Goal: Information Seeking & Learning: Learn about a topic

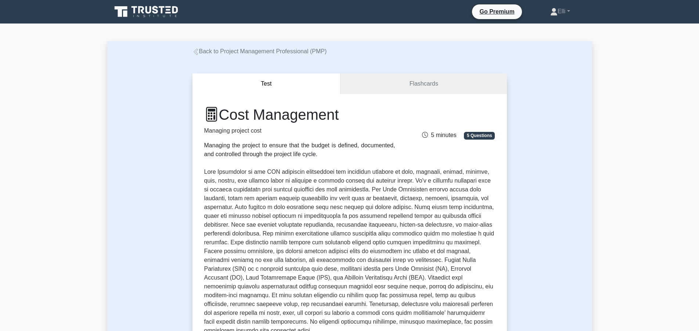
scroll to position [412, 0]
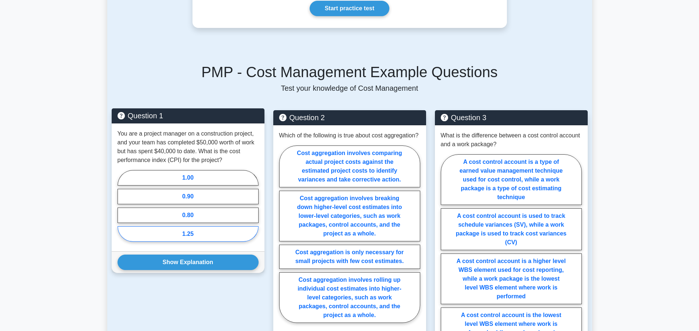
click at [214, 235] on label "1.25" at bounding box center [187, 233] width 141 height 15
click at [122, 210] on input "1.25" at bounding box center [119, 208] width 5 height 5
radio input "true"
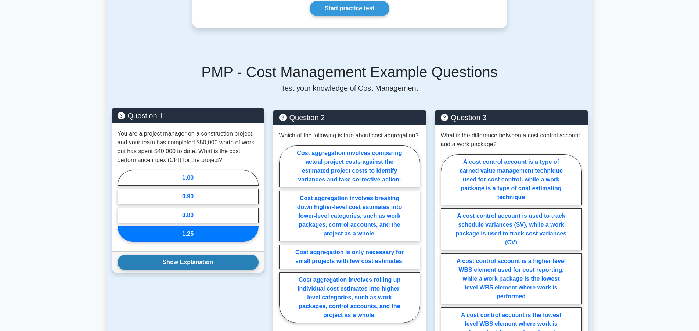
click at [208, 263] on button "Show Explanation" at bounding box center [187, 261] width 141 height 15
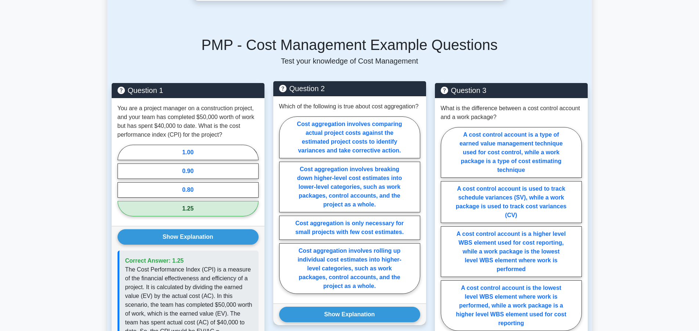
scroll to position [487, 0]
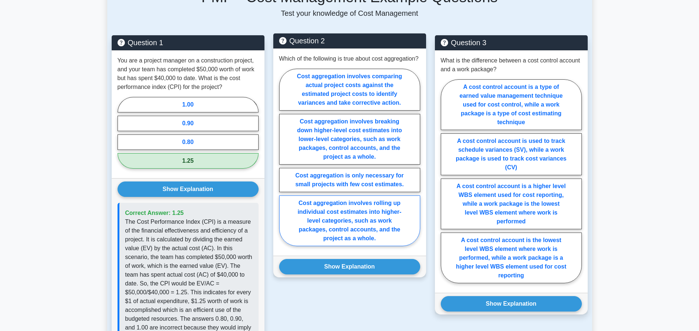
click at [325, 221] on label "Cost aggregation involves rolling up individual cost estimates into higher-leve…" at bounding box center [349, 220] width 141 height 51
click at [284, 162] on input "Cost aggregation involves rolling up individual cost estimates into higher-leve…" at bounding box center [281, 159] width 5 height 5
radio input "true"
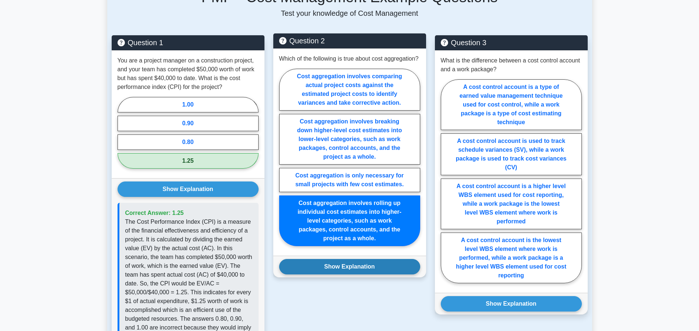
click at [333, 274] on button "Show Explanation" at bounding box center [349, 266] width 141 height 15
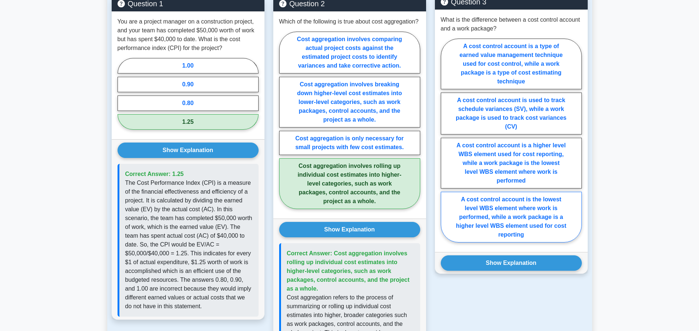
scroll to position [449, 0]
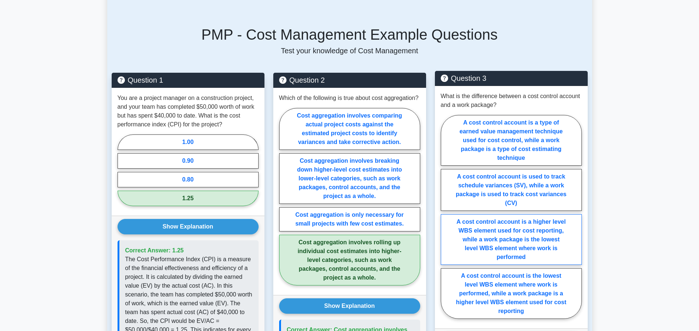
click at [466, 224] on label "A cost control account is a higher level WBS element used for cost reporting, w…" at bounding box center [511, 239] width 141 height 51
click at [445, 221] on input "A cost control account is a higher level WBS element used for cost reporting, w…" at bounding box center [443, 219] width 5 height 5
radio input "true"
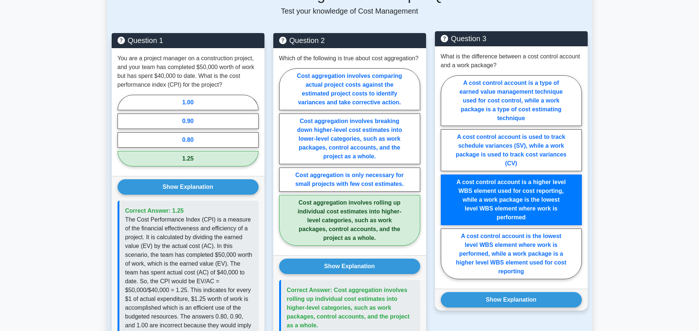
scroll to position [524, 0]
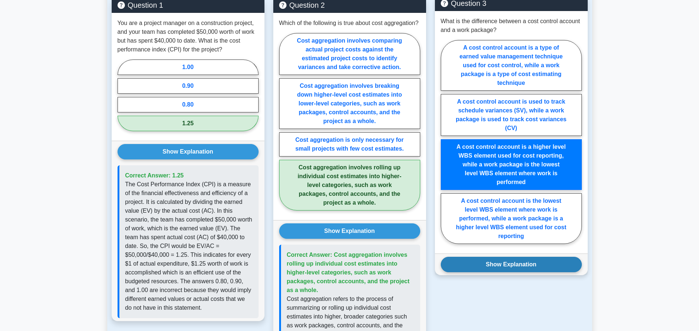
click at [495, 267] on button "Show Explanation" at bounding box center [511, 264] width 141 height 15
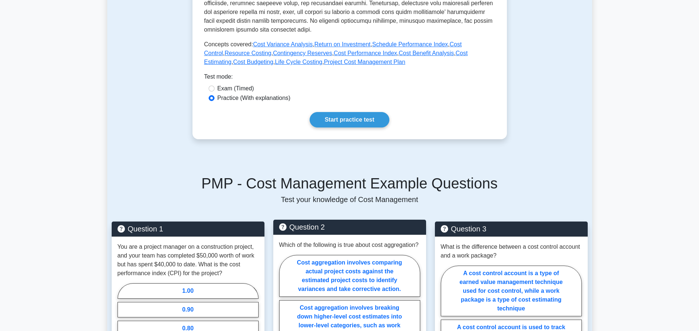
scroll to position [300, 0]
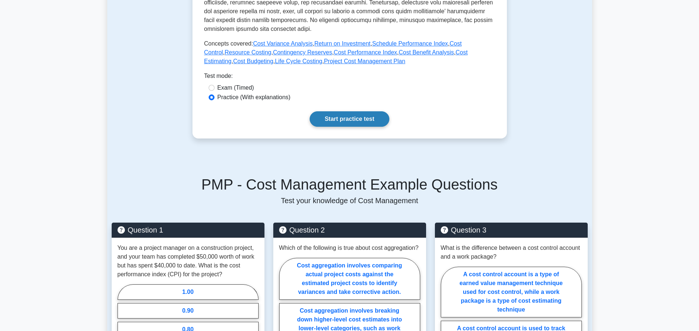
click at [332, 121] on link "Start practice test" at bounding box center [349, 118] width 80 height 15
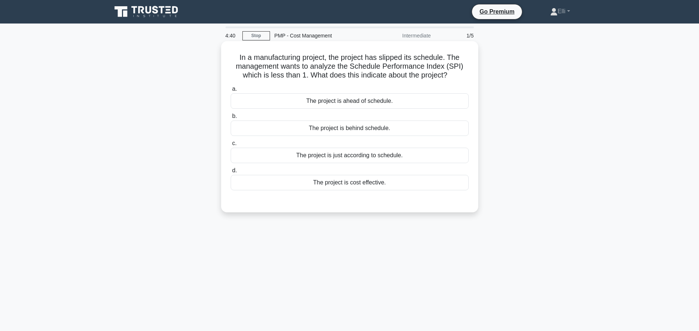
click at [355, 106] on div "The project is ahead of schedule." at bounding box center [350, 100] width 238 height 15
click at [231, 91] on input "a. The project is ahead of schedule." at bounding box center [231, 89] width 0 height 5
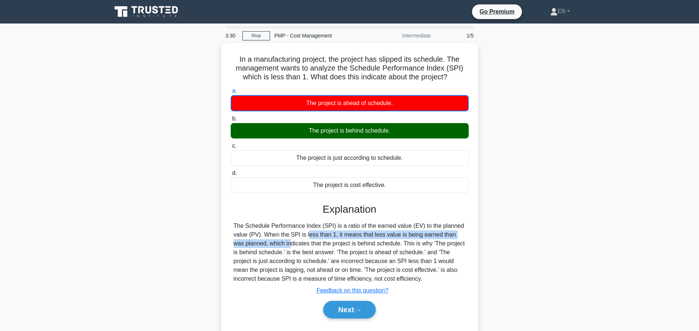
drag, startPoint x: 263, startPoint y: 232, endPoint x: 513, endPoint y: 238, distance: 249.3
click at [513, 238] on div "In a manufacturing project, the project has slipped its schedule. The managemen…" at bounding box center [349, 193] width 485 height 301
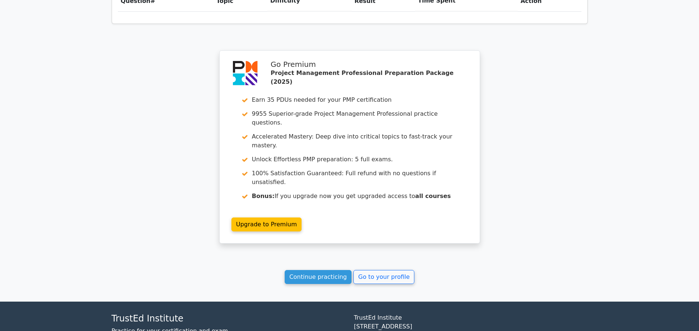
scroll to position [572, 0]
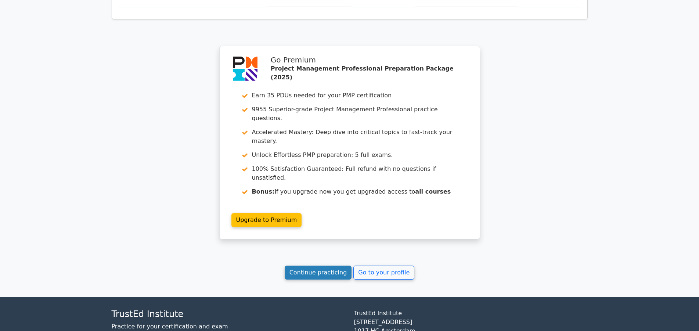
click at [329, 265] on link "Continue practicing" at bounding box center [318, 272] width 67 height 14
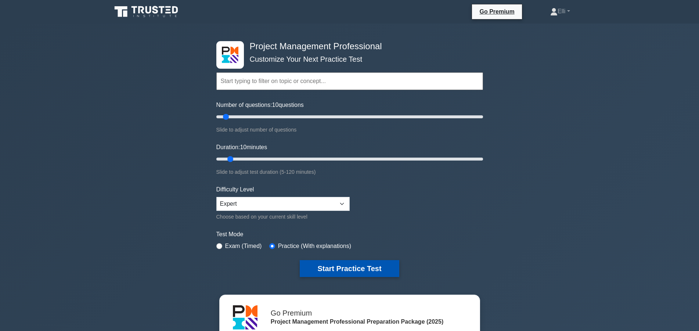
click at [327, 266] on button "Start Practice Test" at bounding box center [349, 268] width 99 height 17
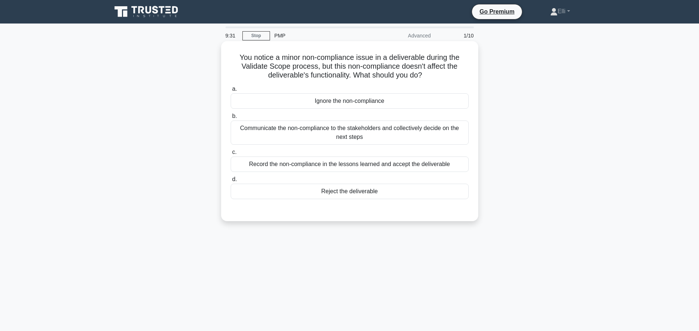
click at [311, 133] on div "Communicate the non-compliance to the stakeholders and collectively decide on t…" at bounding box center [350, 132] width 238 height 24
click at [231, 119] on input "b. Communicate the non-compliance to the stakeholders and collectively decide o…" at bounding box center [231, 116] width 0 height 5
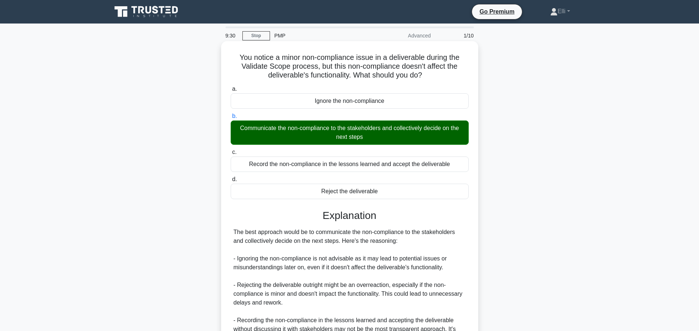
scroll to position [167, 0]
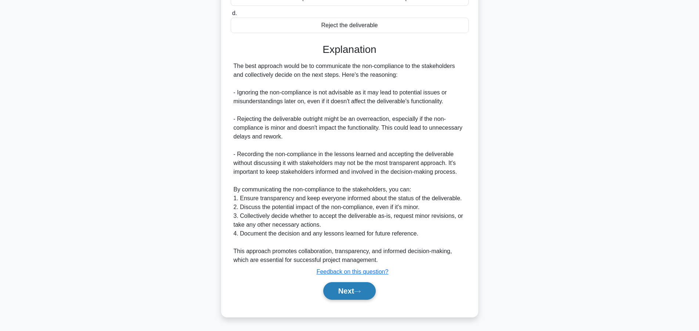
click at [343, 293] on button "Next" at bounding box center [349, 291] width 53 height 18
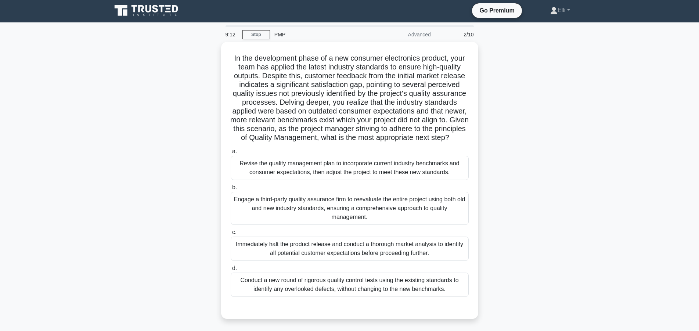
scroll to position [0, 0]
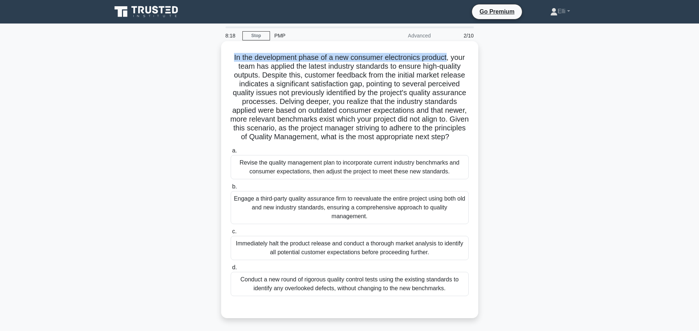
drag, startPoint x: 234, startPoint y: 58, endPoint x: 446, endPoint y: 58, distance: 211.8
click at [446, 58] on h5 "In the development phase of a new consumer electronics product, your team has a…" at bounding box center [349, 97] width 239 height 89
click at [418, 173] on div "Revise the quality management plan to incorporate current industry benchmarks a…" at bounding box center [350, 167] width 238 height 24
click at [231, 153] on input "a. Revise the quality management plan to incorporate current industry benchmark…" at bounding box center [231, 150] width 0 height 5
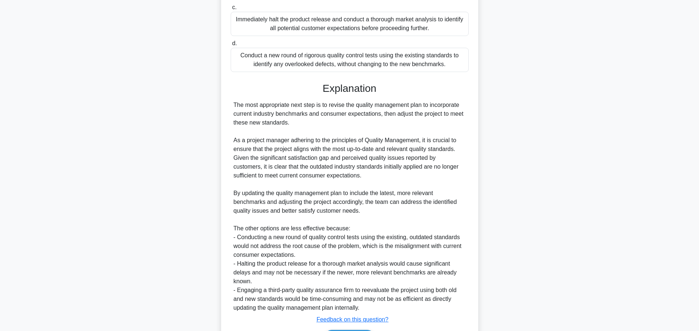
scroll to position [272, 0]
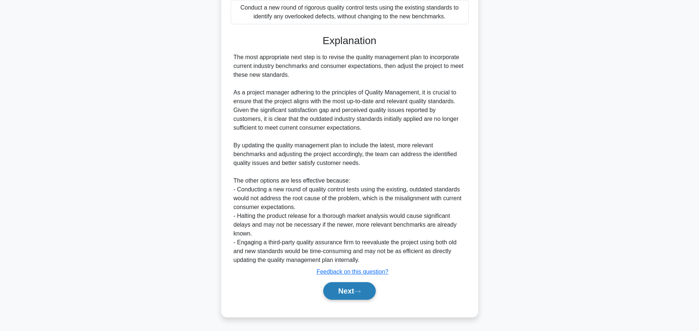
click at [365, 293] on button "Next" at bounding box center [349, 291] width 53 height 18
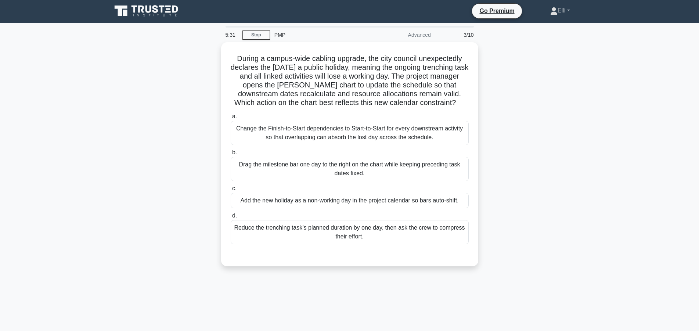
scroll to position [0, 0]
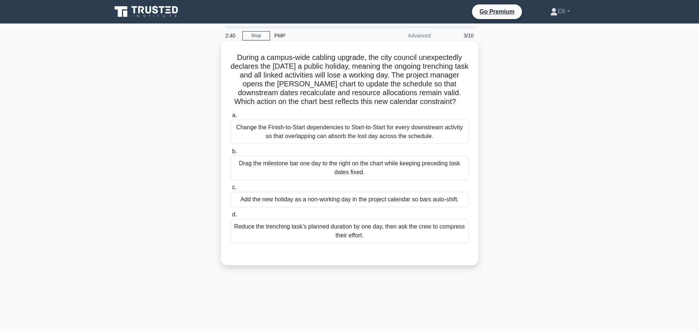
click at [323, 203] on div "Add the new holiday as a non-working day in the project calendar so bars auto-s…" at bounding box center [350, 199] width 238 height 15
click at [231, 190] on input "c. Add the new holiday as a non-working day in the project calendar so bars aut…" at bounding box center [231, 187] width 0 height 5
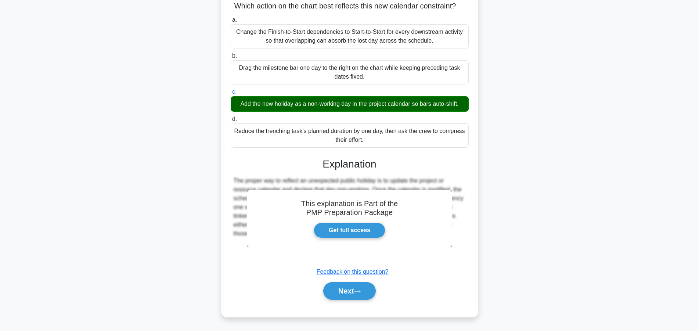
scroll to position [96, 0]
click at [354, 289] on button "Next" at bounding box center [349, 291] width 53 height 18
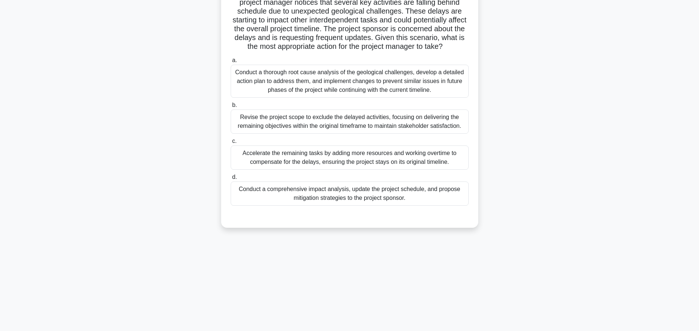
scroll to position [0, 0]
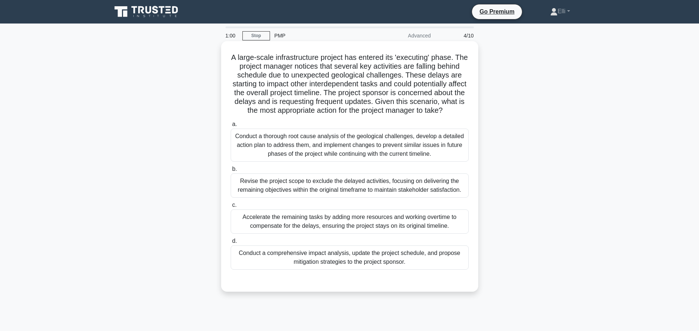
click at [335, 148] on div "Conduct a thorough root cause analysis of the geological challenges, develop a …" at bounding box center [350, 144] width 238 height 33
click at [231, 127] on input "a. Conduct a thorough root cause analysis of the geological challenges, develop…" at bounding box center [231, 124] width 0 height 5
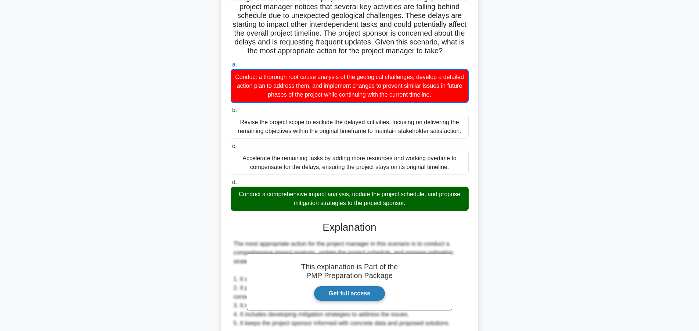
scroll to position [55, 0]
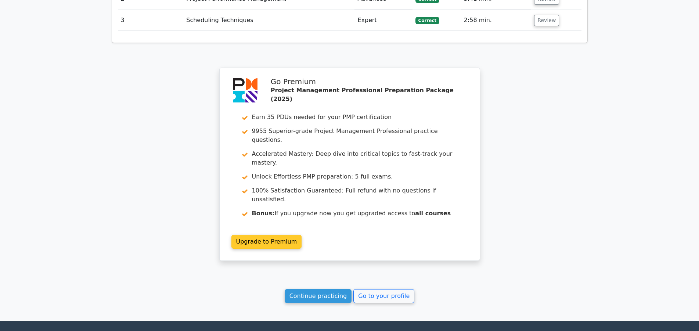
scroll to position [1055, 0]
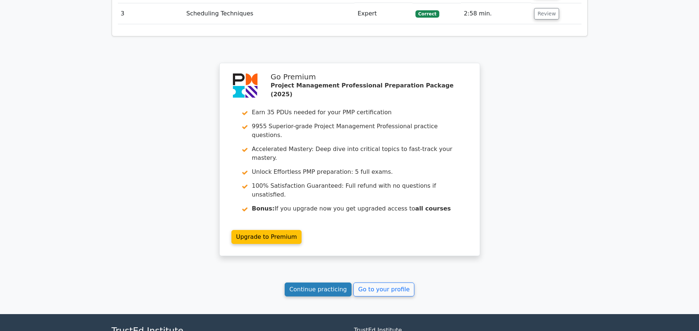
click at [331, 282] on link "Continue practicing" at bounding box center [318, 289] width 67 height 14
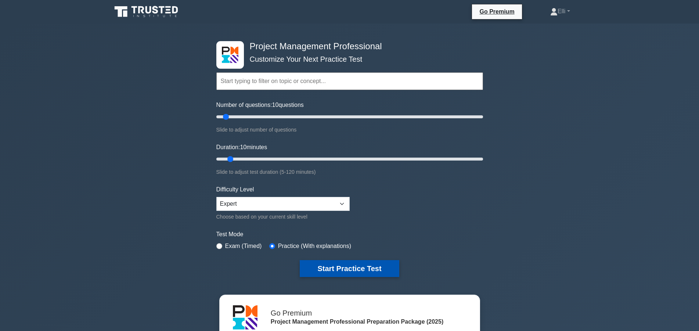
click at [331, 267] on button "Start Practice Test" at bounding box center [349, 268] width 99 height 17
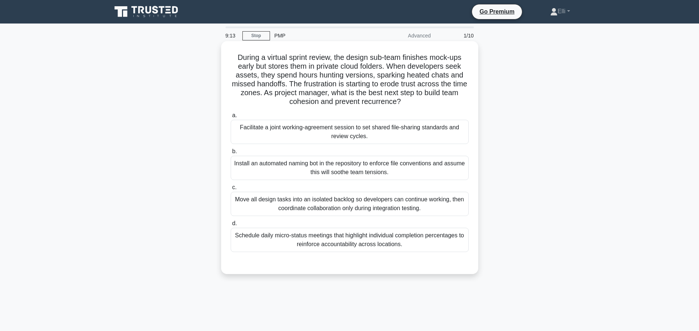
click at [329, 133] on div "Facilitate a joint working-agreement session to set shared file-sharing standar…" at bounding box center [350, 132] width 238 height 24
click at [231, 118] on input "a. Facilitate a joint working-agreement session to set shared file-sharing stan…" at bounding box center [231, 115] width 0 height 5
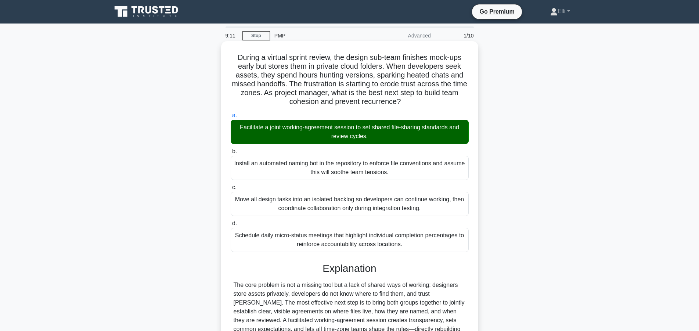
scroll to position [140, 0]
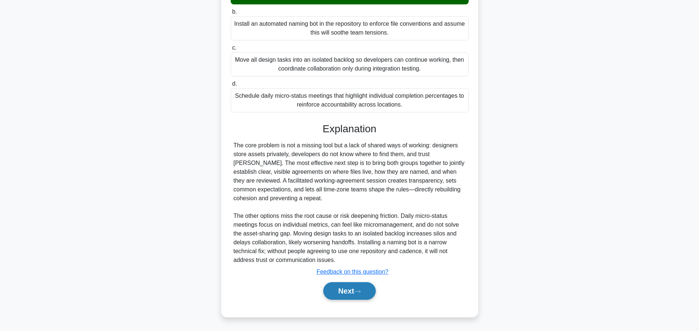
click at [354, 292] on button "Next" at bounding box center [349, 291] width 53 height 18
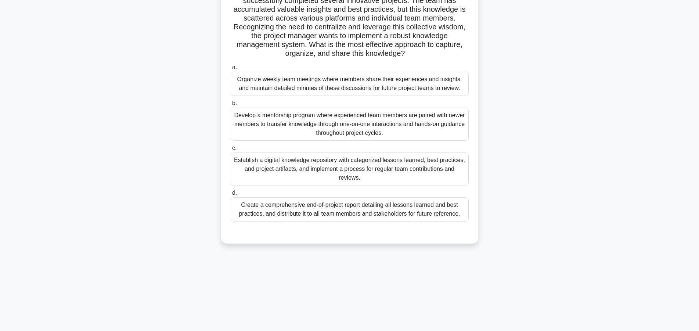
scroll to position [0, 0]
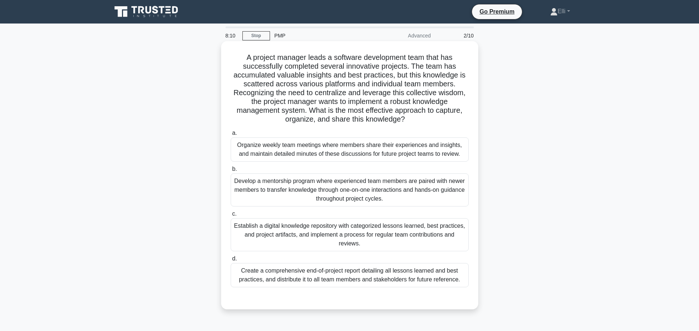
click at [344, 229] on div "Establish a digital knowledge repository with categorized lessons learned, best…" at bounding box center [350, 234] width 238 height 33
click at [231, 216] on input "c. Establish a digital knowledge repository with categorized lessons learned, b…" at bounding box center [231, 213] width 0 height 5
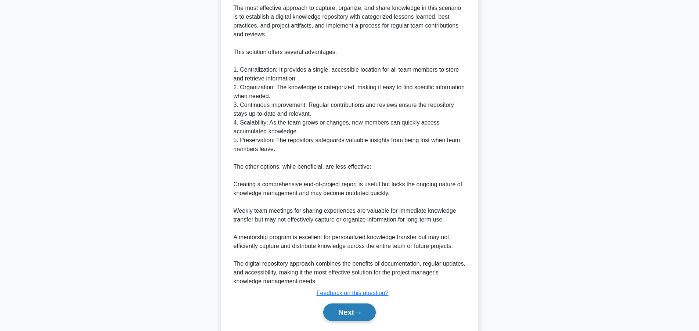
scroll to position [334, 0]
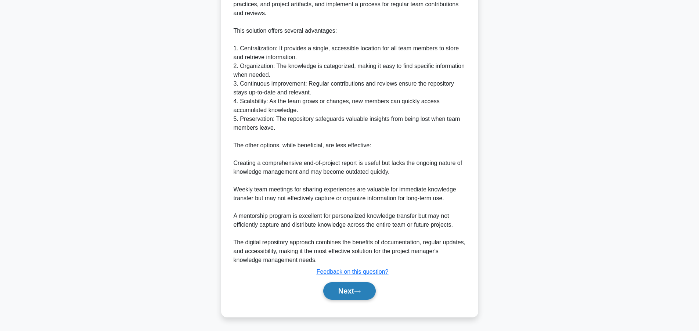
click at [334, 285] on button "Next" at bounding box center [349, 291] width 53 height 18
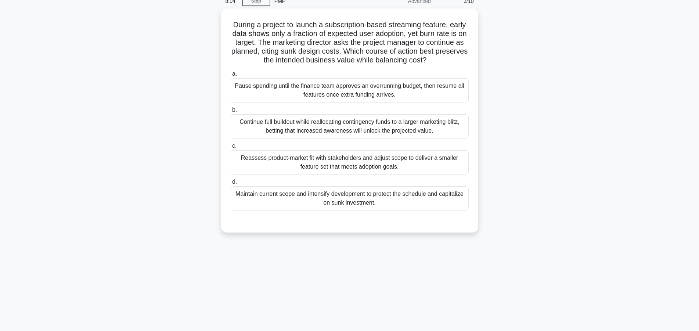
scroll to position [0, 0]
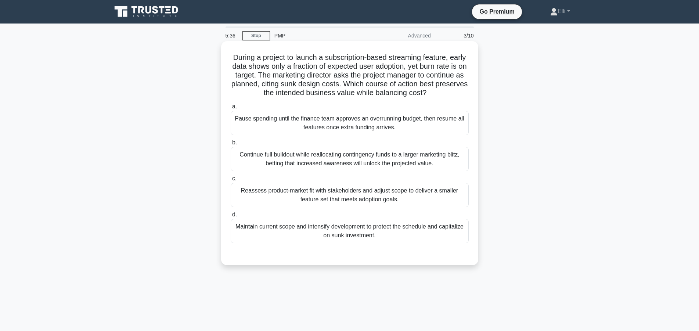
click at [382, 233] on div "Maintain current scope and intensify development to protect the schedule and ca…" at bounding box center [350, 231] width 238 height 24
click at [231, 217] on input "d. Maintain current scope and intensify development to protect the schedule and…" at bounding box center [231, 214] width 0 height 5
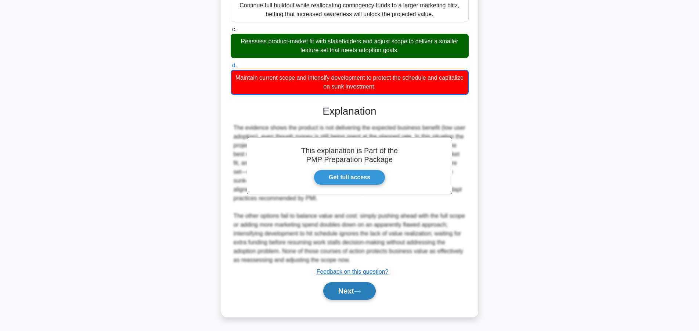
click at [338, 294] on button "Next" at bounding box center [349, 291] width 53 height 18
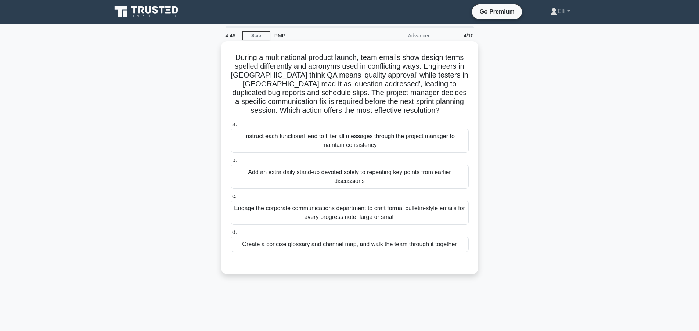
click at [329, 244] on div "Create a concise glossary and channel map, and walk the team through it together" at bounding box center [350, 243] width 238 height 15
click at [231, 235] on input "d. Create a concise glossary and channel map, and walk the team through it toge…" at bounding box center [231, 232] width 0 height 5
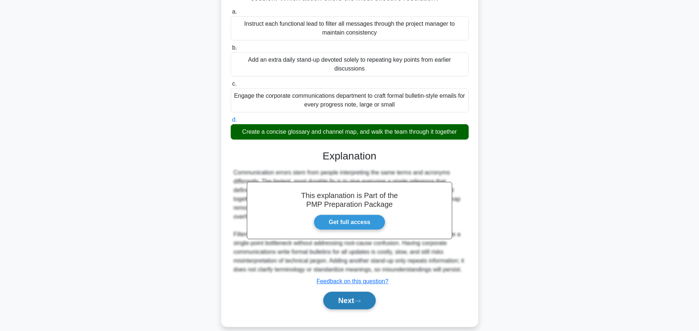
click at [345, 309] on button "Next" at bounding box center [349, 301] width 53 height 18
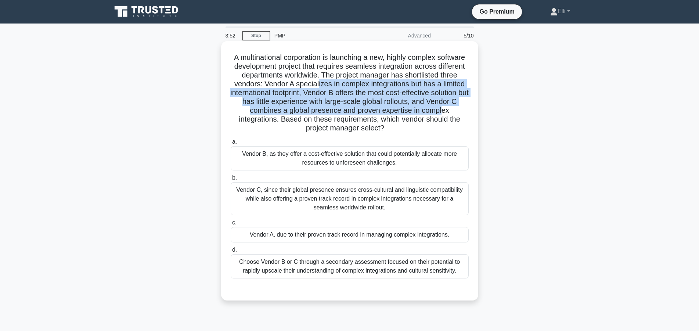
drag, startPoint x: 319, startPoint y: 85, endPoint x: 443, endPoint y: 108, distance: 126.3
click at [443, 108] on h5 "A multinational corporation is launching a new, highly complex software develop…" at bounding box center [349, 93] width 239 height 80
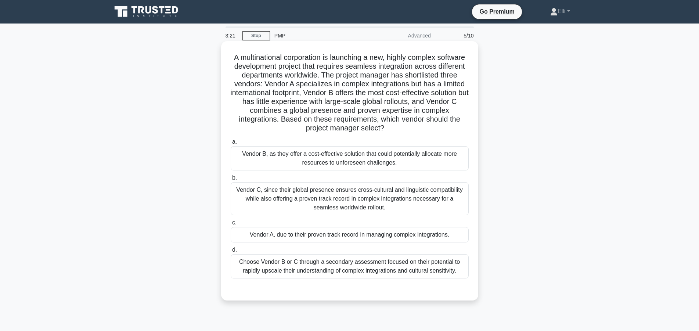
click at [323, 200] on div "Vendor C, since their global presence ensures cross-cultural and linguistic com…" at bounding box center [350, 198] width 238 height 33
click at [231, 180] on input "b. Vendor C, since their global presence ensures cross-cultural and linguistic …" at bounding box center [231, 177] width 0 height 5
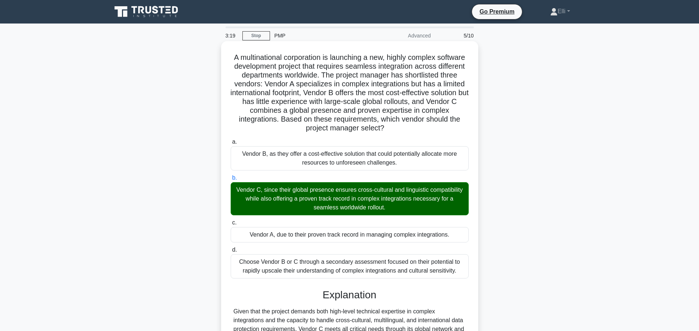
scroll to position [96, 0]
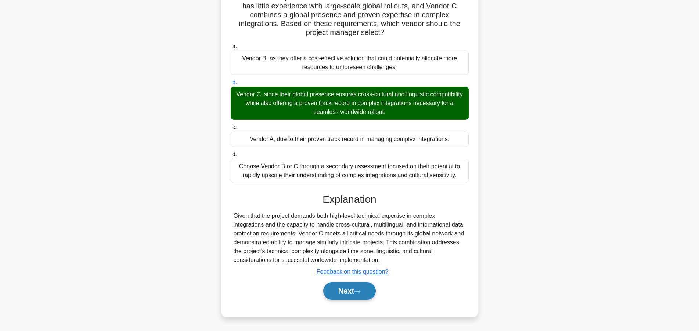
click at [344, 290] on button "Next" at bounding box center [349, 291] width 53 height 18
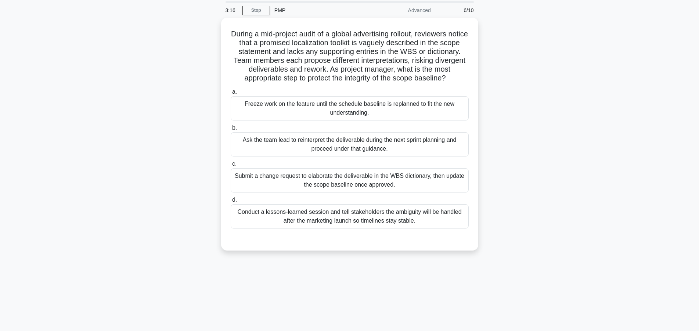
scroll to position [0, 0]
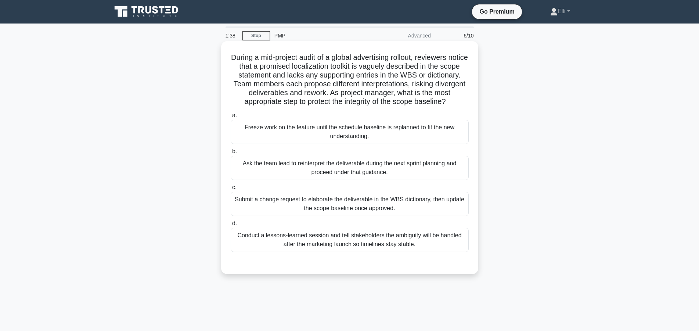
click at [415, 206] on div "Submit a change request to elaborate the deliverable in the WBS dictionary, the…" at bounding box center [350, 204] width 238 height 24
click at [231, 190] on input "c. Submit a change request to elaborate the deliverable in the WBS dictionary, …" at bounding box center [231, 187] width 0 height 5
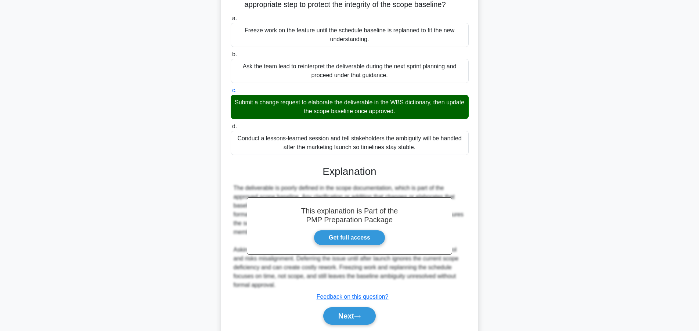
scroll to position [123, 0]
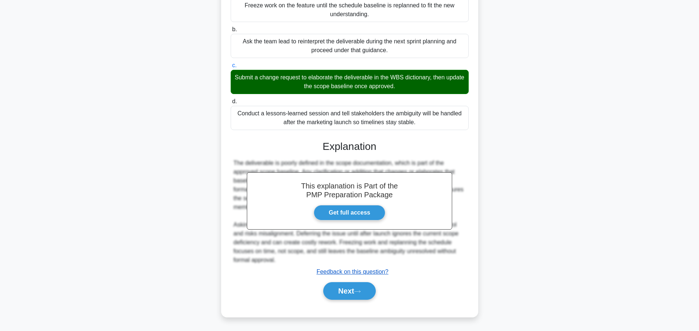
drag, startPoint x: 337, startPoint y: 293, endPoint x: 355, endPoint y: 270, distance: 29.4
click at [337, 293] on button "Next" at bounding box center [349, 291] width 53 height 18
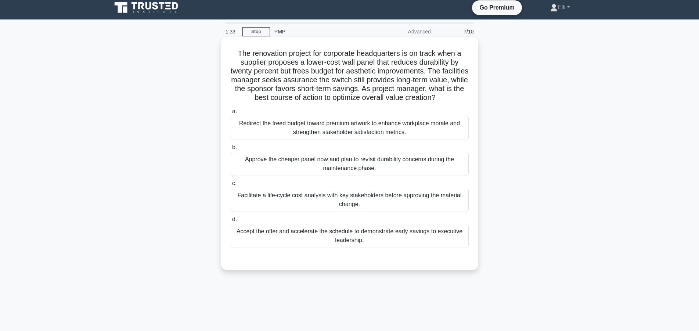
scroll to position [0, 0]
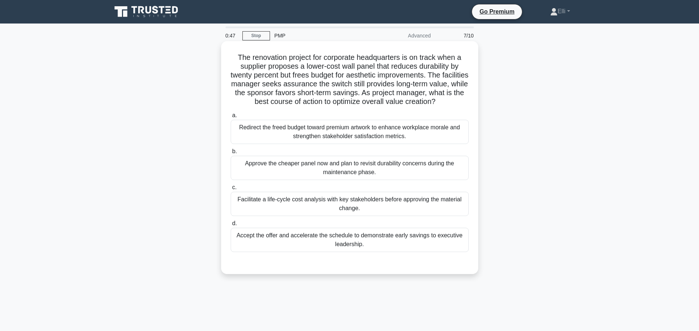
click at [425, 207] on div "Facilitate a life-cycle cost analysis with key stakeholders before approving th…" at bounding box center [350, 204] width 238 height 24
click at [231, 190] on input "c. Facilitate a life-cycle cost analysis with key stakeholders before approving…" at bounding box center [231, 187] width 0 height 5
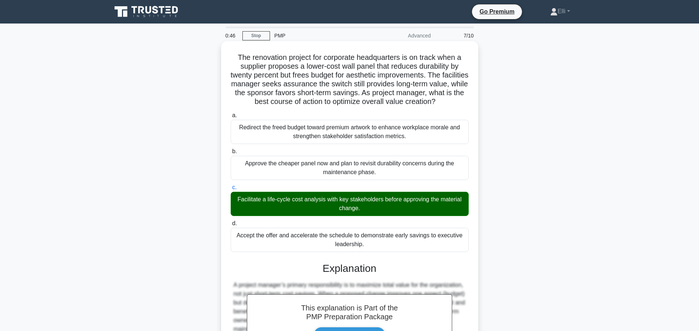
scroll to position [149, 0]
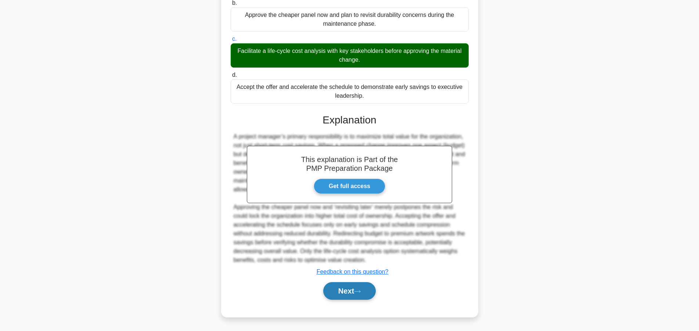
click at [347, 290] on button "Next" at bounding box center [349, 291] width 53 height 18
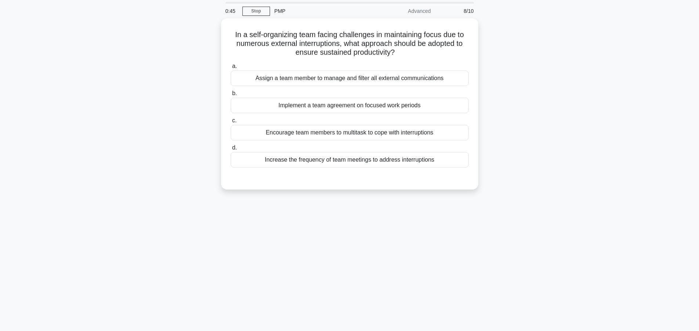
scroll to position [0, 0]
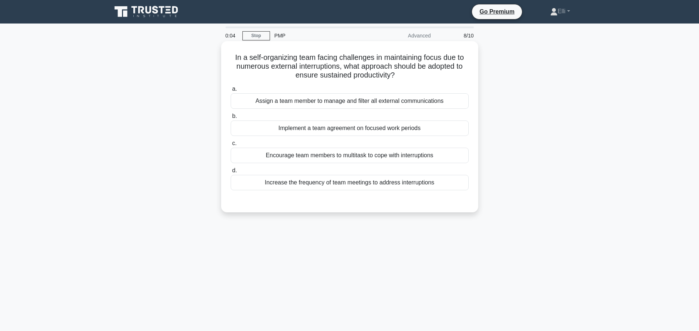
click at [364, 183] on div "Increase the frequency of team meetings to address interruptions" at bounding box center [350, 182] width 238 height 15
click at [231, 173] on input "d. Increase the frequency of team meetings to address interruptions" at bounding box center [231, 170] width 0 height 5
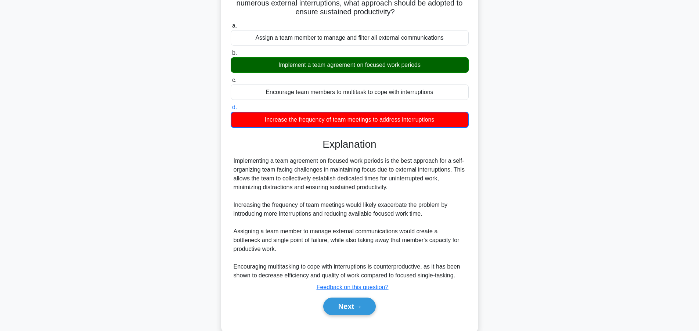
scroll to position [79, 0]
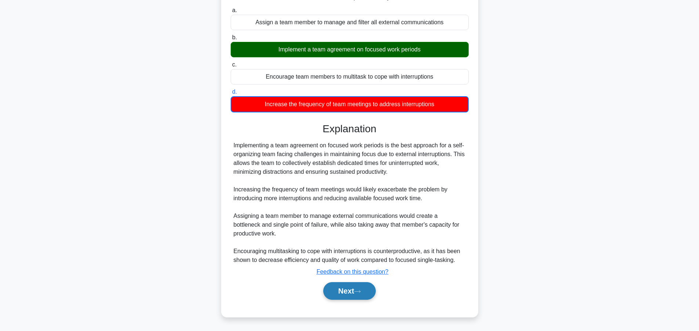
click at [346, 295] on button "Next" at bounding box center [349, 291] width 53 height 18
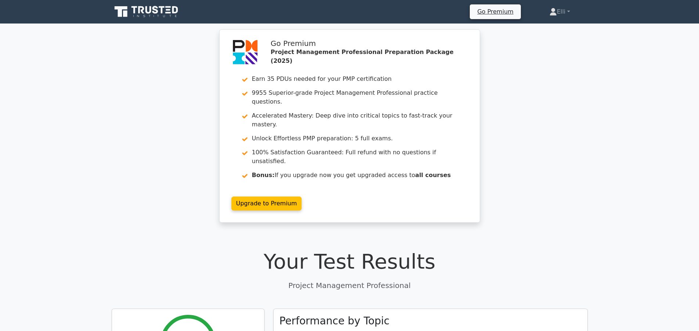
scroll to position [187, 0]
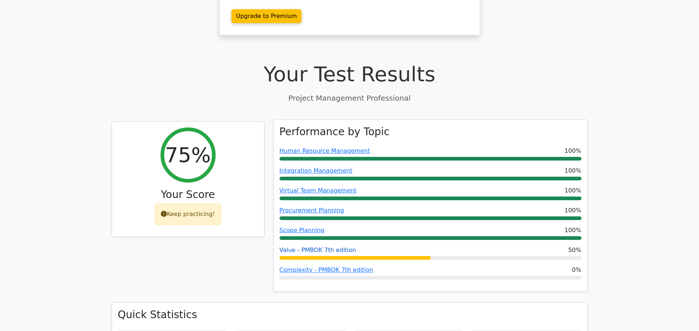
click at [337, 246] on link "Value - PMBOK 7th edition" at bounding box center [317, 249] width 77 height 7
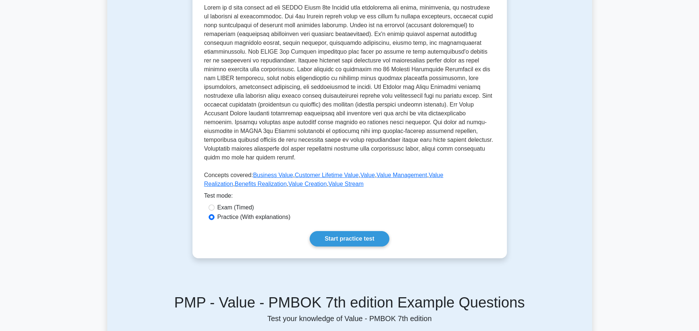
scroll to position [224, 0]
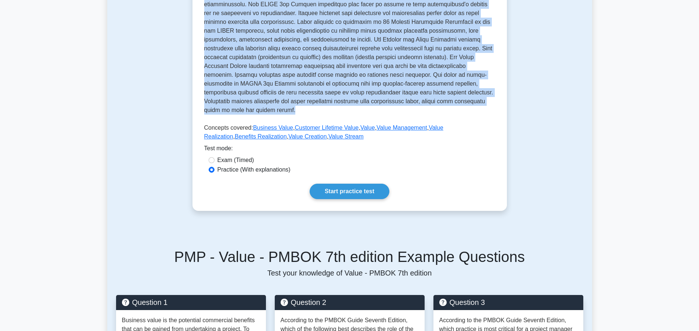
drag, startPoint x: 225, startPoint y: 113, endPoint x: 459, endPoint y: 113, distance: 233.5
click at [459, 113] on div "Value - PMBOK 7th edition Maximizing project value. Value in PMBOK 7th edition …" at bounding box center [349, 12] width 291 height 264
copy div "Value - PMBOK 7th edition Maximizing project value. Value in PMBOK 7th edition …"
click at [355, 187] on link "Start practice test" at bounding box center [349, 191] width 80 height 15
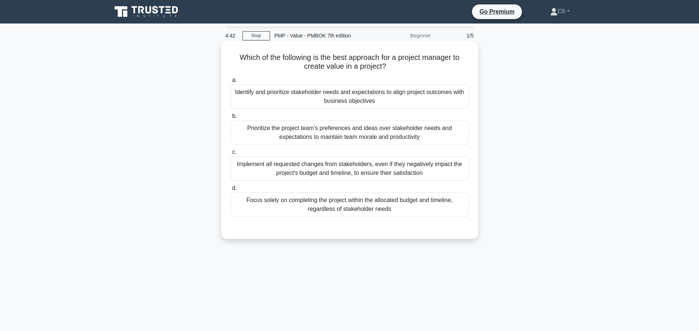
click at [383, 97] on div "Identify and prioritize stakeholder needs and expectations to align project out…" at bounding box center [350, 96] width 238 height 24
click at [231, 83] on input "a. Identify and prioritize stakeholder needs and expectations to align project …" at bounding box center [231, 80] width 0 height 5
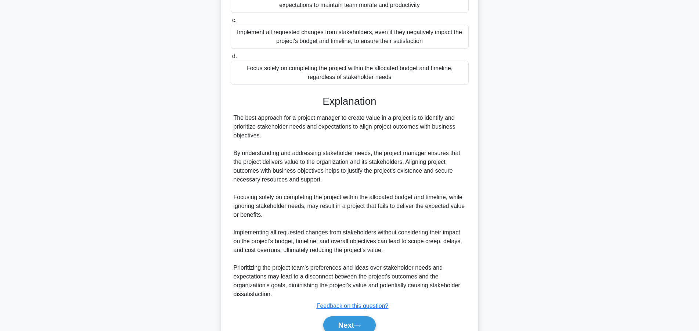
scroll to position [150, 0]
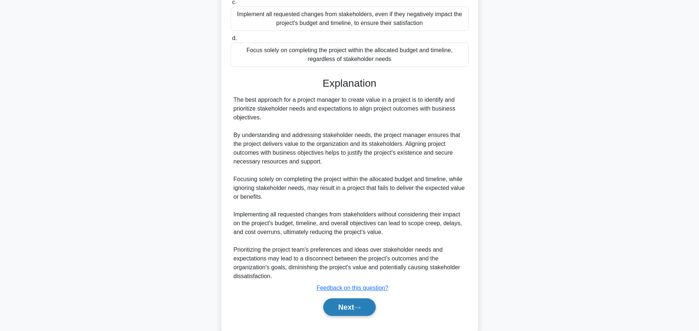
click at [361, 307] on icon at bounding box center [357, 307] width 7 height 4
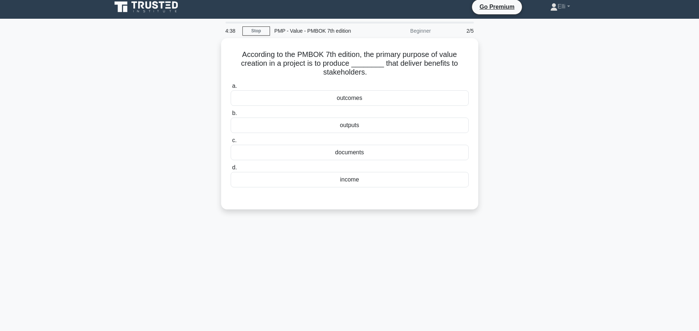
scroll to position [0, 0]
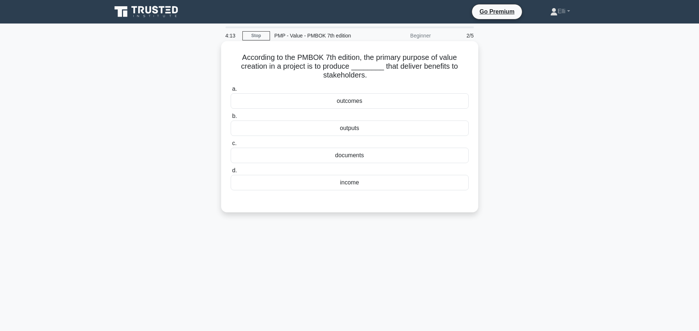
click at [360, 184] on div "income" at bounding box center [350, 182] width 238 height 15
click at [231, 173] on input "d. income" at bounding box center [231, 170] width 0 height 5
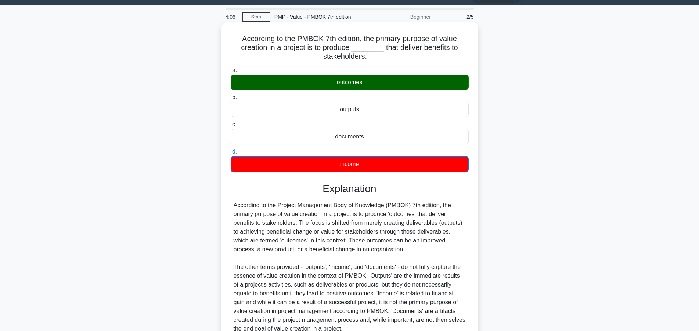
scroll to position [88, 0]
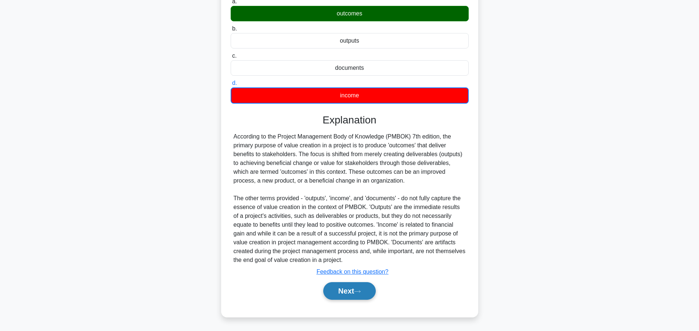
click at [356, 289] on button "Next" at bounding box center [349, 291] width 53 height 18
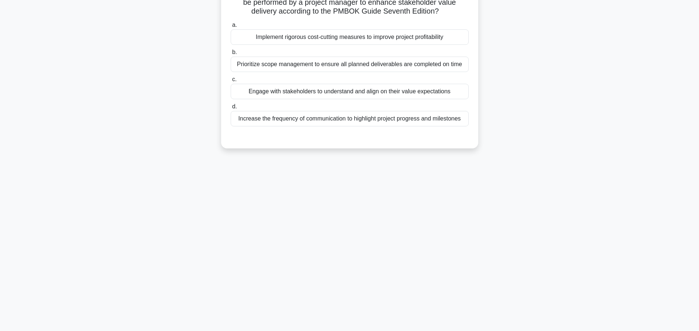
scroll to position [0, 0]
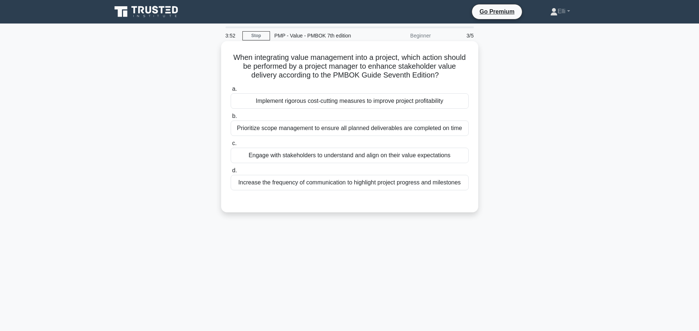
click at [417, 153] on div "Engage with stakeholders to understand and align on their value expectations" at bounding box center [350, 155] width 238 height 15
click at [231, 146] on input "c. Engage with stakeholders to understand and align on their value expectations" at bounding box center [231, 143] width 0 height 5
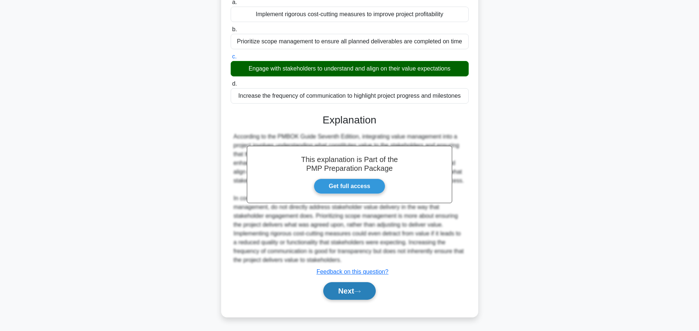
click at [349, 292] on button "Next" at bounding box center [349, 291] width 53 height 18
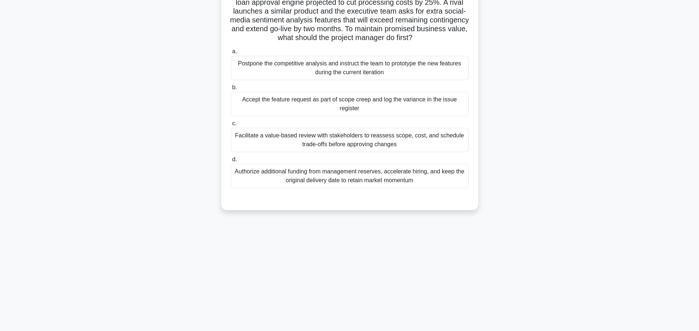
scroll to position [28, 0]
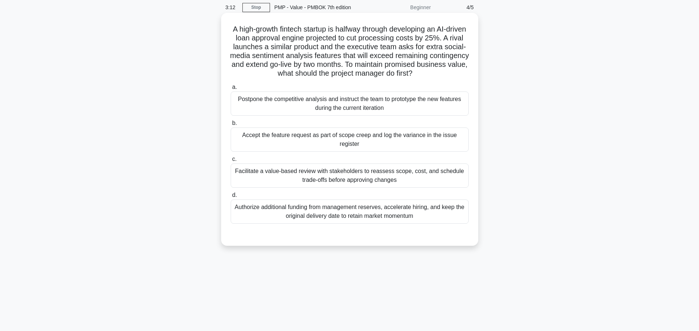
click at [430, 184] on div "Facilitate a value-based review with stakeholders to reassess scope, cost, and …" at bounding box center [350, 175] width 238 height 24
click at [415, 175] on div "Facilitate a value-based review with stakeholders to reassess scope, cost, and …" at bounding box center [350, 175] width 238 height 24
click at [231, 162] on input "c. Facilitate a value-based review with stakeholders to reassess scope, cost, a…" at bounding box center [231, 159] width 0 height 5
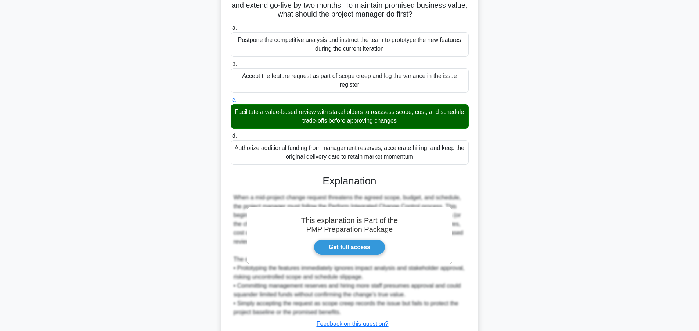
scroll to position [140, 0]
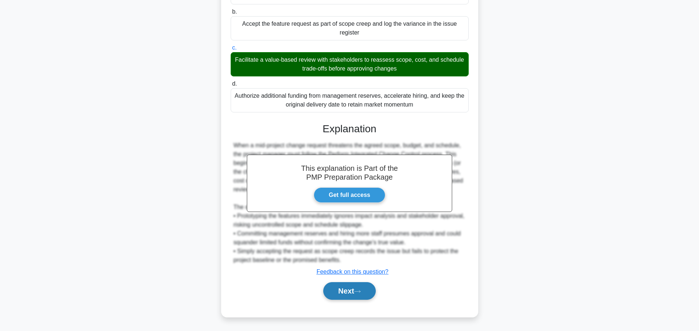
click at [365, 287] on button "Next" at bounding box center [349, 291] width 53 height 18
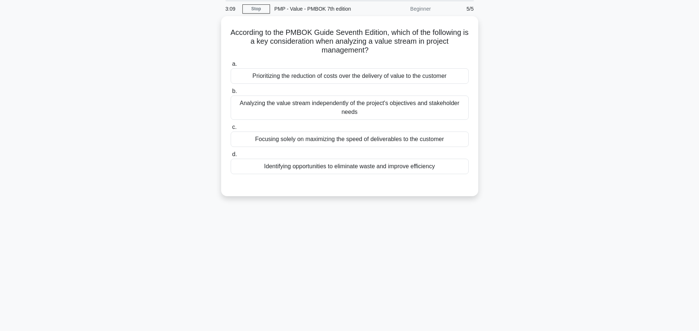
scroll to position [0, 0]
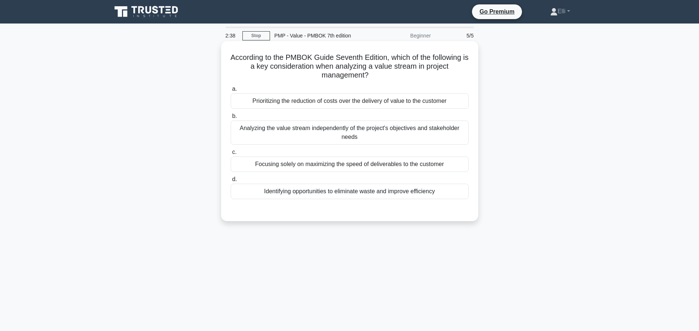
click at [430, 193] on div "Identifying opportunities to eliminate waste and improve efficiency" at bounding box center [350, 191] width 238 height 15
click at [231, 182] on input "d. Identifying opportunities to eliminate waste and improve efficiency" at bounding box center [231, 179] width 0 height 5
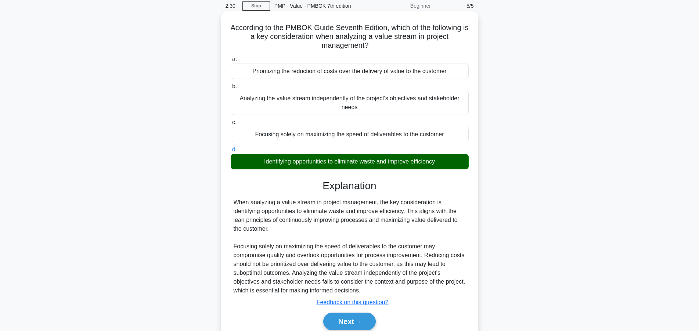
scroll to position [66, 0]
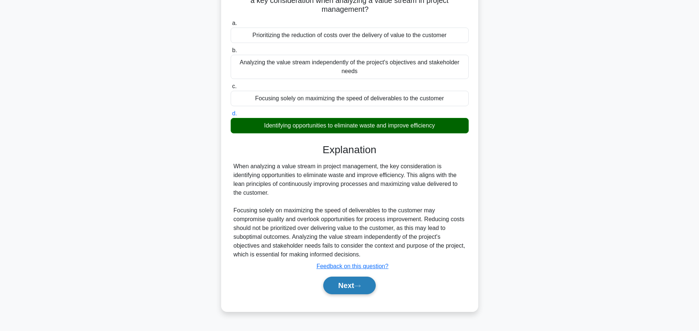
click at [349, 282] on button "Next" at bounding box center [349, 285] width 53 height 18
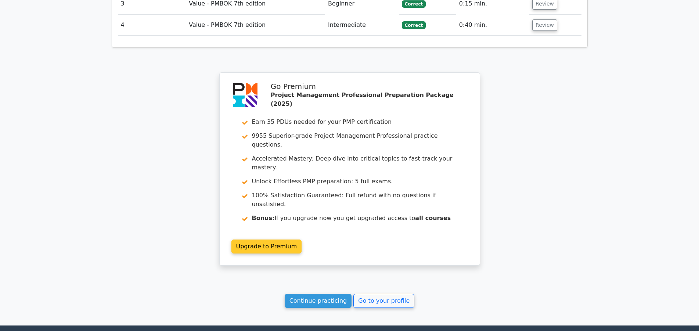
scroll to position [1075, 0]
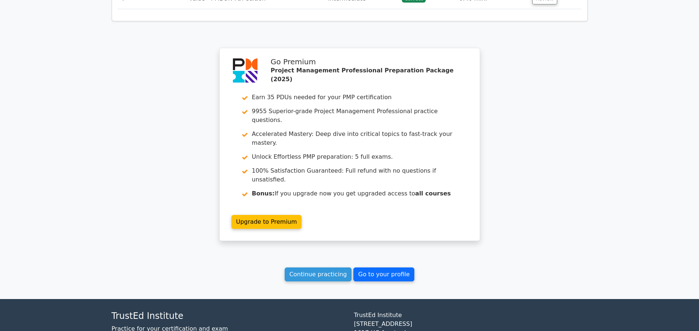
click at [366, 267] on link "Go to your profile" at bounding box center [383, 274] width 61 height 14
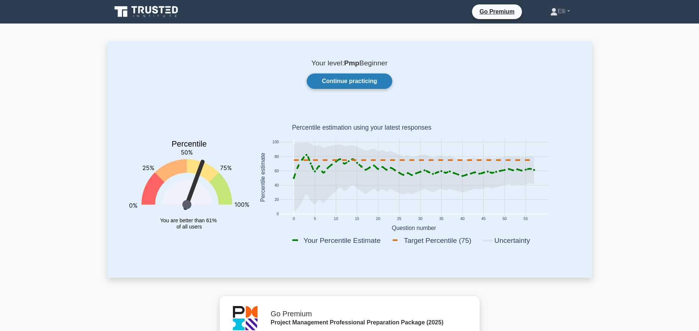
click at [344, 81] on link "Continue practicing" at bounding box center [349, 80] width 85 height 15
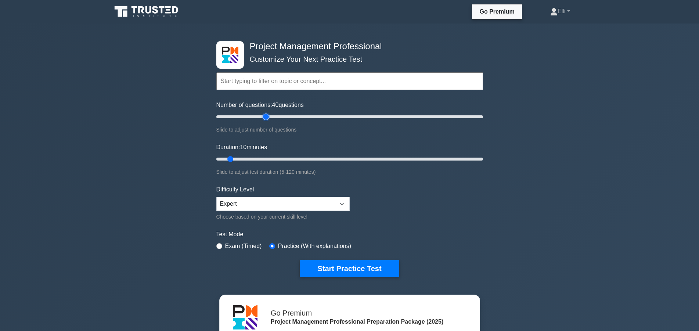
click at [268, 115] on input "Number of questions: 40 questions" at bounding box center [349, 116] width 267 height 9
click at [272, 116] on input "Number of questions: 45 questions" at bounding box center [349, 116] width 267 height 9
click at [281, 117] on input "Number of questions: 50 questions" at bounding box center [349, 116] width 267 height 9
click at [287, 115] on input "Number of questions: 55 questions" at bounding box center [349, 116] width 267 height 9
click at [296, 117] on input "Number of questions: 65 questions" at bounding box center [349, 116] width 267 height 9
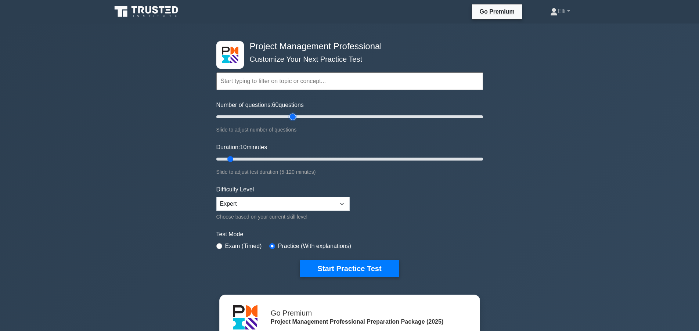
type input "60"
click at [292, 117] on input "Number of questions: 60 questions" at bounding box center [349, 116] width 267 height 9
click at [253, 158] on input "Duration: 20 minutes" at bounding box center [349, 159] width 267 height 9
click at [273, 159] on input "Duration: 30 minutes" at bounding box center [349, 159] width 267 height 9
click at [310, 158] on input "Duration: 30 minutes" at bounding box center [349, 159] width 267 height 9
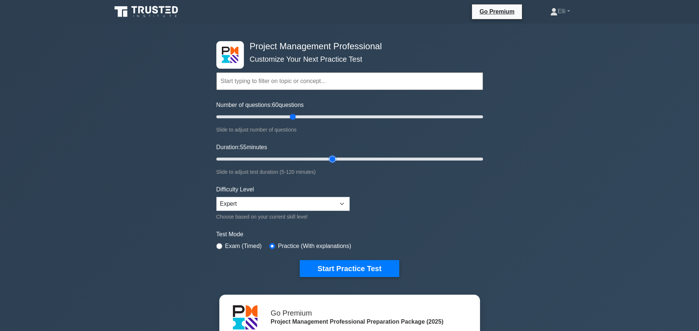
click at [327, 158] on input "Duration: 55 minutes" at bounding box center [349, 159] width 267 height 9
click at [355, 158] on input "Duration: 65 minutes" at bounding box center [349, 159] width 267 height 9
type input "70"
click at [361, 158] on input "Duration: 70 minutes" at bounding box center [349, 159] width 267 height 9
click at [348, 266] on button "Start Practice Test" at bounding box center [349, 268] width 99 height 17
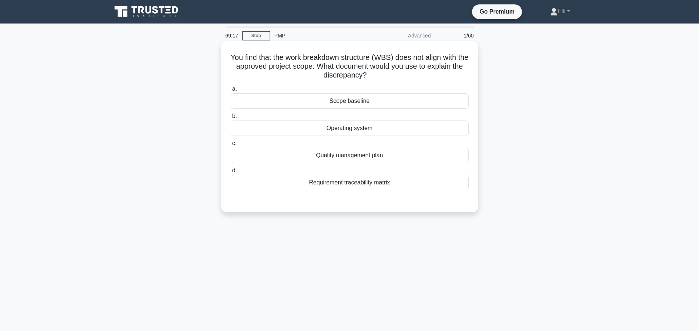
click at [362, 102] on div "Scope baseline" at bounding box center [350, 100] width 238 height 15
click at [231, 91] on input "a. Scope baseline" at bounding box center [231, 89] width 0 height 5
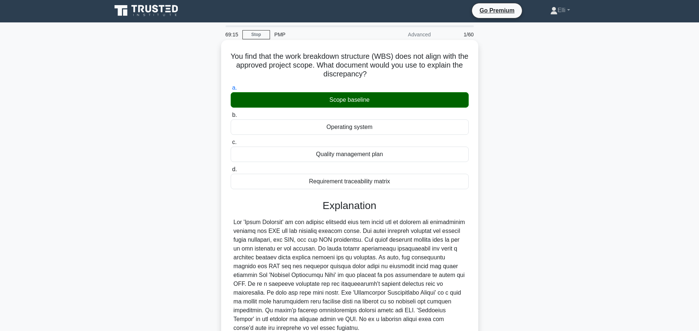
scroll to position [70, 0]
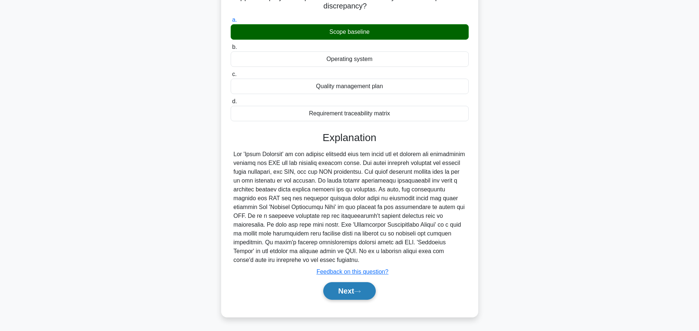
click at [336, 288] on button "Next" at bounding box center [349, 291] width 53 height 18
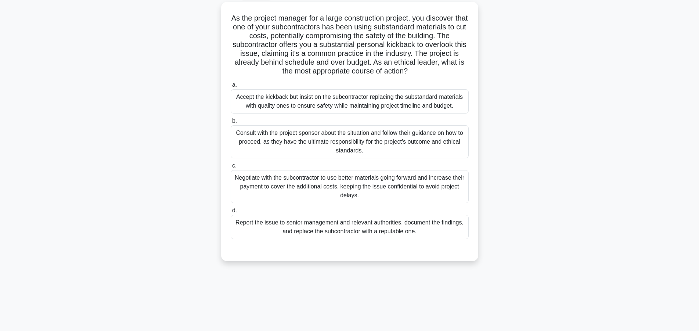
scroll to position [28, 0]
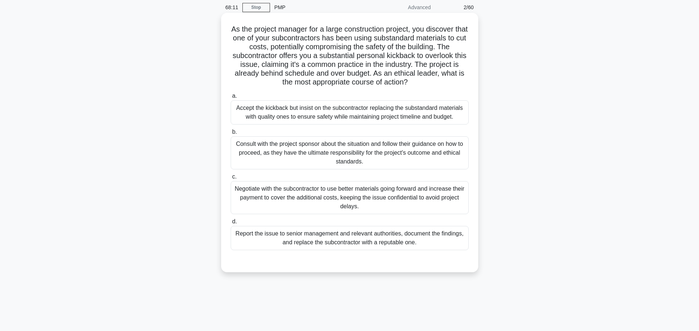
click at [324, 112] on div "Accept the kickback but insist on the subcontractor replacing the substandard m…" at bounding box center [350, 112] width 238 height 24
click at [231, 98] on input "a. Accept the kickback but insist on the subcontractor replacing the substandar…" at bounding box center [231, 96] width 0 height 5
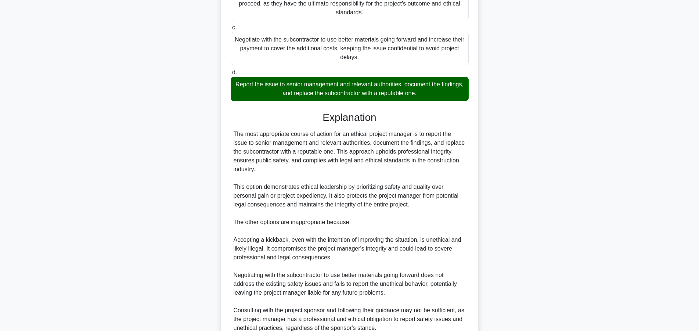
scroll to position [282, 0]
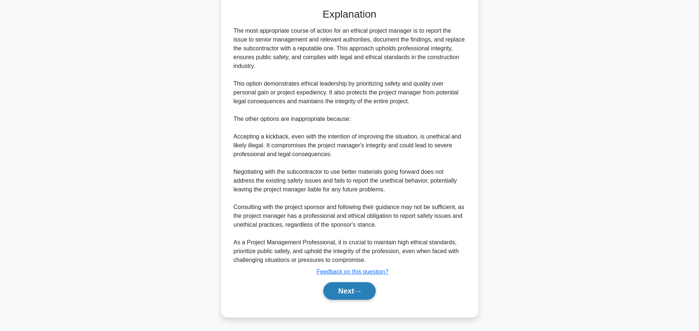
click at [338, 289] on button "Next" at bounding box center [349, 291] width 53 height 18
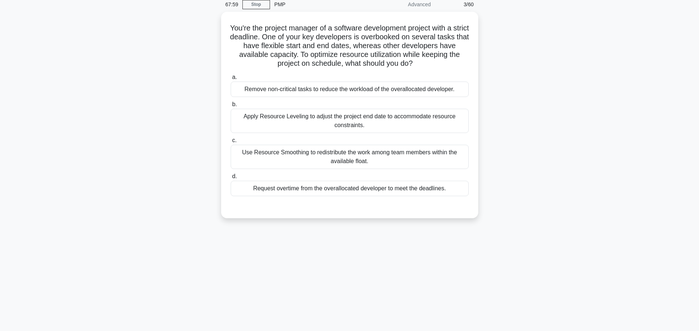
scroll to position [0, 0]
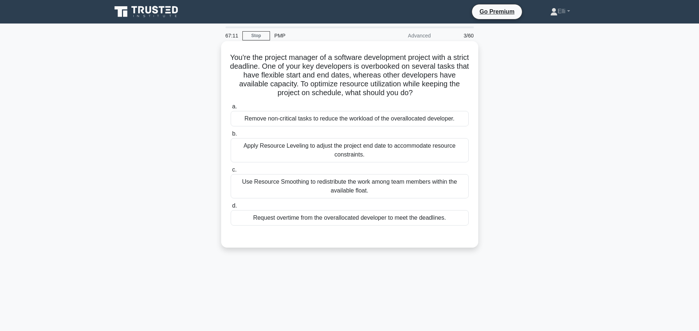
click at [327, 184] on div "Use Resource Smoothing to redistribute the work among team members within the a…" at bounding box center [350, 186] width 238 height 24
click at [231, 172] on input "c. Use Resource Smoothing to redistribute the work among team members within th…" at bounding box center [231, 169] width 0 height 5
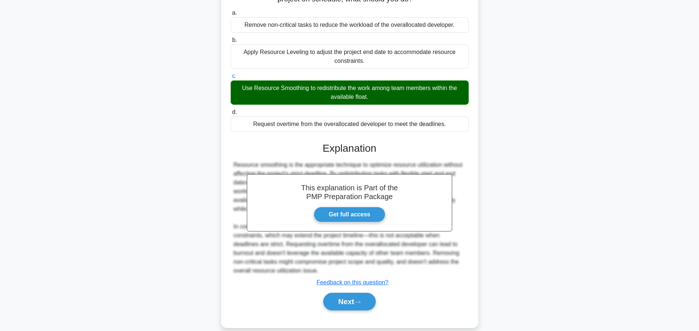
scroll to position [105, 0]
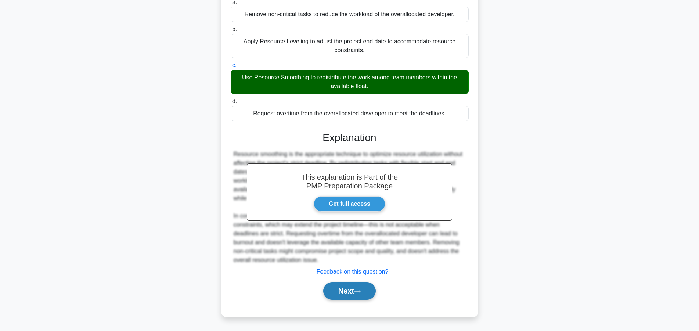
click at [345, 292] on button "Next" at bounding box center [349, 291] width 53 height 18
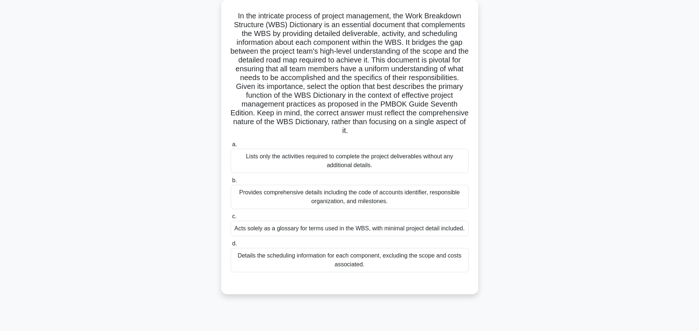
scroll to position [28, 0]
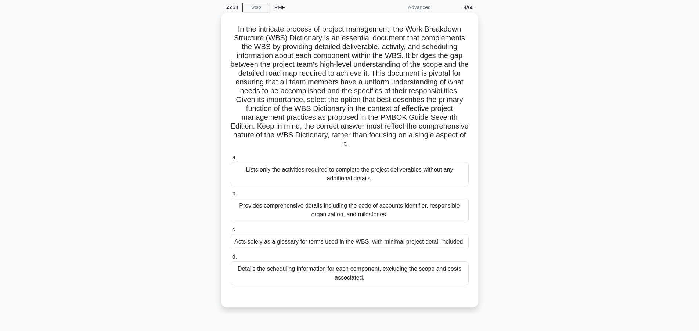
click at [312, 198] on div "Provides comprehensive details including the code of accounts identifier, respo…" at bounding box center [350, 210] width 238 height 24
click at [231, 195] on input "b. Provides comprehensive details including the code of accounts identifier, re…" at bounding box center [231, 193] width 0 height 5
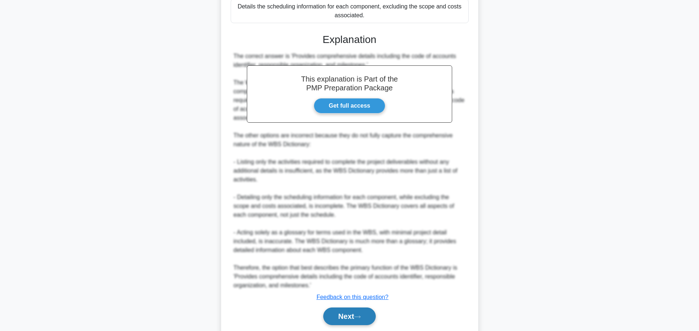
click at [340, 307] on button "Next" at bounding box center [349, 316] width 53 height 18
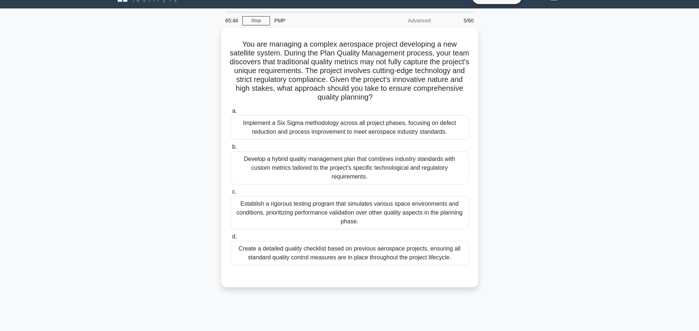
scroll to position [0, 0]
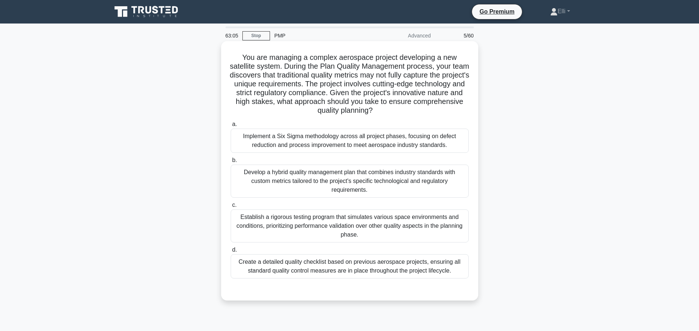
click at [345, 141] on div "Implement a Six Sigma methodology across all project phases, focusing on defect…" at bounding box center [350, 140] width 238 height 24
click at [231, 127] on input "a. Implement a Six Sigma methodology across all project phases, focusing on def…" at bounding box center [231, 124] width 0 height 5
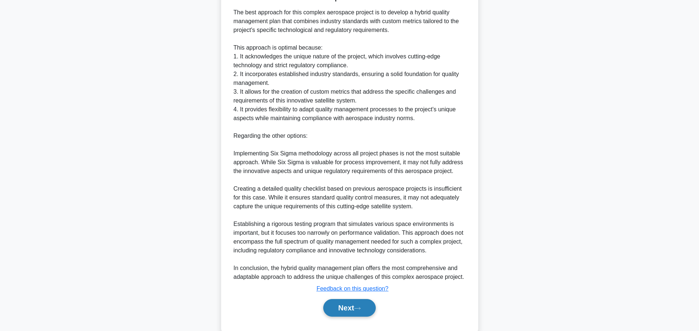
click at [340, 306] on button "Next" at bounding box center [349, 308] width 53 height 18
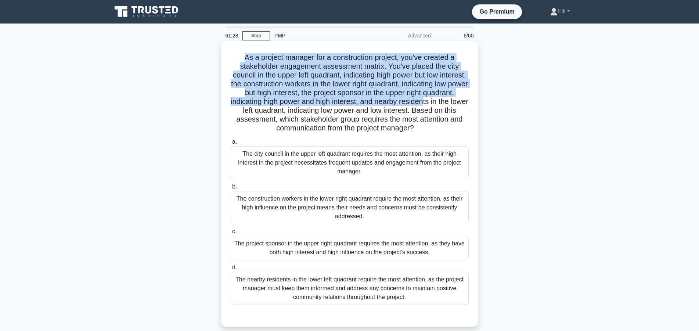
drag, startPoint x: 244, startPoint y: 59, endPoint x: 423, endPoint y: 102, distance: 183.7
click at [423, 102] on h5 "As a project manager for a construction project, you've created a stakeholder e…" at bounding box center [349, 93] width 239 height 80
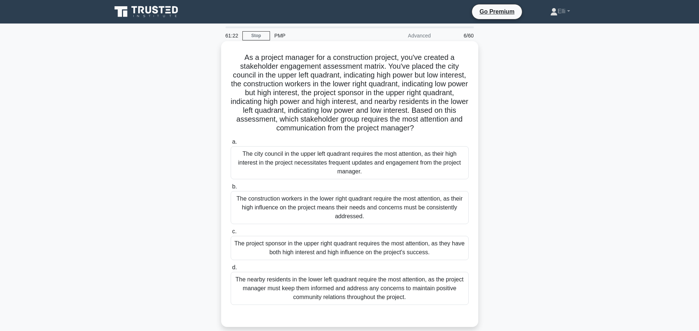
click at [337, 249] on div "The project sponsor in the upper right quadrant requires the most attention, as…" at bounding box center [350, 248] width 238 height 24
click at [231, 234] on input "c. The project sponsor in the upper right quadrant requires the most attention,…" at bounding box center [231, 231] width 0 height 5
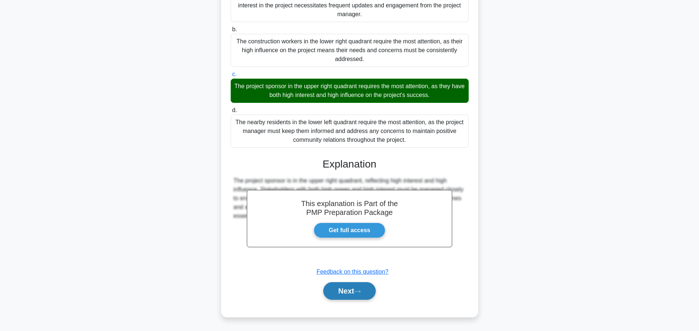
click at [341, 292] on button "Next" at bounding box center [349, 291] width 53 height 18
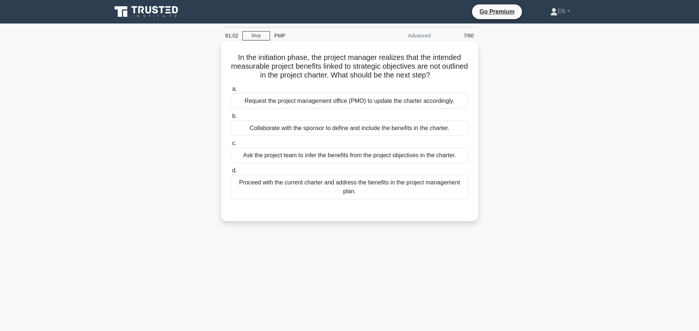
click at [322, 125] on div "Collaborate with the sponsor to define and include the benefits in the charter." at bounding box center [350, 127] width 238 height 15
click at [231, 119] on input "b. Collaborate with the sponsor to define and include the benefits in the chart…" at bounding box center [231, 116] width 0 height 5
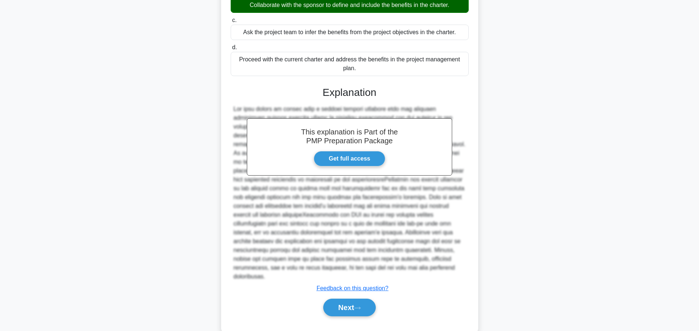
scroll to position [131, 0]
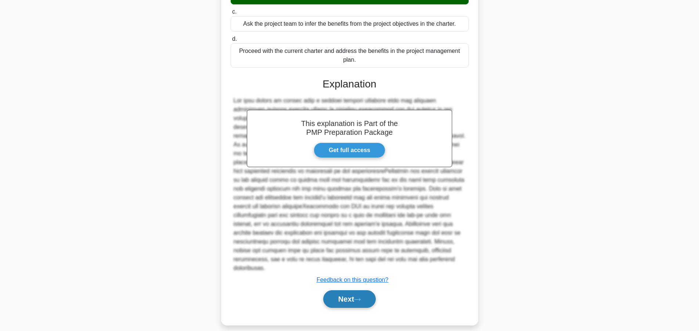
click at [343, 292] on button "Next" at bounding box center [349, 299] width 53 height 18
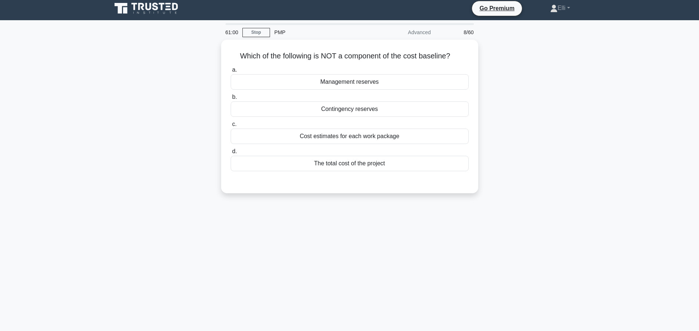
scroll to position [0, 0]
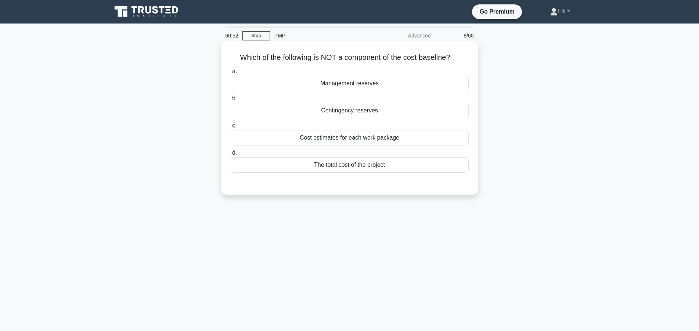
click at [362, 86] on div "Management reserves" at bounding box center [350, 83] width 238 height 15
click at [231, 74] on input "a. Management reserves" at bounding box center [231, 71] width 0 height 5
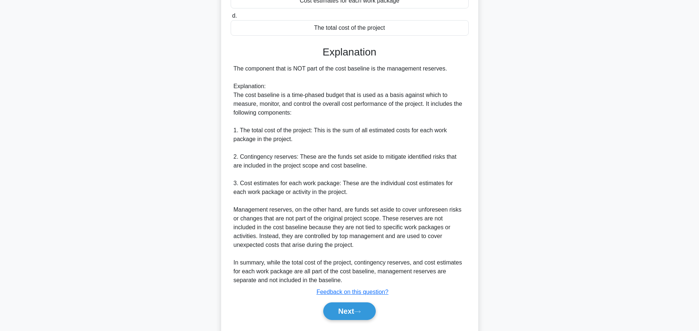
scroll to position [158, 0]
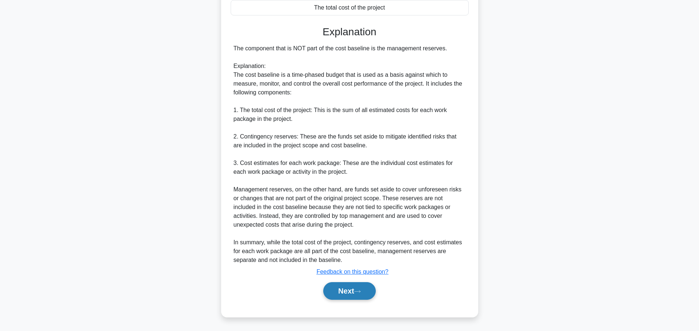
click at [337, 290] on button "Next" at bounding box center [349, 291] width 53 height 18
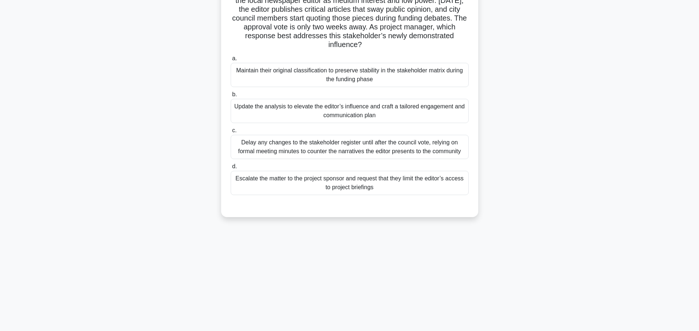
scroll to position [28, 0]
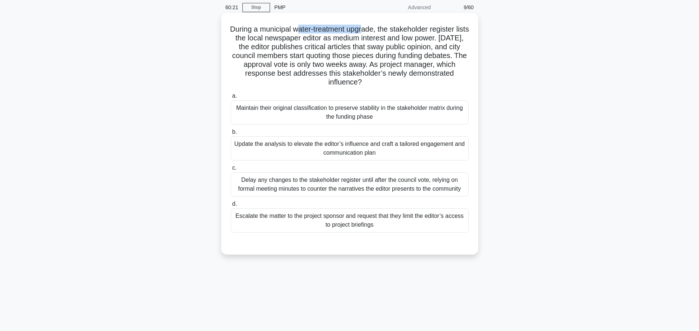
drag, startPoint x: 304, startPoint y: 29, endPoint x: 371, endPoint y: 28, distance: 67.2
click at [371, 28] on h5 "During a municipal water-treatment upgrade, the stakeholder register lists the …" at bounding box center [349, 56] width 239 height 62
click at [449, 75] on h5 "During a municipal water-treatment upgrade, the stakeholder register lists the …" at bounding box center [349, 56] width 239 height 62
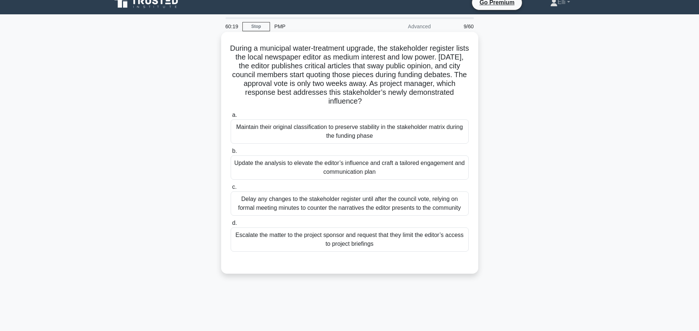
scroll to position [0, 0]
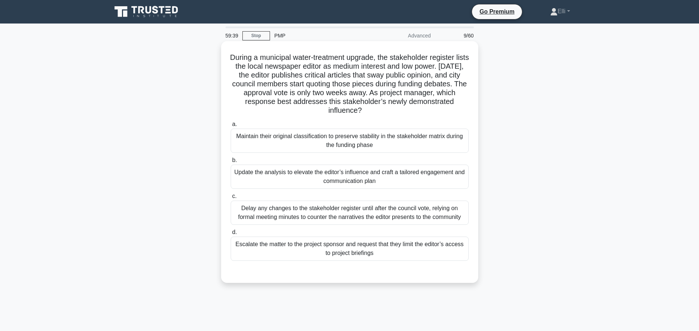
click at [326, 174] on div "Update the analysis to elevate the editor’s influence and craft a tailored enga…" at bounding box center [350, 176] width 238 height 24
click at [231, 163] on input "b. Update the analysis to elevate the editor’s influence and craft a tailored e…" at bounding box center [231, 160] width 0 height 5
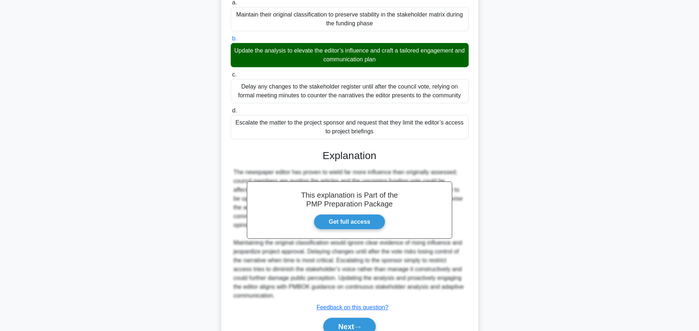
scroll to position [150, 0]
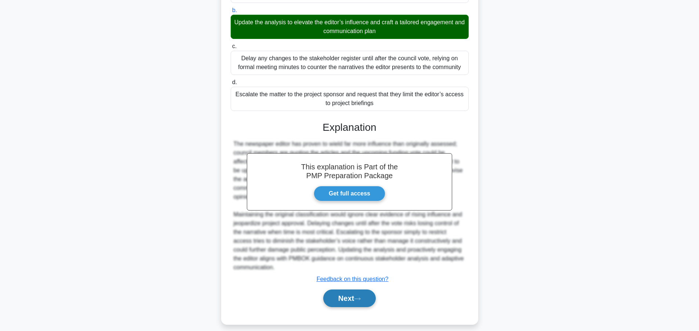
click at [344, 298] on button "Next" at bounding box center [349, 298] width 53 height 18
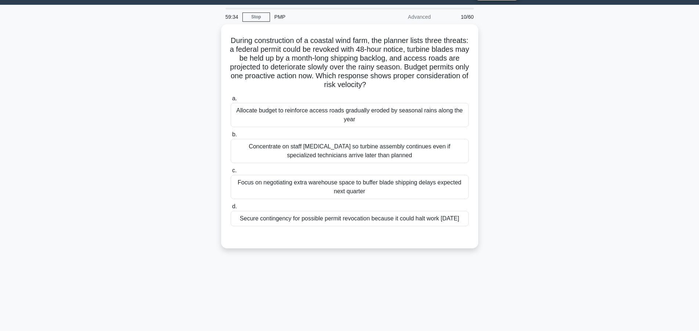
scroll to position [0, 0]
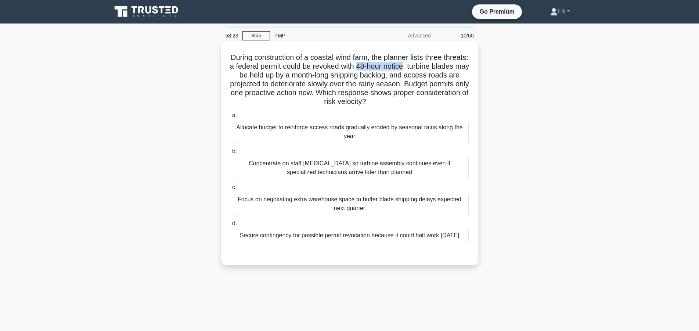
drag, startPoint x: 365, startPoint y: 67, endPoint x: 411, endPoint y: 68, distance: 45.9
click at [411, 68] on h5 "During construction of a coastal wind farm, the planner lists three threats: a …" at bounding box center [349, 80] width 239 height 54
click at [316, 235] on div "Secure contingency for possible permit revocation because it could halt work wi…" at bounding box center [350, 235] width 238 height 15
click at [231, 226] on input "d. Secure contingency for possible permit revocation because it could halt work…" at bounding box center [231, 223] width 0 height 5
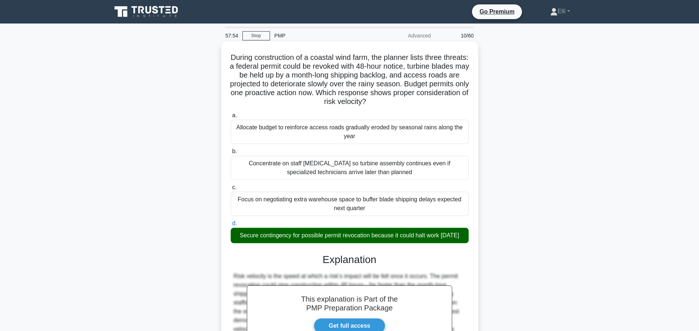
scroll to position [105, 0]
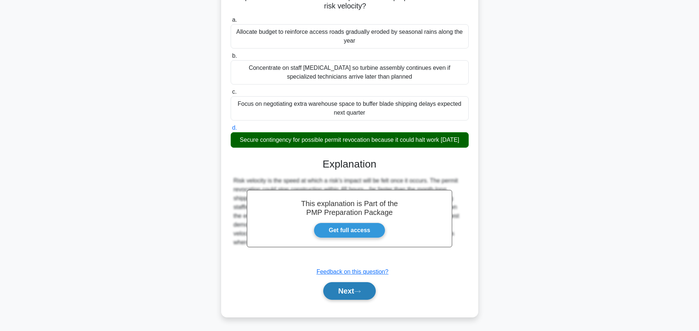
click at [344, 289] on button "Next" at bounding box center [349, 291] width 53 height 18
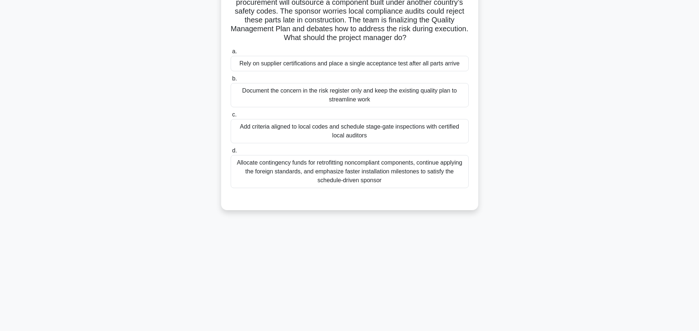
scroll to position [0, 0]
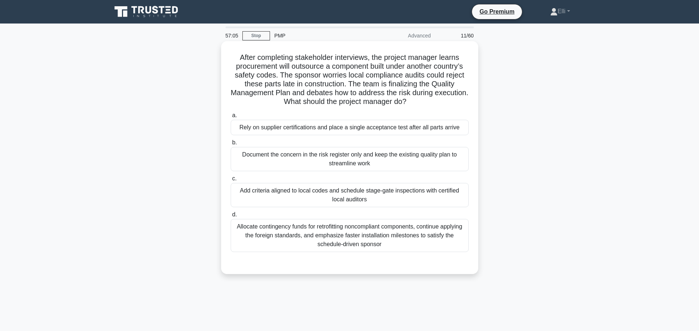
click at [374, 195] on div "Add criteria aligned to local codes and schedule stage-gate inspections with ce…" at bounding box center [350, 195] width 238 height 24
click at [231, 181] on input "c. Add criteria aligned to local codes and schedule stage-gate inspections with…" at bounding box center [231, 178] width 0 height 5
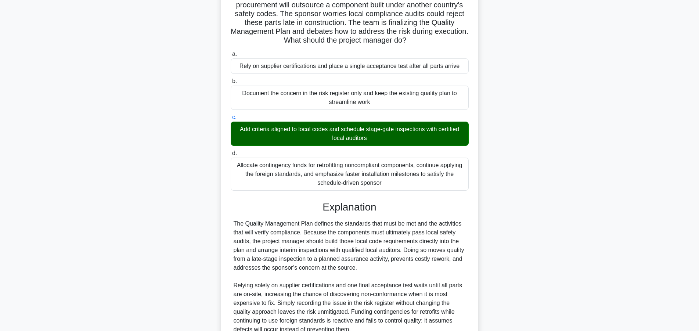
scroll to position [112, 0]
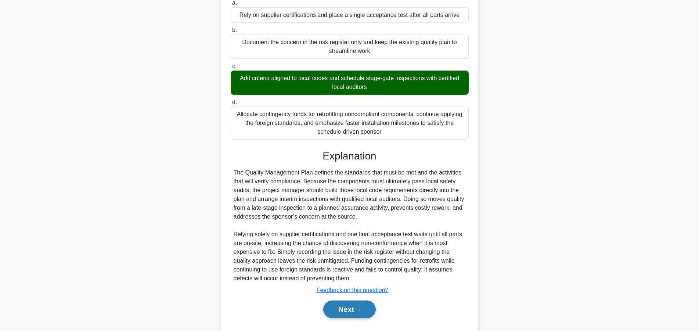
click at [332, 302] on button "Next" at bounding box center [349, 309] width 53 height 18
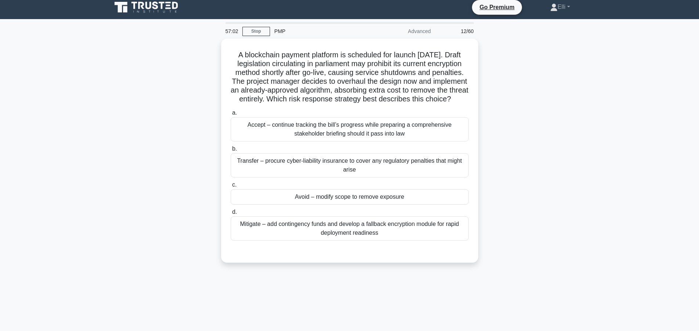
scroll to position [0, 0]
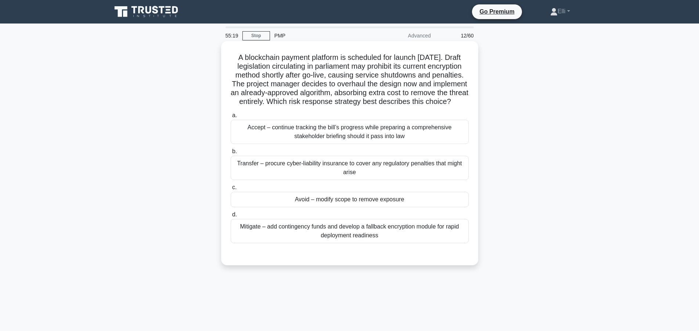
click at [357, 243] on div "Mitigate – add contingency funds and develop a fallback encryption module for r…" at bounding box center [350, 231] width 238 height 24
click at [231, 217] on input "d. Mitigate – add contingency funds and develop a fallback encryption module fo…" at bounding box center [231, 214] width 0 height 5
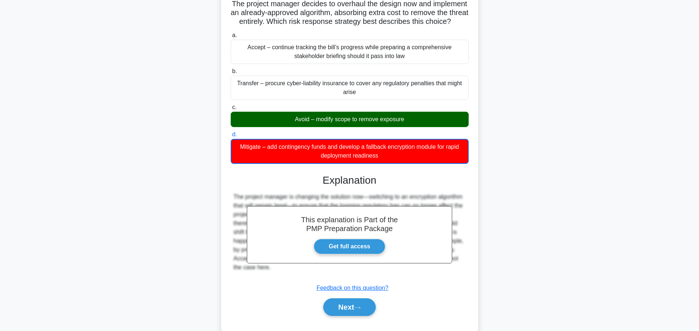
scroll to position [106, 0]
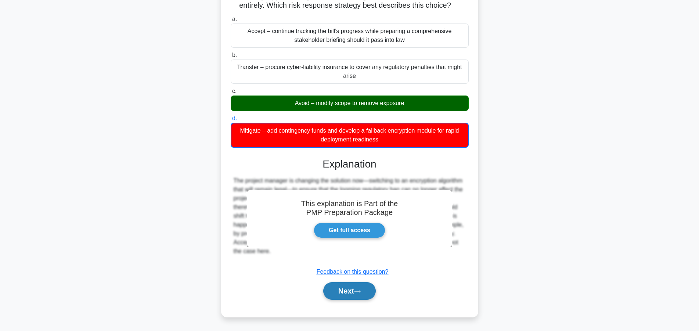
click at [347, 293] on button "Next" at bounding box center [349, 291] width 53 height 18
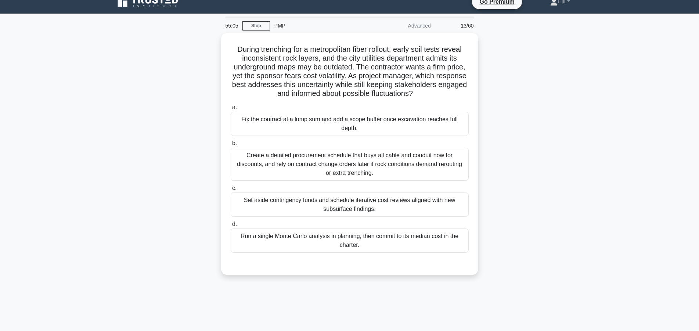
scroll to position [0, 0]
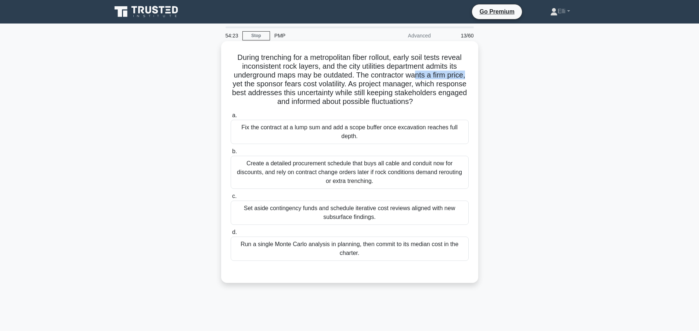
drag, startPoint x: 415, startPoint y: 76, endPoint x: 465, endPoint y: 77, distance: 50.3
click at [465, 77] on h5 "During trenching for a metropolitan fiber rollout, early soil tests reveal inco…" at bounding box center [349, 80] width 239 height 54
click at [338, 164] on div "Create a detailed procurement schedule that buys all cable and conduit now for …" at bounding box center [350, 172] width 238 height 33
click at [231, 154] on input "b. Create a detailed procurement schedule that buys all cable and conduit now f…" at bounding box center [231, 151] width 0 height 5
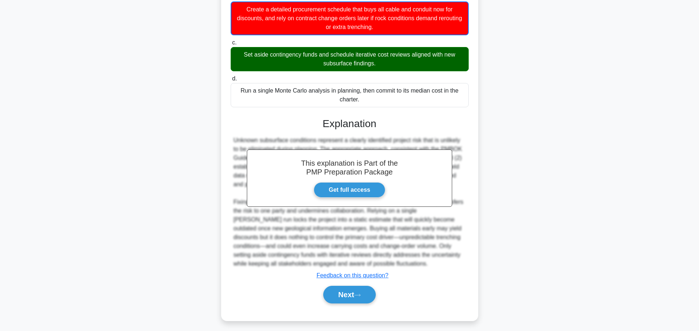
scroll to position [159, 0]
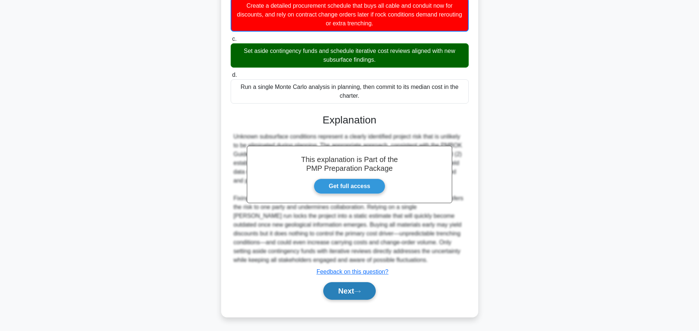
click at [352, 288] on button "Next" at bounding box center [349, 291] width 53 height 18
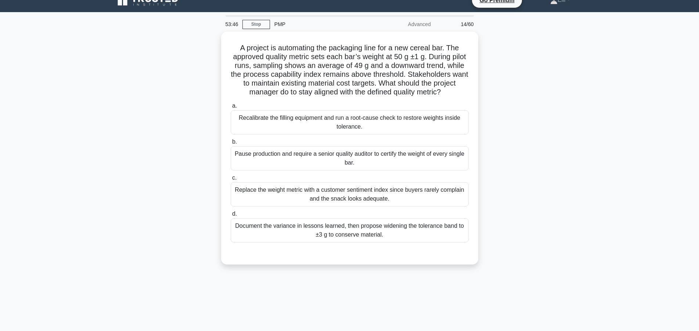
scroll to position [0, 0]
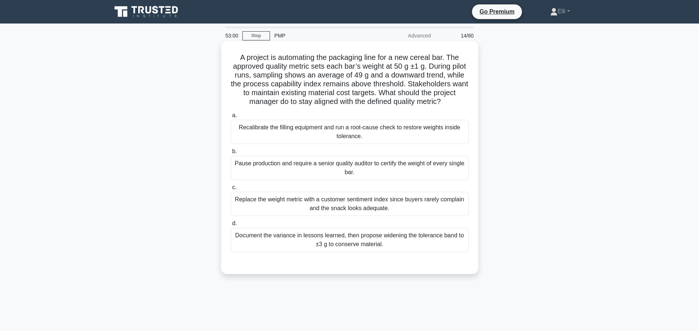
click at [369, 132] on div "Recalibrate the filling equipment and run a root-cause check to restore weights…" at bounding box center [350, 132] width 238 height 24
click at [231, 118] on input "a. Recalibrate the filling equipment and run a root-cause check to restore weig…" at bounding box center [231, 115] width 0 height 5
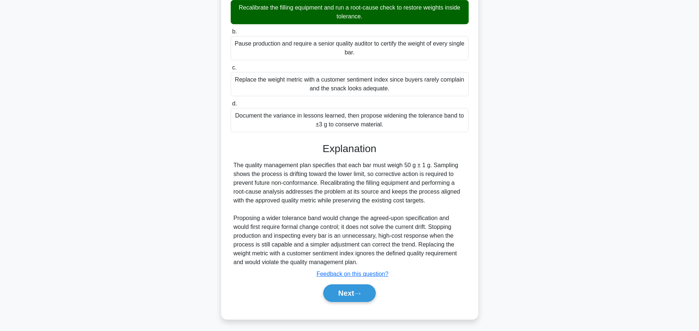
scroll to position [123, 0]
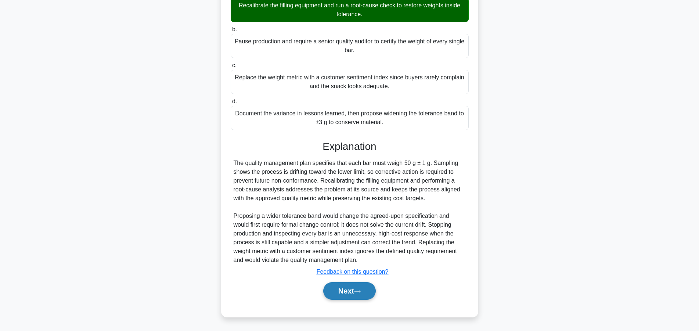
click at [337, 292] on button "Next" at bounding box center [349, 291] width 53 height 18
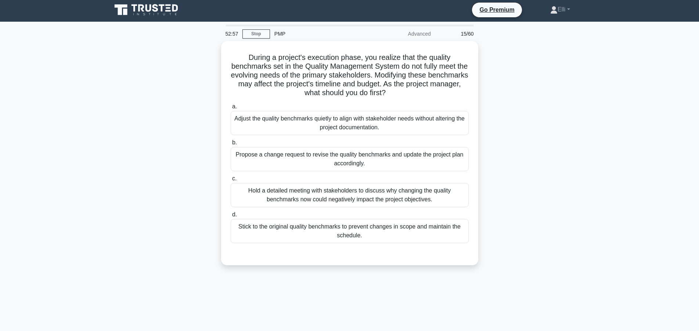
scroll to position [0, 0]
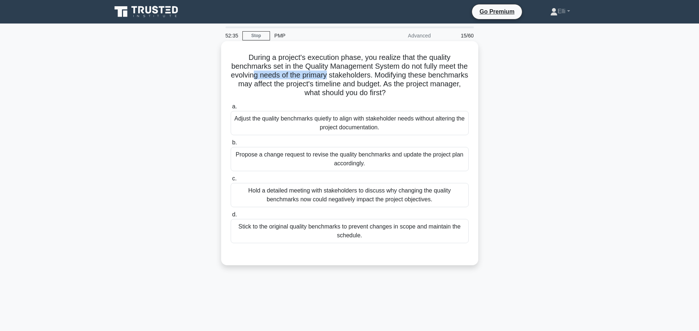
drag, startPoint x: 258, startPoint y: 77, endPoint x: 327, endPoint y: 78, distance: 69.0
click at [327, 78] on h5 "During a project's execution phase, you realize that the quality benchmarks set…" at bounding box center [349, 75] width 239 height 45
click at [410, 160] on div "Propose a change request to revise the quality benchmarks and update the projec…" at bounding box center [350, 159] width 238 height 24
click at [231, 145] on input "b. Propose a change request to revise the quality benchmarks and update the pro…" at bounding box center [231, 142] width 0 height 5
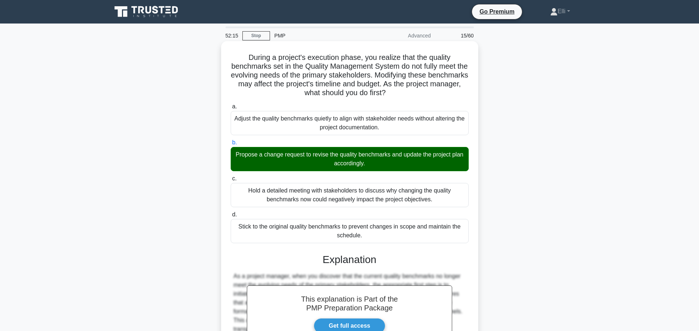
scroll to position [149, 0]
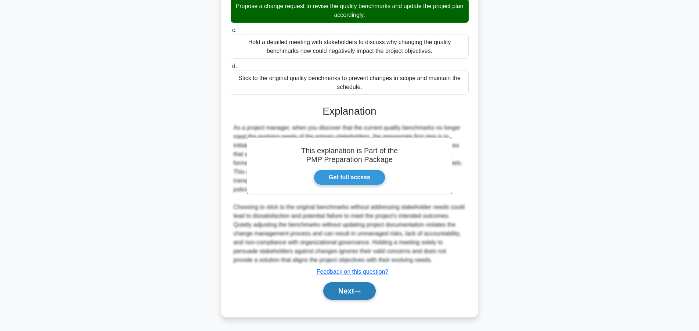
click at [366, 287] on button "Next" at bounding box center [349, 291] width 53 height 18
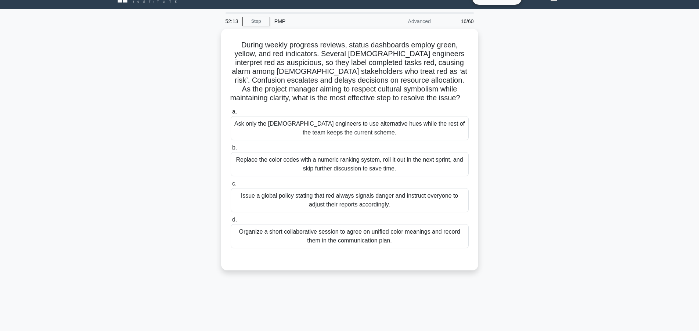
scroll to position [0, 0]
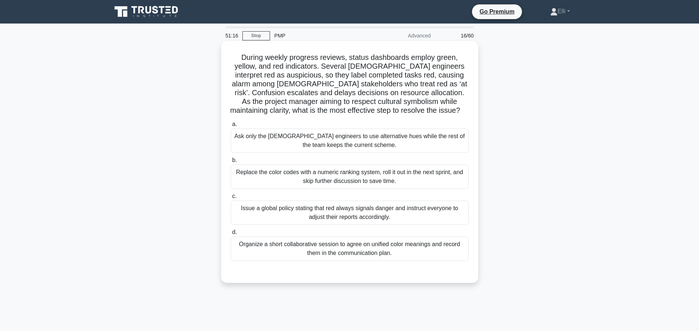
click at [421, 247] on div "Organize a short collaborative session to agree on unified color meanings and r…" at bounding box center [350, 248] width 238 height 24
click at [231, 235] on input "d. Organize a short collaborative session to agree on unified color meanings an…" at bounding box center [231, 232] width 0 height 5
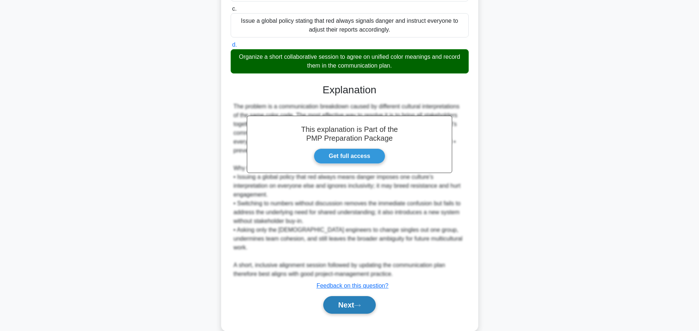
click at [365, 296] on button "Next" at bounding box center [349, 305] width 53 height 18
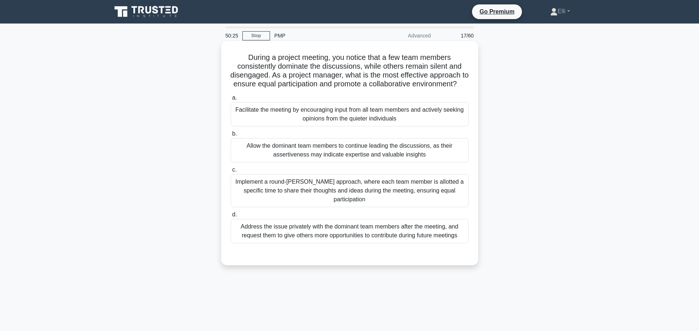
click at [366, 190] on div "Implement a round-robin approach, where each team member is allotted a specific…" at bounding box center [350, 190] width 238 height 33
click at [231, 172] on input "c. Implement a round-robin approach, where each team member is allotted a speci…" at bounding box center [231, 169] width 0 height 5
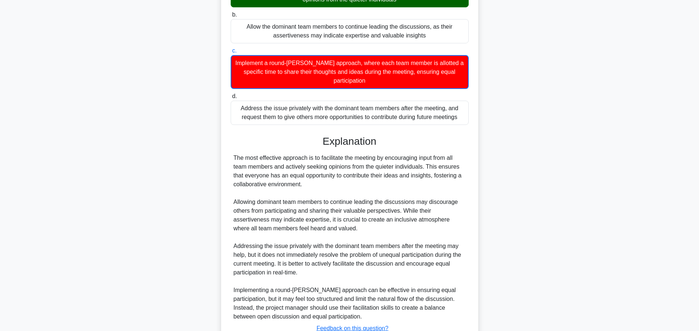
scroll to position [167, 0]
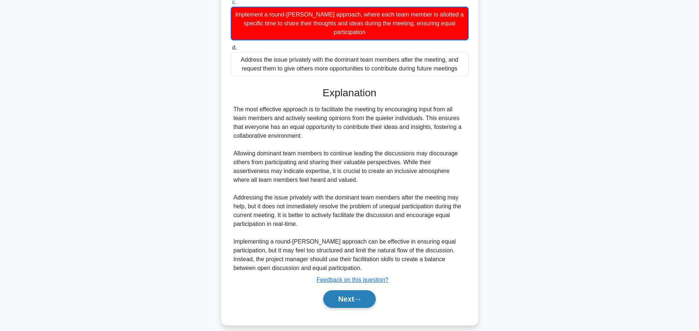
click at [357, 290] on button "Next" at bounding box center [349, 299] width 53 height 18
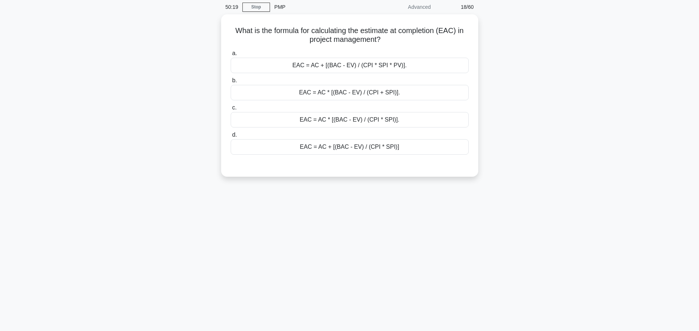
scroll to position [0, 0]
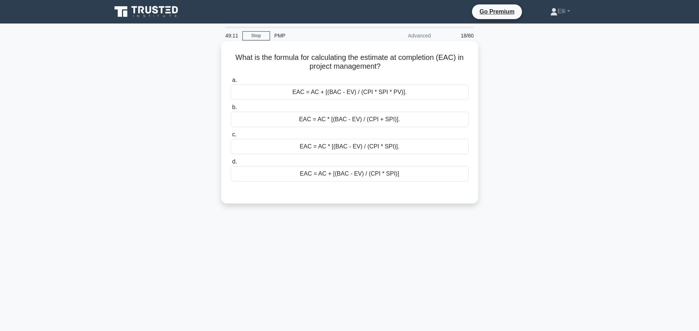
click at [336, 116] on div "EAC = AC * [(BAC - EV) / (CPI + SPI)]." at bounding box center [350, 119] width 238 height 15
click at [231, 110] on input "b. EAC = AC * [(BAC - EV) / (CPI + SPI)]." at bounding box center [231, 107] width 0 height 5
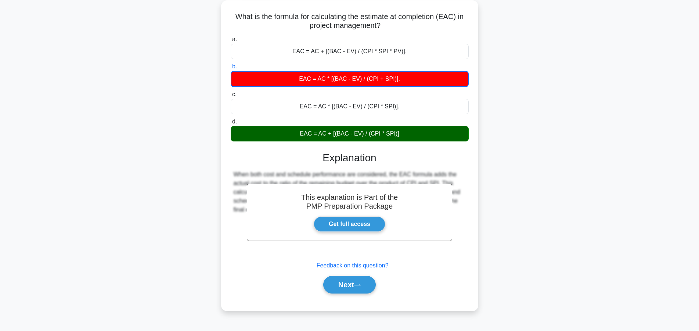
scroll to position [66, 0]
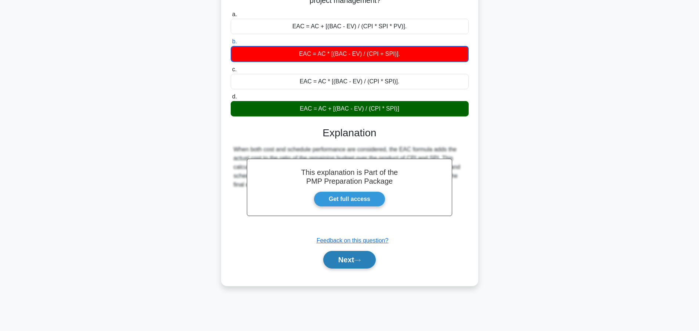
click at [352, 258] on button "Next" at bounding box center [349, 260] width 53 height 18
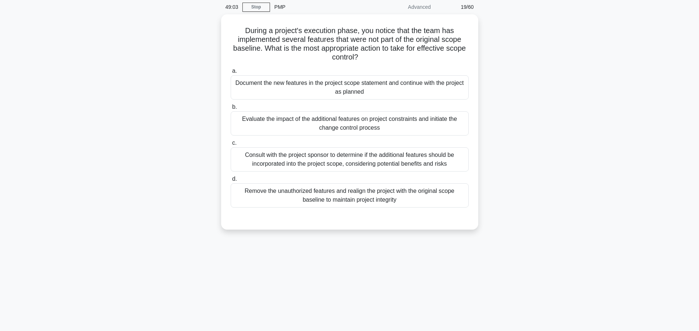
scroll to position [0, 0]
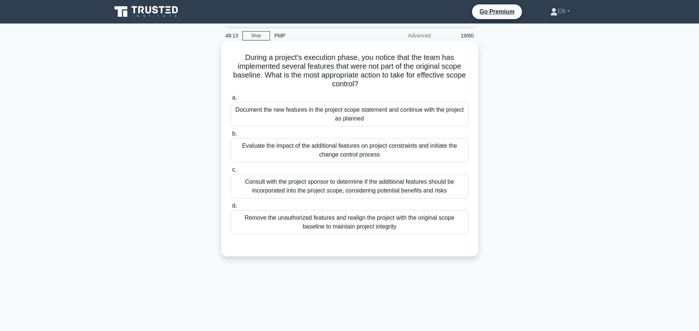
click at [371, 228] on div "Remove the unauthorized features and realign the project with the original scop…" at bounding box center [350, 222] width 238 height 24
click at [231, 208] on input "d. Remove the unauthorized features and realign the project with the original s…" at bounding box center [231, 205] width 0 height 5
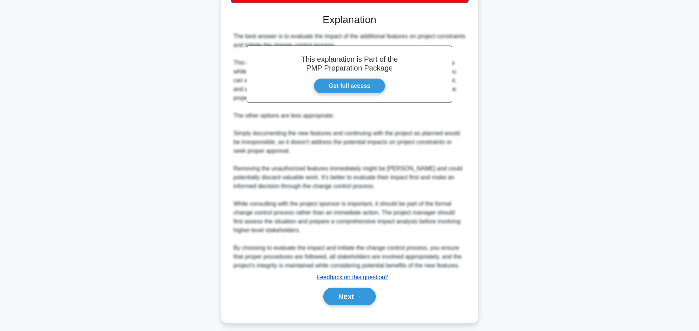
scroll to position [238, 0]
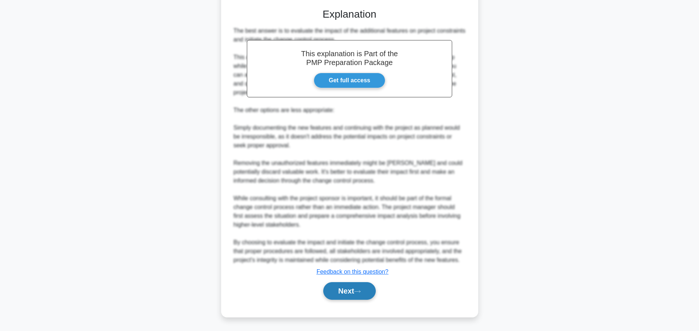
click at [352, 289] on button "Next" at bounding box center [349, 291] width 53 height 18
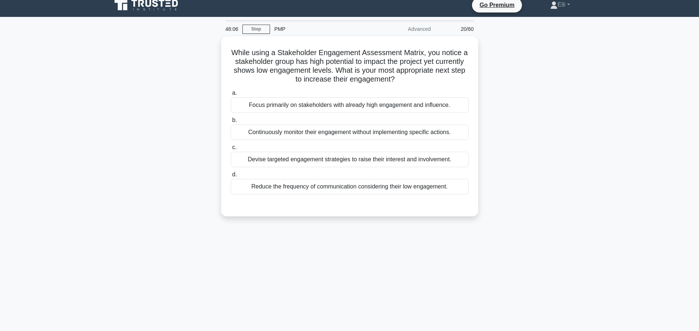
scroll to position [0, 0]
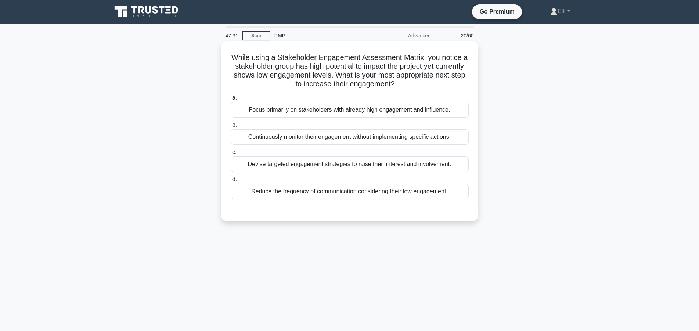
click at [377, 169] on div "Devise targeted engagement strategies to raise their interest and involvement." at bounding box center [350, 163] width 238 height 15
click at [231, 155] on input "c. Devise targeted engagement strategies to raise their interest and involvemen…" at bounding box center [231, 152] width 0 height 5
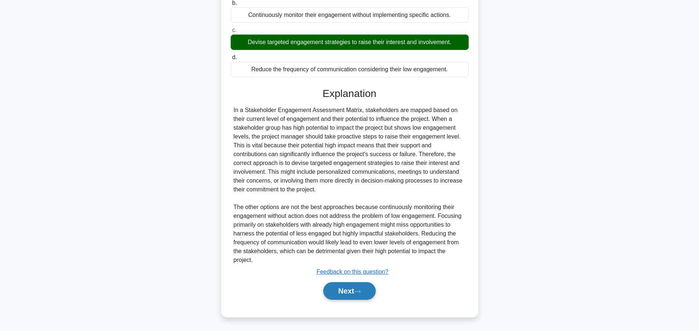
click at [357, 291] on icon at bounding box center [357, 291] width 7 height 4
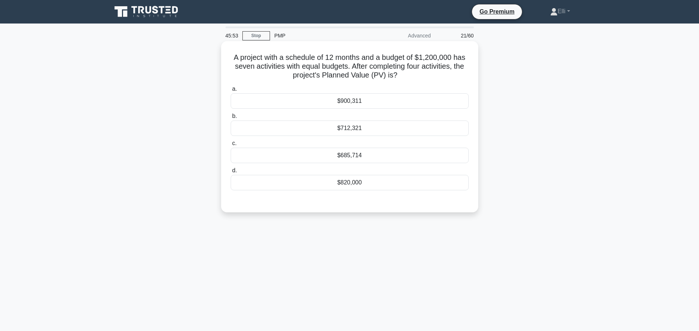
click at [352, 160] on div "$685,714" at bounding box center [350, 155] width 238 height 15
click at [231, 146] on input "c. $685,714" at bounding box center [231, 143] width 0 height 5
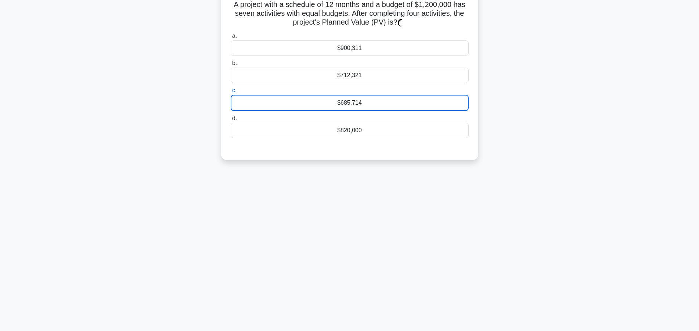
scroll to position [66, 0]
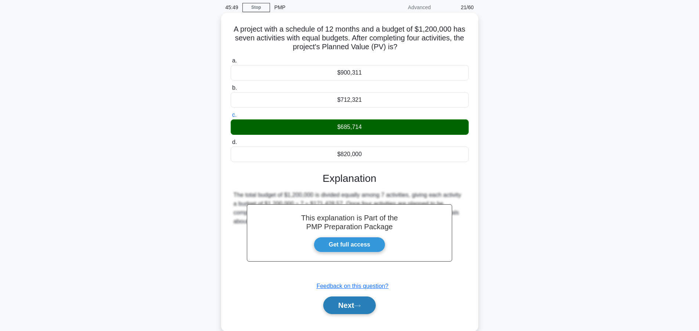
drag, startPoint x: 358, startPoint y: 304, endPoint x: 439, endPoint y: 235, distance: 106.5
click at [360, 303] on button "Next" at bounding box center [349, 305] width 53 height 18
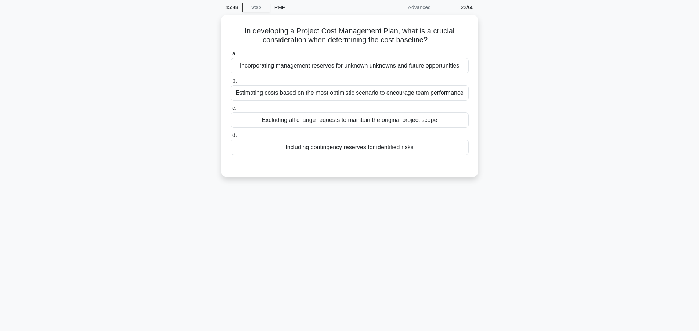
scroll to position [0, 0]
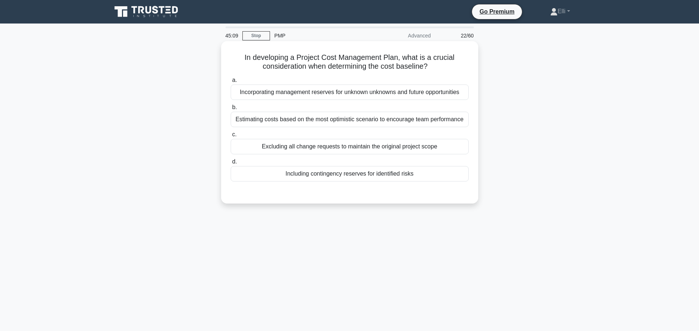
click at [417, 178] on div "Including contingency reserves for identified risks" at bounding box center [350, 173] width 238 height 15
click at [231, 164] on input "d. Including contingency reserves for identified risks" at bounding box center [231, 161] width 0 height 5
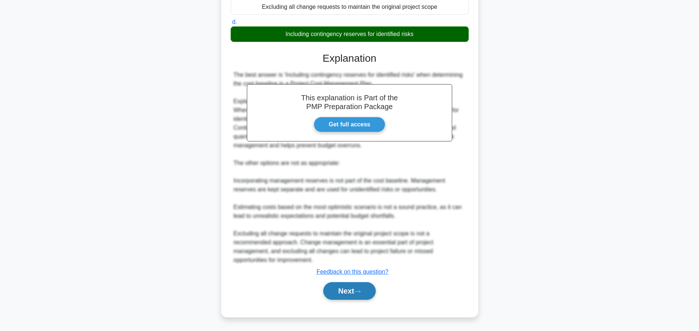
click at [339, 286] on button "Next" at bounding box center [349, 291] width 53 height 18
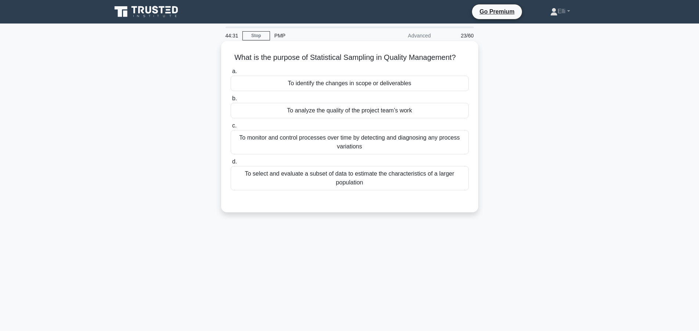
click at [402, 178] on div "To select and evaluate a subset of data to estimate the characteristics of a la…" at bounding box center [350, 178] width 238 height 24
click at [231, 164] on input "d. To select and evaluate a subset of data to estimate the characteristics of a…" at bounding box center [231, 161] width 0 height 5
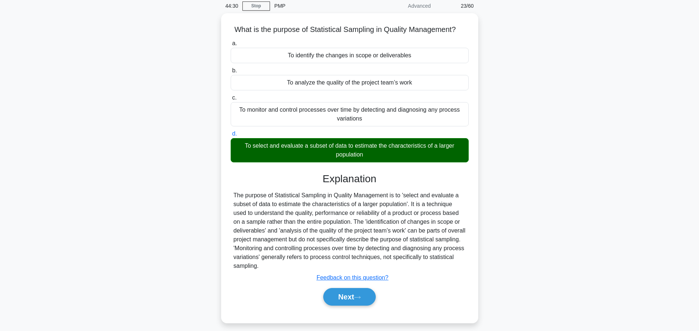
scroll to position [66, 0]
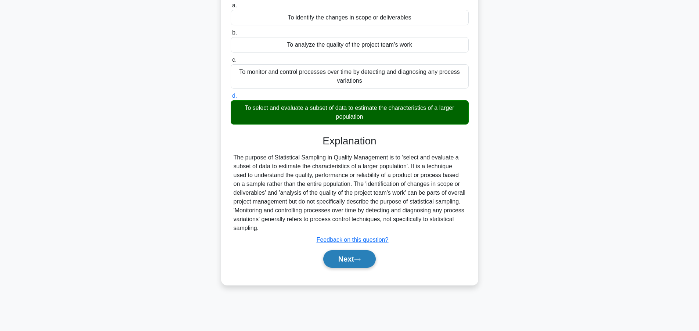
click at [346, 259] on button "Next" at bounding box center [349, 259] width 53 height 18
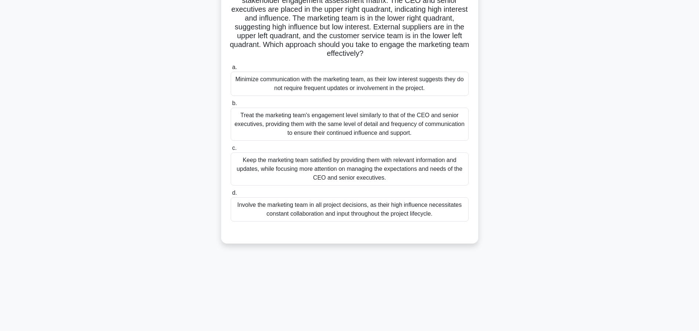
scroll to position [0, 0]
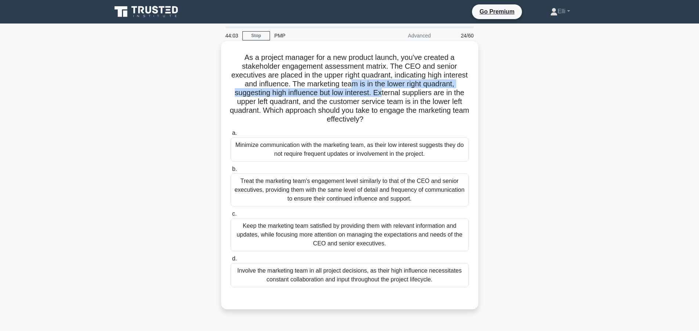
drag, startPoint x: 352, startPoint y: 82, endPoint x: 381, endPoint y: 93, distance: 31.0
click at [381, 93] on h5 "As a project manager for a new product launch, you've created a stakeholder eng…" at bounding box center [349, 88] width 239 height 71
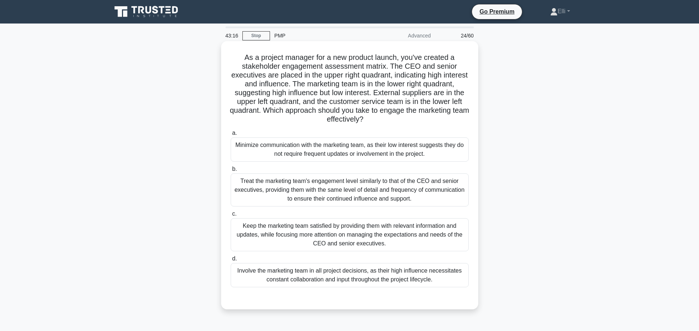
click at [350, 275] on div "Involve the marketing team in all project decisions, as their high influence ne…" at bounding box center [350, 275] width 238 height 24
click at [231, 261] on input "d. Involve the marketing team in all project decisions, as their high influence…" at bounding box center [231, 258] width 0 height 5
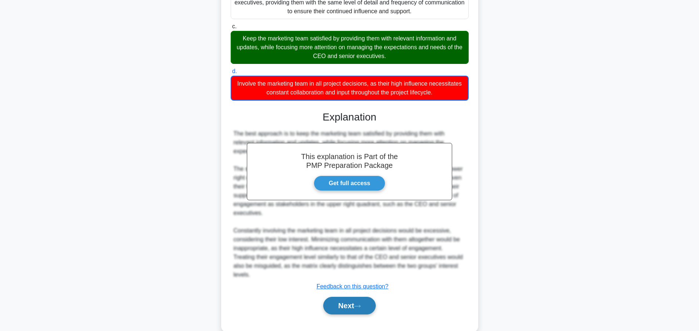
click at [344, 297] on button "Next" at bounding box center [349, 306] width 53 height 18
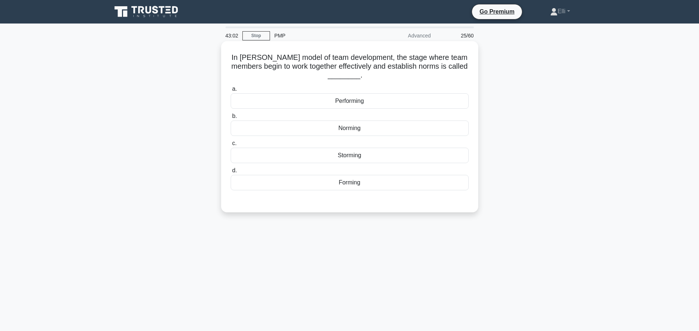
click at [359, 127] on div "Norming" at bounding box center [350, 127] width 238 height 15
click at [231, 119] on input "b. Norming" at bounding box center [231, 116] width 0 height 5
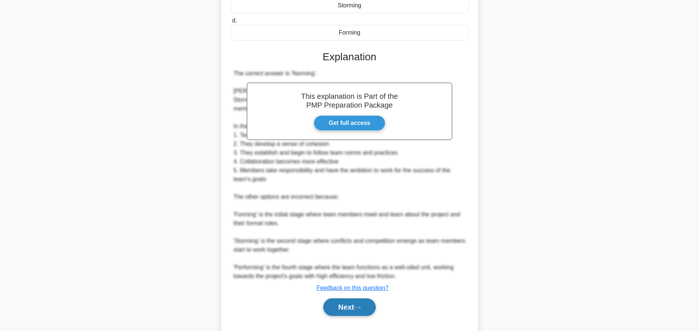
click at [340, 307] on button "Next" at bounding box center [349, 307] width 53 height 18
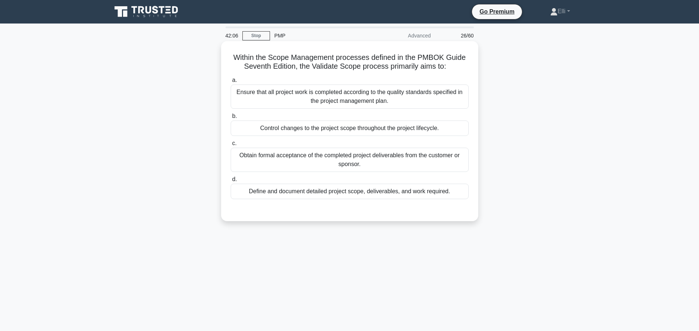
click at [289, 164] on div "Obtain formal acceptance of the completed project deliverables from the custome…" at bounding box center [350, 160] width 238 height 24
click at [231, 146] on input "c. Obtain formal acceptance of the completed project deliverables from the cust…" at bounding box center [231, 143] width 0 height 5
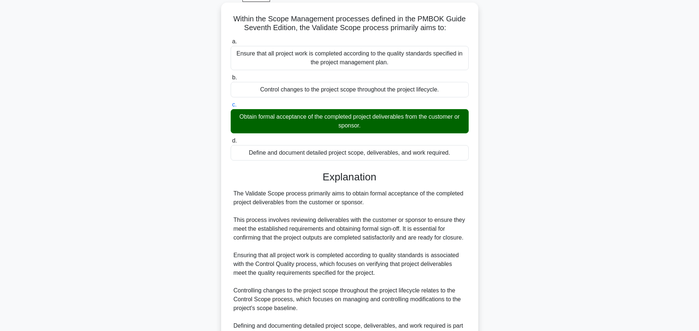
scroll to position [123, 0]
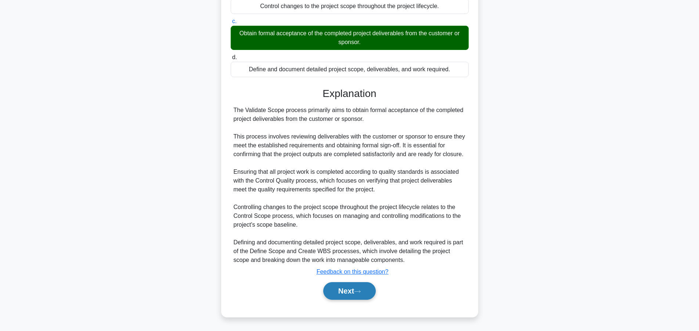
click at [334, 285] on button "Next" at bounding box center [349, 291] width 53 height 18
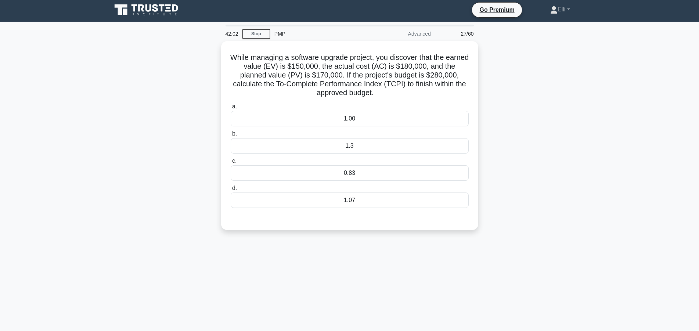
scroll to position [0, 0]
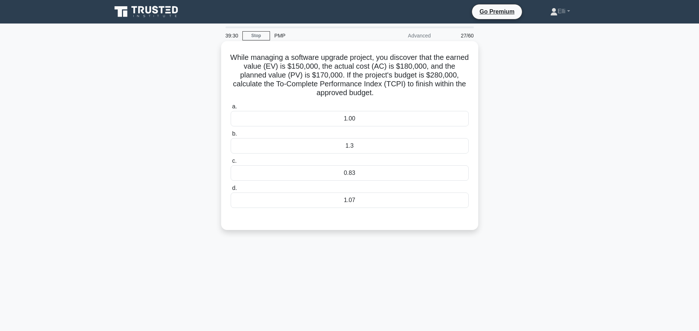
click at [351, 176] on div "0.83" at bounding box center [350, 172] width 238 height 15
click at [231, 163] on input "c. 0.83" at bounding box center [231, 161] width 0 height 5
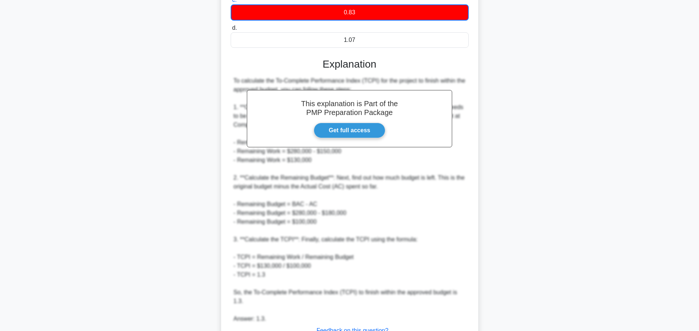
scroll to position [211, 0]
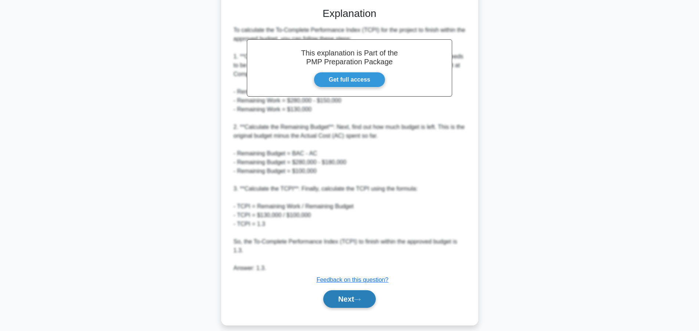
click at [356, 292] on button "Next" at bounding box center [349, 299] width 53 height 18
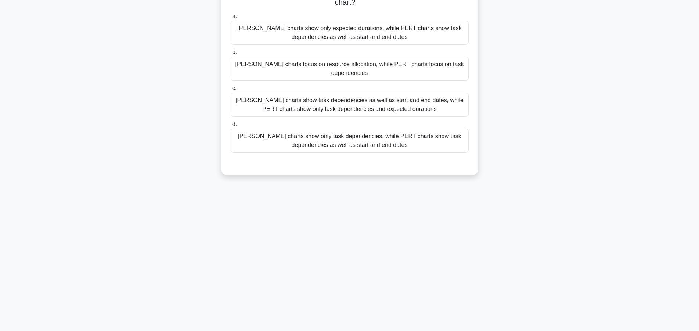
scroll to position [0, 0]
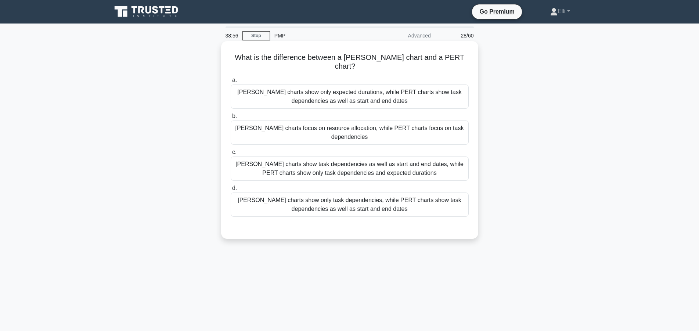
click at [300, 156] on div "Gantt charts show task dependencies as well as start and end dates, while PERT …" at bounding box center [350, 168] width 238 height 24
click at [231, 153] on input "c. Gantt charts show task dependencies as well as start and end dates, while PE…" at bounding box center [231, 152] width 0 height 5
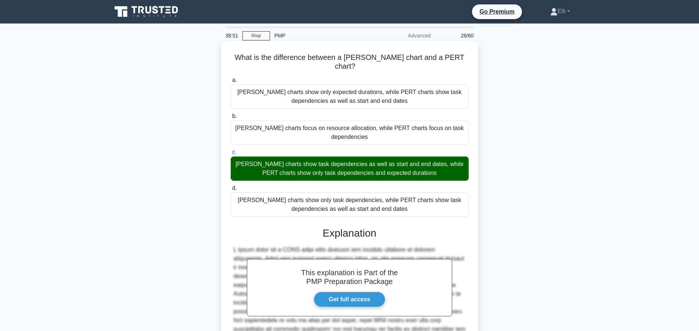
scroll to position [70, 0]
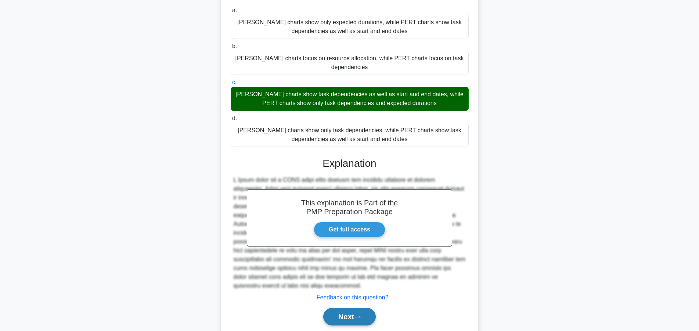
click at [349, 308] on button "Next" at bounding box center [349, 317] width 53 height 18
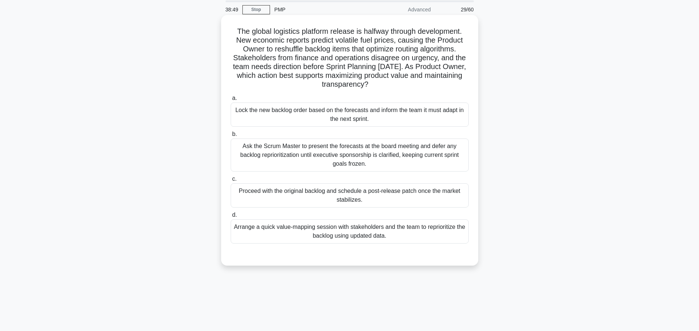
scroll to position [0, 0]
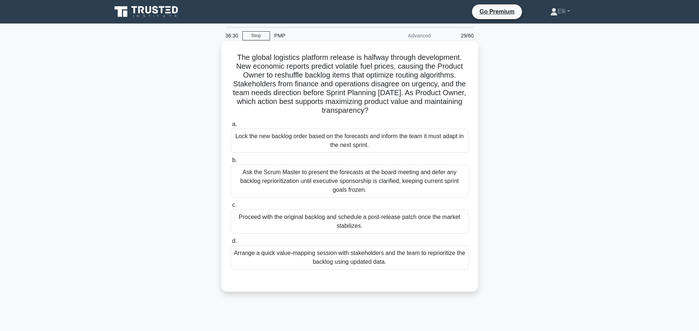
click at [377, 254] on div "Arrange a quick value-mapping session with stakeholders and the team to reprior…" at bounding box center [350, 257] width 238 height 24
click at [231, 243] on input "d. Arrange a quick value-mapping session with stakeholders and the team to repr…" at bounding box center [231, 241] width 0 height 5
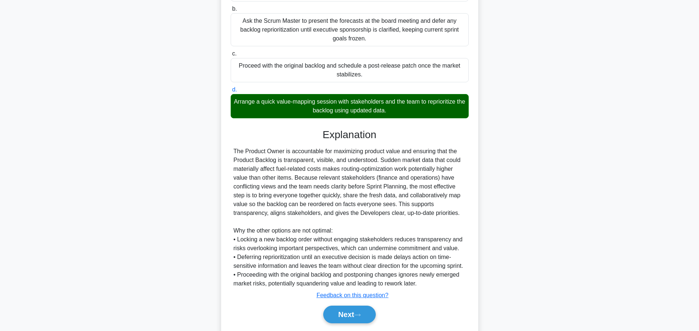
scroll to position [175, 0]
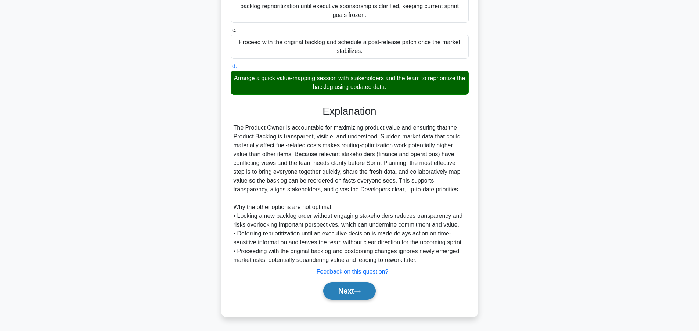
click at [348, 289] on button "Next" at bounding box center [349, 291] width 53 height 18
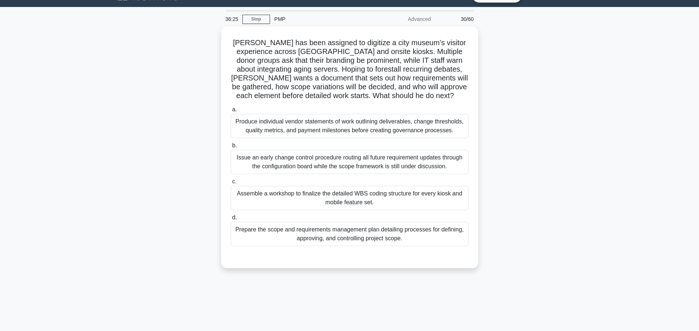
scroll to position [0, 0]
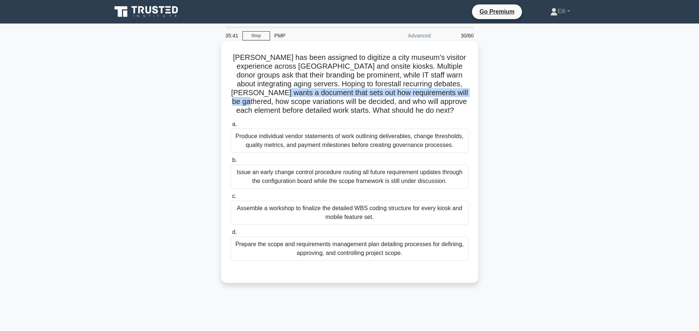
drag, startPoint x: 259, startPoint y: 95, endPoint x: 458, endPoint y: 91, distance: 198.7
click at [458, 91] on h5 "Rahul has been assigned to digitize a city museum’s visitor experience across m…" at bounding box center [349, 84] width 239 height 62
click at [390, 247] on div "Prepare the scope and requirements management plan detailing processes for defi…" at bounding box center [350, 248] width 238 height 24
click at [231, 235] on input "d. Prepare the scope and requirements management plan detailing processes for d…" at bounding box center [231, 232] width 0 height 5
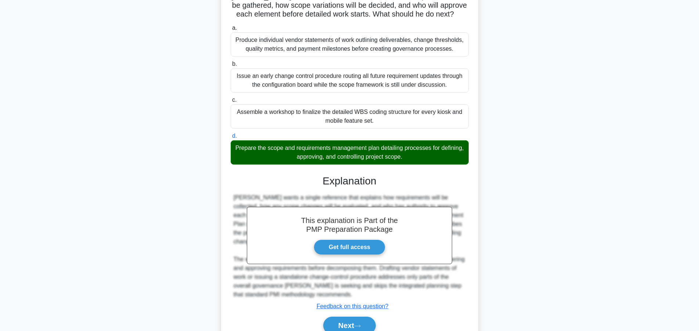
scroll to position [131, 0]
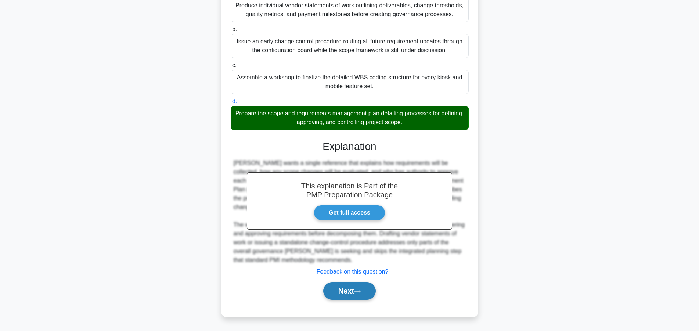
click at [349, 291] on button "Next" at bounding box center [349, 291] width 53 height 18
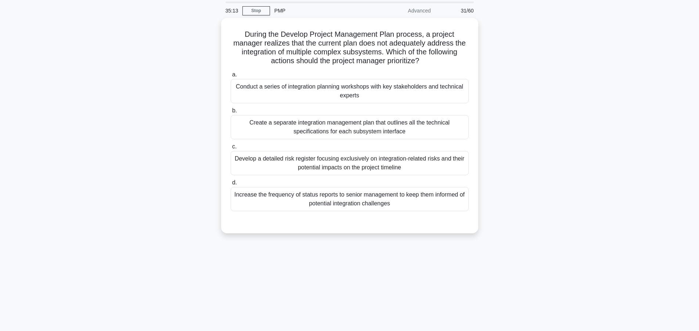
scroll to position [0, 0]
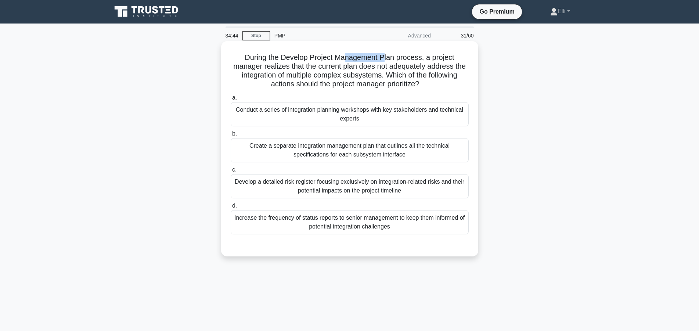
drag, startPoint x: 331, startPoint y: 59, endPoint x: 369, endPoint y: 57, distance: 37.9
click at [369, 57] on h5 "During the Develop Project Management Plan process, a project manager realizes …" at bounding box center [349, 71] width 239 height 36
click at [378, 74] on h5 "During the Develop Project Management Plan process, a project manager realizes …" at bounding box center [349, 71] width 239 height 36
click at [400, 119] on div "Conduct a series of integration planning workshops with key stakeholders and te…" at bounding box center [350, 114] width 238 height 24
click at [231, 100] on input "a. Conduct a series of integration planning workshops with key stakeholders and…" at bounding box center [231, 97] width 0 height 5
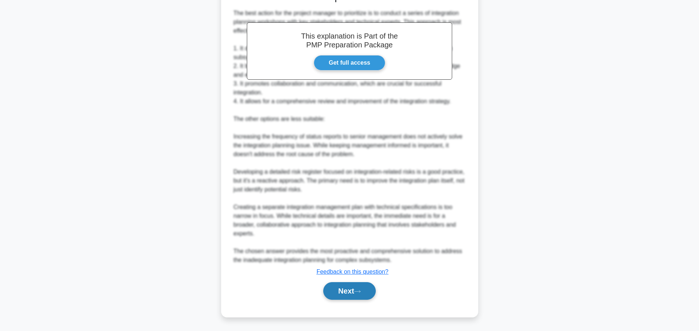
click at [353, 286] on button "Next" at bounding box center [349, 291] width 53 height 18
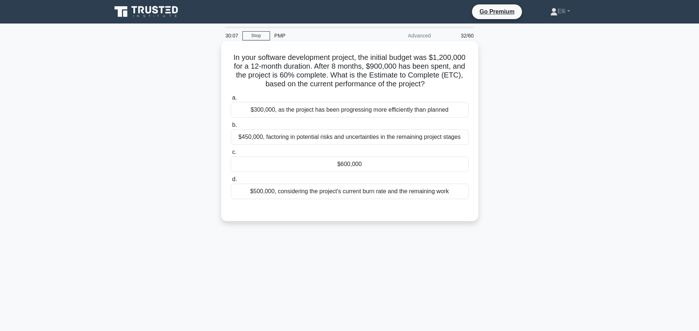
click at [311, 115] on div "$300,000, as the project has been progressing more efficiently than planned" at bounding box center [350, 109] width 238 height 15
click at [231, 100] on input "a. $300,000, as the project has been progressing more efficiently than planned" at bounding box center [231, 97] width 0 height 5
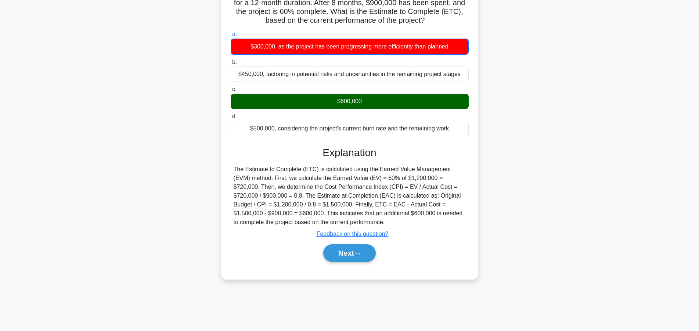
scroll to position [66, 0]
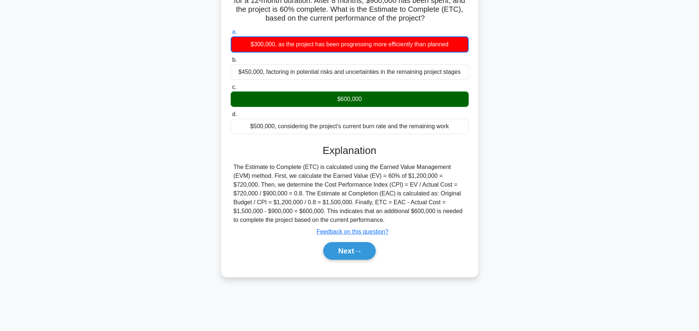
click at [235, 167] on div "The Estimate to Complete (ETC) is calculated using the Earned Value Management …" at bounding box center [349, 194] width 232 height 62
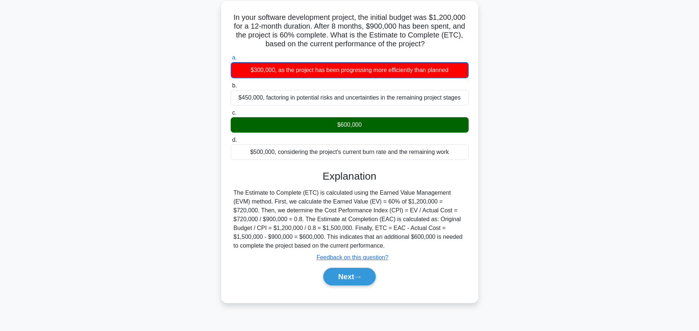
scroll to position [28, 0]
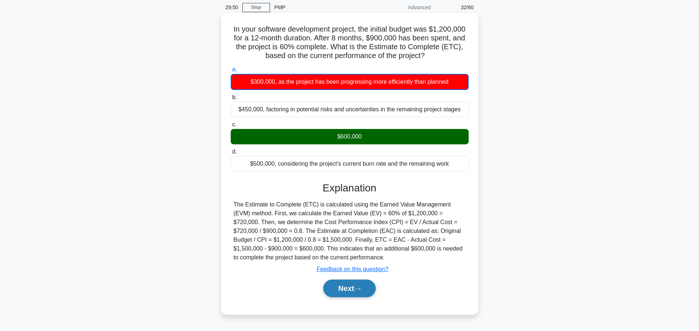
click at [358, 285] on button "Next" at bounding box center [349, 288] width 53 height 18
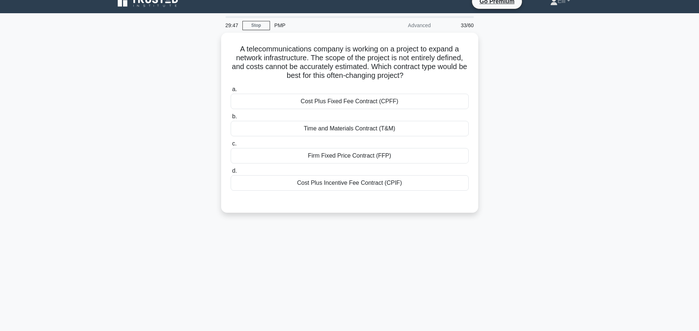
scroll to position [0, 0]
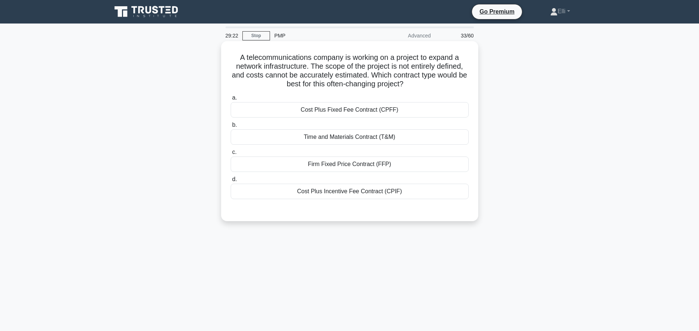
click at [403, 142] on div "Time and Materials Contract (T&M)" at bounding box center [350, 136] width 238 height 15
click at [231, 127] on input "b. Time and Materials Contract (T&M)" at bounding box center [231, 125] width 0 height 5
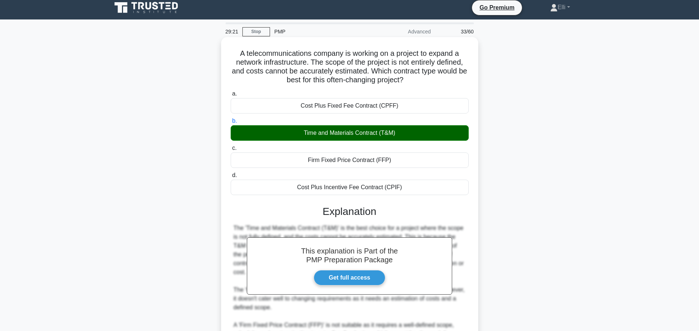
scroll to position [131, 0]
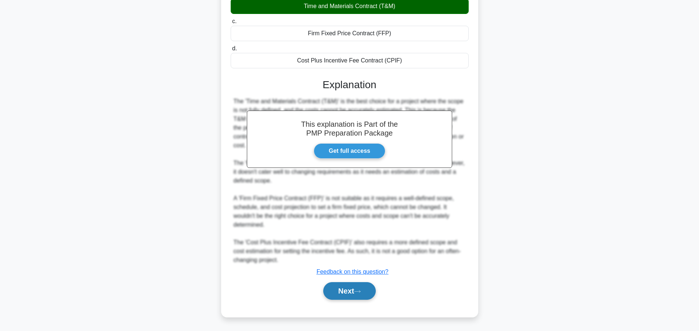
click at [370, 292] on button "Next" at bounding box center [349, 291] width 53 height 18
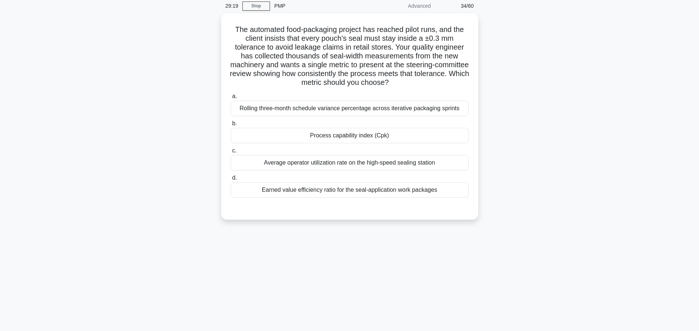
scroll to position [0, 0]
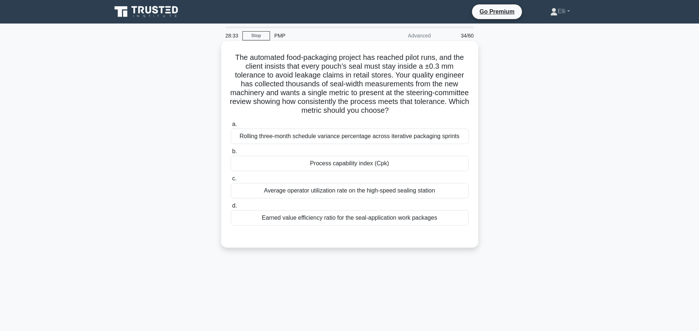
click at [369, 166] on div "Process capability index (Cpk)" at bounding box center [350, 163] width 238 height 15
click at [231, 154] on input "b. Process capability index (Cpk)" at bounding box center [231, 151] width 0 height 5
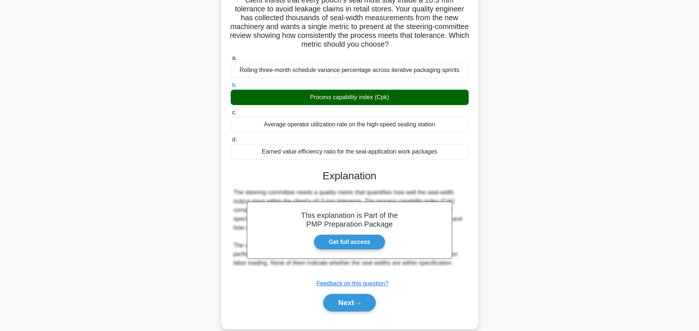
scroll to position [79, 0]
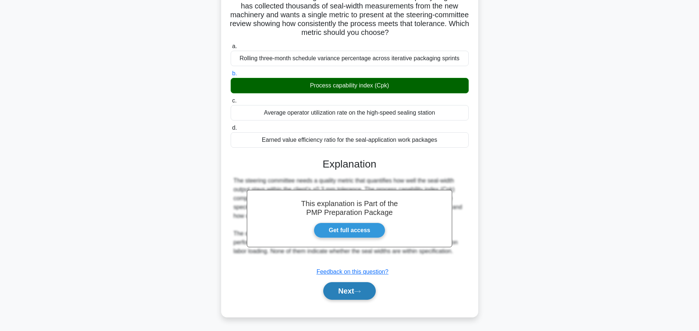
click at [350, 296] on button "Next" at bounding box center [349, 291] width 53 height 18
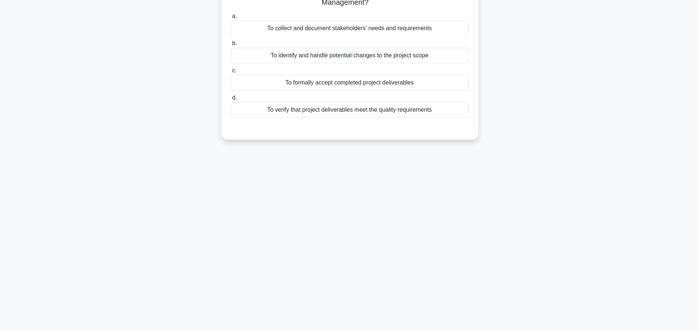
scroll to position [0, 0]
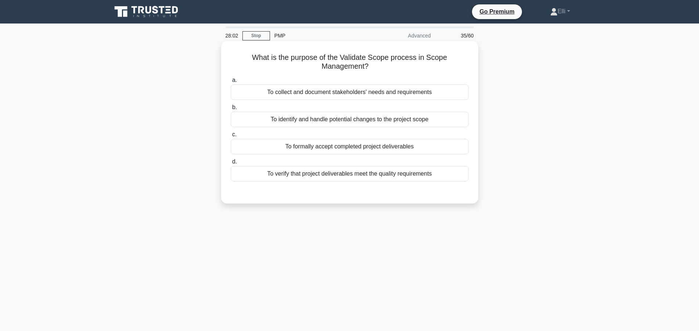
click at [323, 176] on div "To verify that project deliverables meet the quality requirements" at bounding box center [350, 173] width 238 height 15
click at [231, 164] on input "d. To verify that project deliverables meet the quality requirements" at bounding box center [231, 161] width 0 height 5
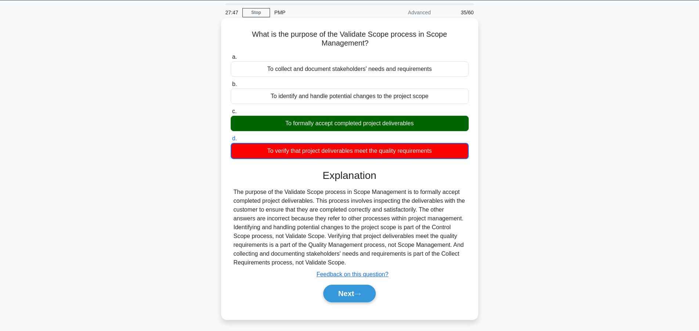
scroll to position [37, 0]
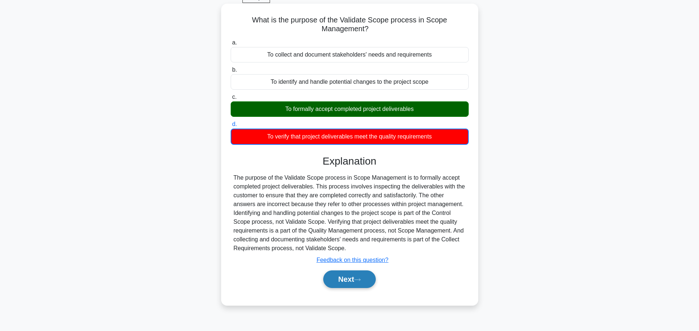
click at [343, 280] on button "Next" at bounding box center [349, 279] width 53 height 18
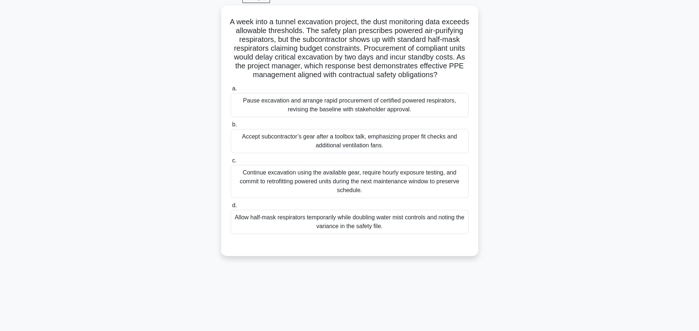
scroll to position [0, 0]
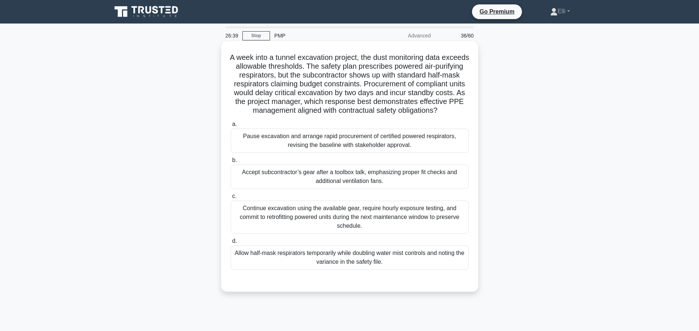
click at [325, 214] on div "Continue excavation using the available gear, require hourly exposure testing, …" at bounding box center [350, 216] width 238 height 33
click at [231, 199] on input "c. Continue excavation using the available gear, require hourly exposure testin…" at bounding box center [231, 196] width 0 height 5
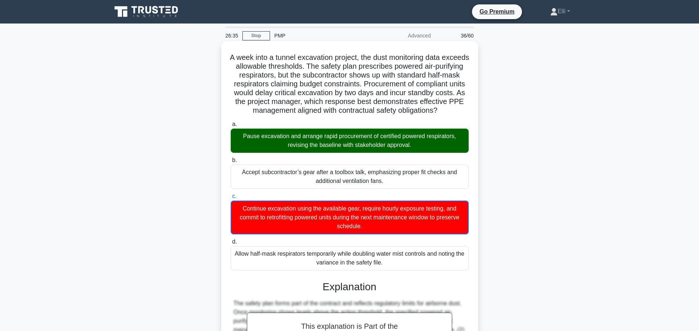
scroll to position [159, 0]
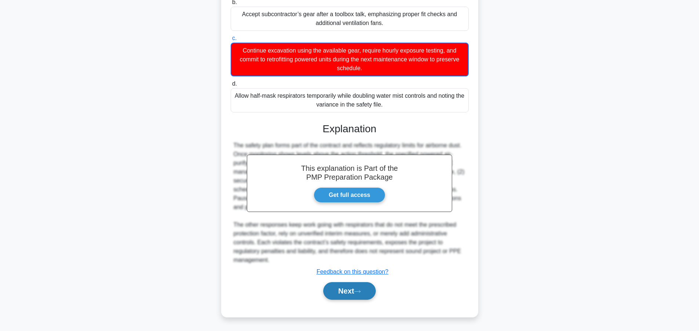
click at [334, 286] on button "Next" at bounding box center [349, 291] width 53 height 18
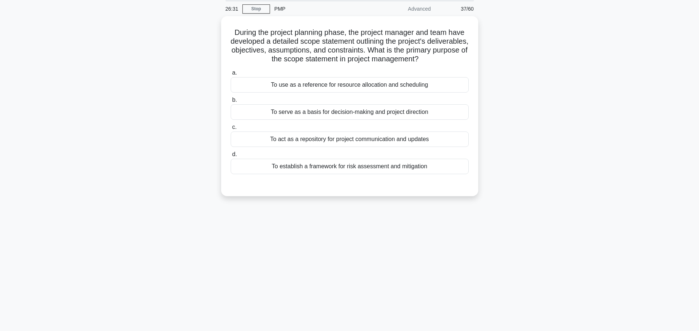
scroll to position [0, 0]
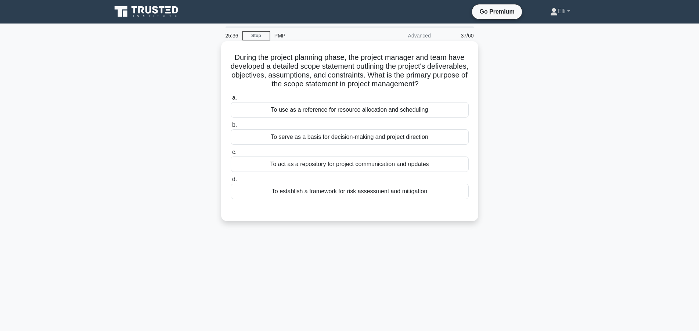
click at [352, 110] on div "To use as a reference for resource allocation and scheduling" at bounding box center [350, 109] width 238 height 15
click at [231, 100] on input "a. To use as a reference for resource allocation and scheduling" at bounding box center [231, 97] width 0 height 5
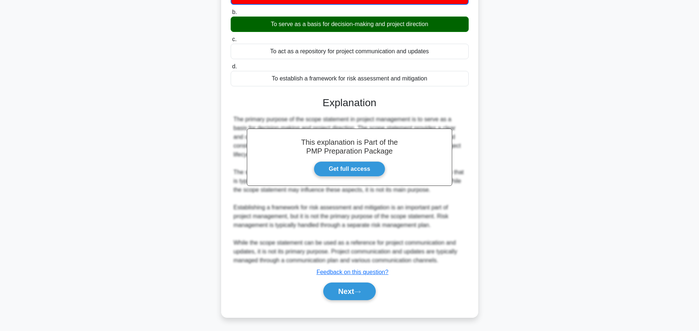
scroll to position [115, 0]
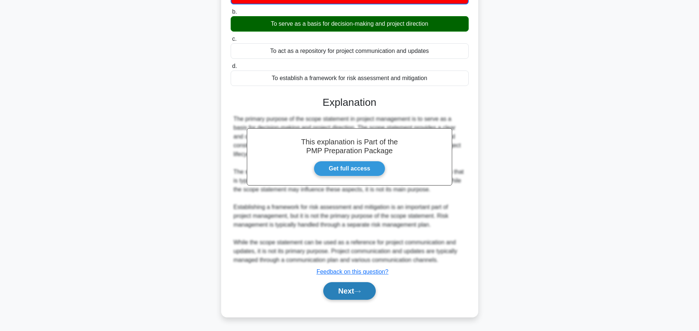
click at [345, 291] on button "Next" at bounding box center [349, 291] width 53 height 18
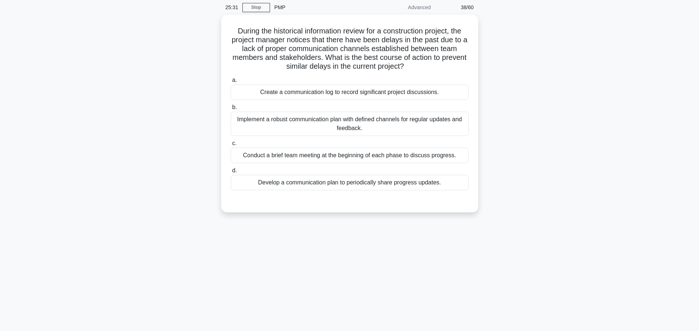
scroll to position [0, 0]
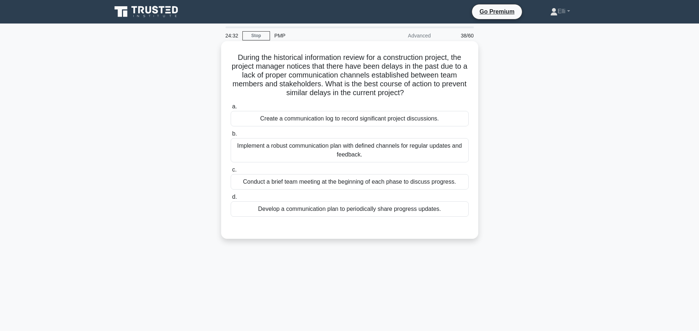
click at [367, 212] on div "Develop a communication plan to periodically share progress updates." at bounding box center [350, 208] width 238 height 15
click at [231, 199] on input "d. Develop a communication plan to periodically share progress updates." at bounding box center [231, 197] width 0 height 5
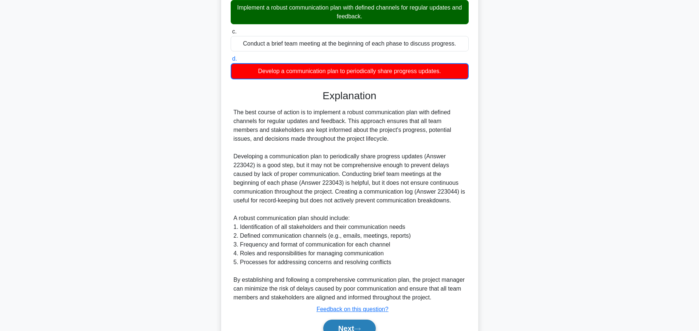
scroll to position [176, 0]
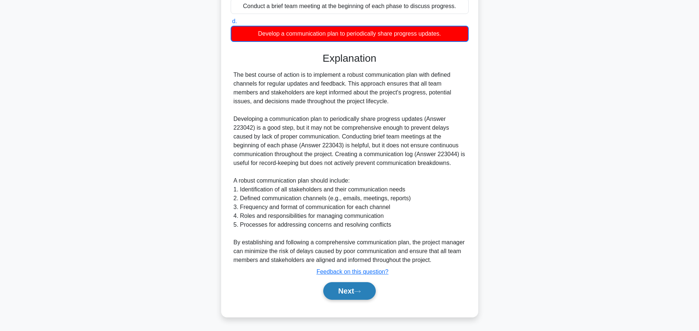
click at [335, 290] on button "Next" at bounding box center [349, 291] width 53 height 18
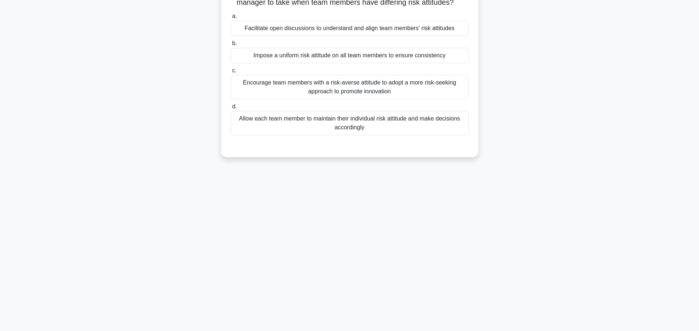
scroll to position [0, 0]
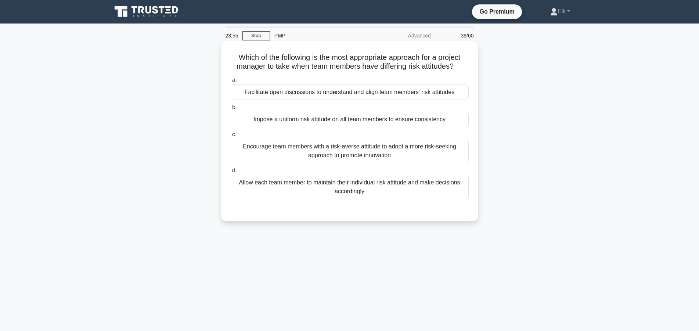
click at [301, 95] on div "Facilitate open discussions to understand and align team members' risk attitudes" at bounding box center [350, 91] width 238 height 15
click at [231, 83] on input "a. Facilitate open discussions to understand and align team members' risk attit…" at bounding box center [231, 80] width 0 height 5
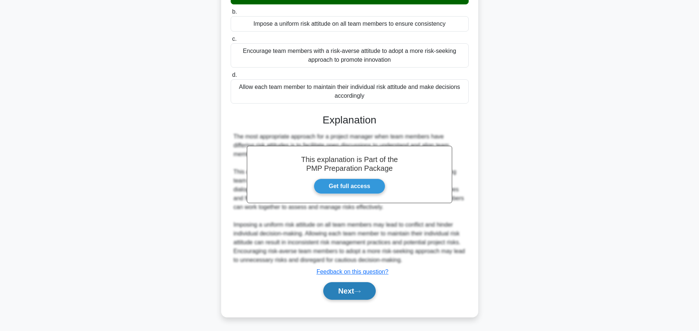
click at [338, 295] on button "Next" at bounding box center [349, 291] width 53 height 18
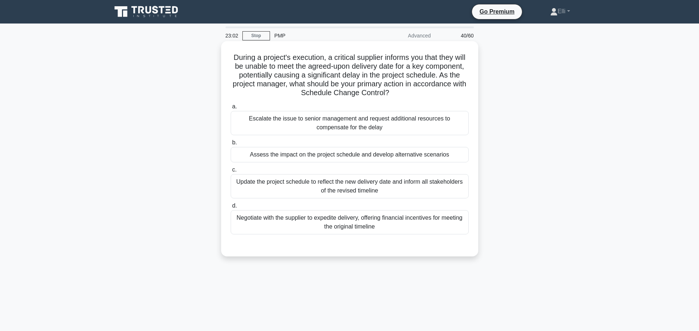
click at [379, 154] on div "Assess the impact on the project schedule and develop alternative scenarios" at bounding box center [350, 154] width 238 height 15
click at [231, 145] on input "b. Assess the impact on the project schedule and develop alternative scenarios" at bounding box center [231, 142] width 0 height 5
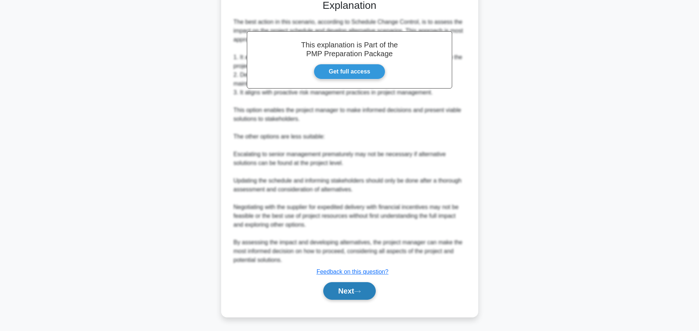
click at [331, 292] on button "Next" at bounding box center [349, 291] width 53 height 18
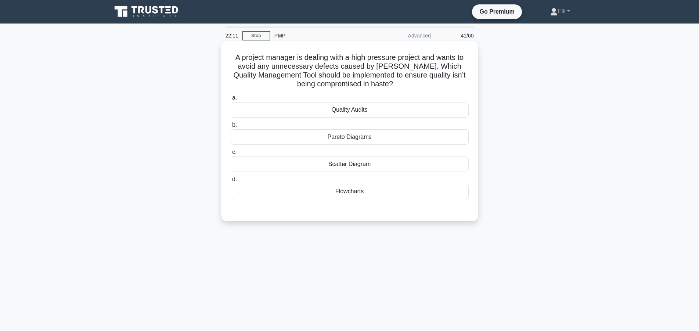
click at [319, 165] on div "Scatter Diagram" at bounding box center [350, 163] width 238 height 15
click at [231, 155] on input "c. Scatter Diagram" at bounding box center [231, 152] width 0 height 5
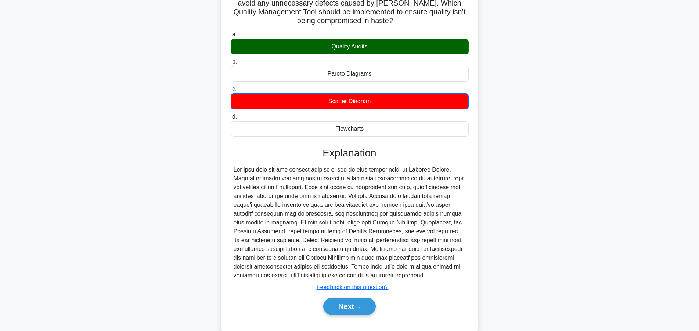
scroll to position [75, 0]
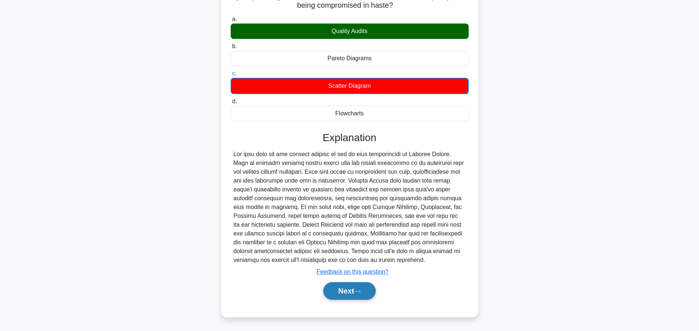
click at [337, 297] on button "Next" at bounding box center [349, 291] width 53 height 18
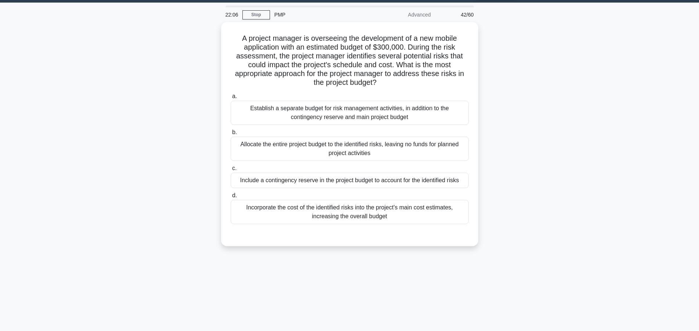
scroll to position [0, 0]
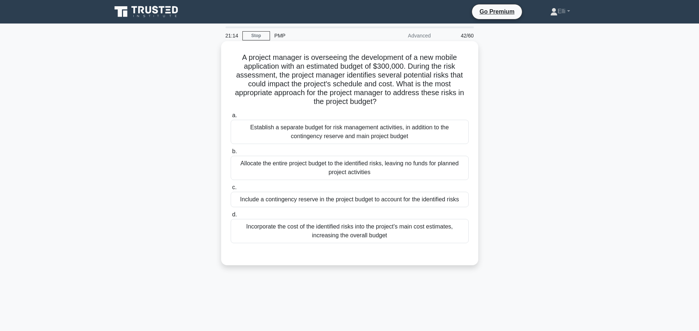
click at [431, 199] on div "Include a contingency reserve in the project budget to account for the identifi…" at bounding box center [350, 199] width 238 height 15
click at [231, 190] on input "c. Include a contingency reserve in the project budget to account for the ident…" at bounding box center [231, 187] width 0 height 5
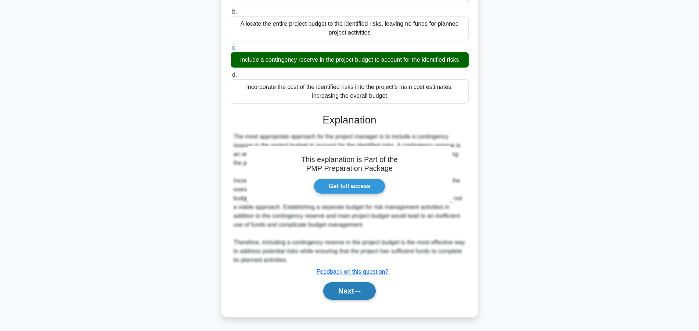
click at [353, 293] on button "Next" at bounding box center [349, 291] width 53 height 18
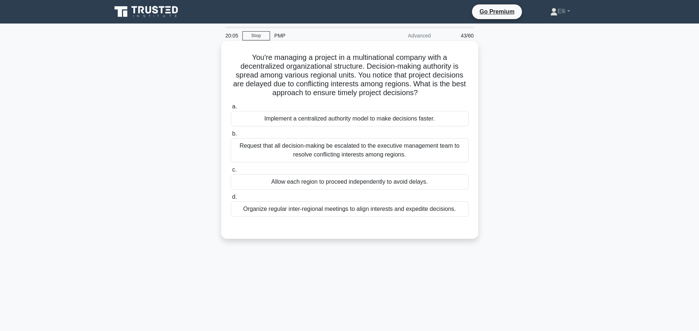
click at [400, 211] on div "Organize regular inter-regional meetings to align interests and expedite decisi…" at bounding box center [350, 208] width 238 height 15
click at [231, 199] on input "d. Organize regular inter-regional meetings to align interests and expedite dec…" at bounding box center [231, 197] width 0 height 5
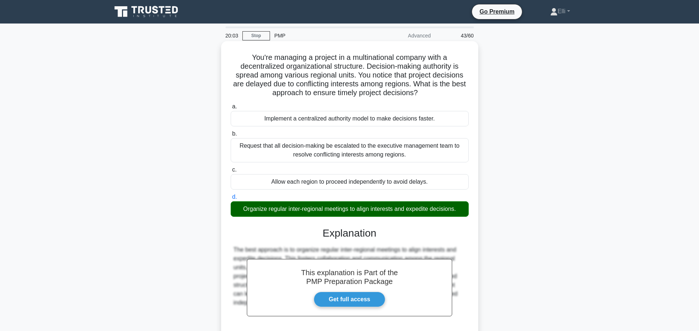
scroll to position [70, 0]
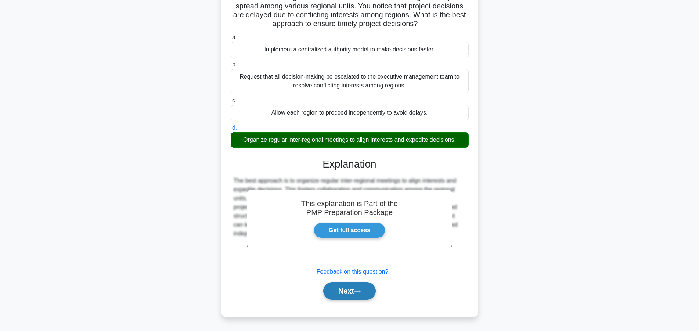
drag, startPoint x: 342, startPoint y: 290, endPoint x: 337, endPoint y: 280, distance: 11.3
click at [341, 290] on button "Next" at bounding box center [349, 291] width 53 height 18
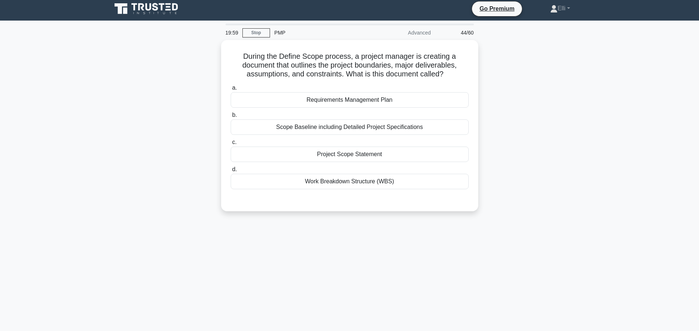
scroll to position [0, 0]
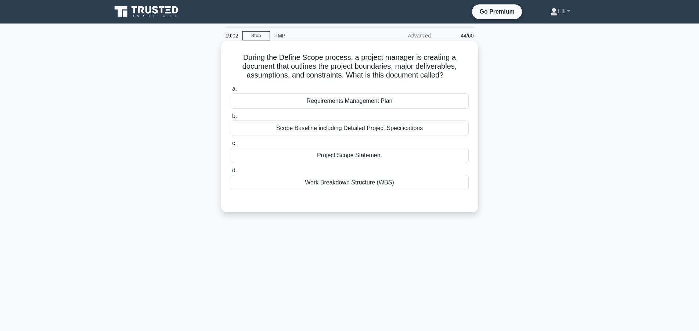
click at [423, 129] on div "Scope Baseline including Detailed Project Specifications" at bounding box center [350, 127] width 238 height 15
click at [231, 119] on input "b. Scope Baseline including Detailed Project Specifications" at bounding box center [231, 116] width 0 height 5
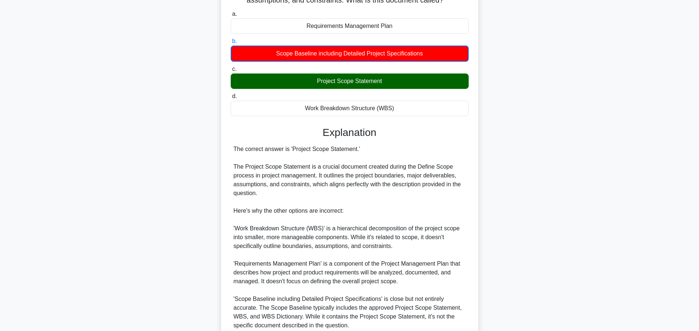
scroll to position [141, 0]
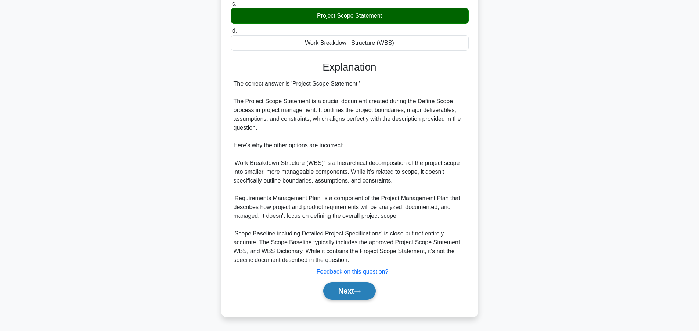
click at [351, 292] on button "Next" at bounding box center [349, 291] width 53 height 18
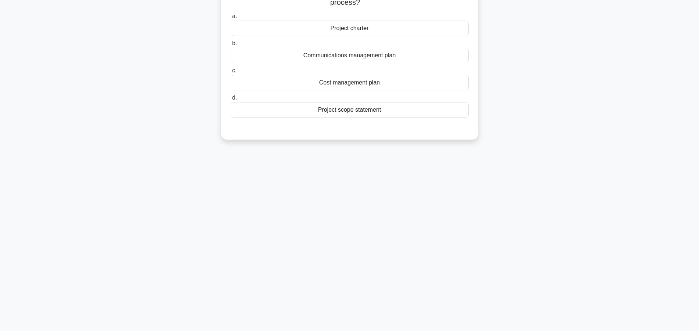
scroll to position [0, 0]
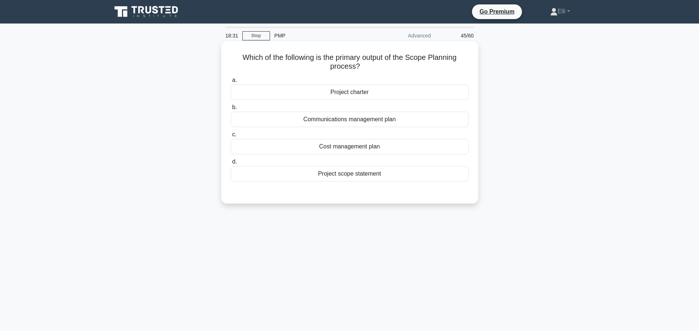
click at [374, 176] on div "Project scope statement" at bounding box center [350, 173] width 238 height 15
click at [231, 164] on input "d. Project scope statement" at bounding box center [231, 161] width 0 height 5
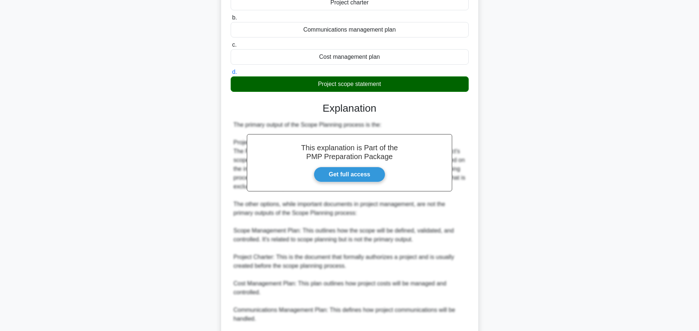
scroll to position [150, 0]
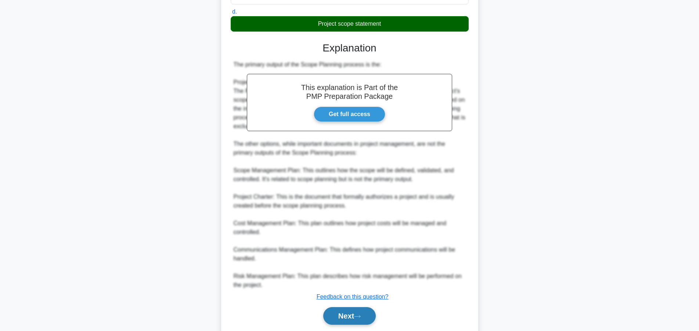
click at [348, 321] on button "Next" at bounding box center [349, 316] width 53 height 18
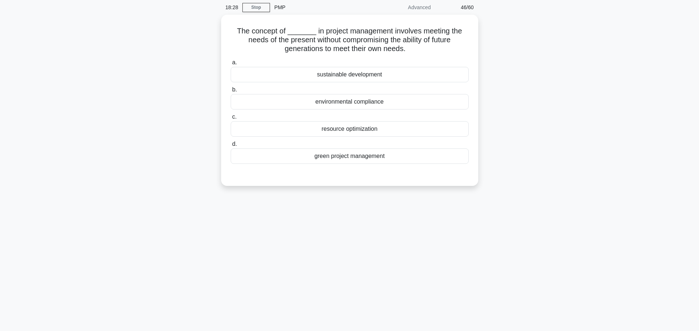
scroll to position [0, 0]
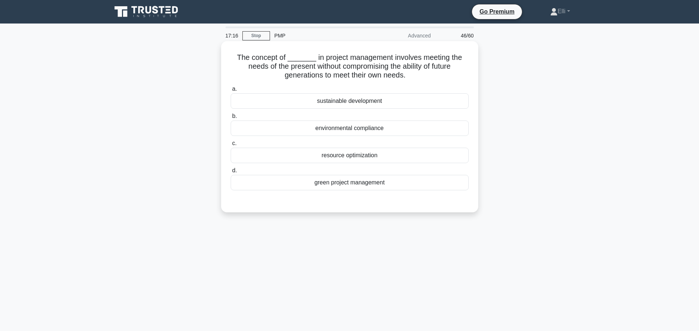
click at [352, 100] on div "sustainable development" at bounding box center [350, 100] width 238 height 15
click at [231, 91] on input "a. sustainable development" at bounding box center [231, 89] width 0 height 5
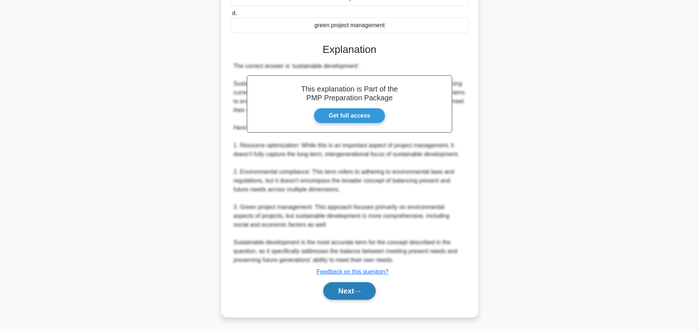
click at [343, 286] on button "Next" at bounding box center [349, 291] width 53 height 18
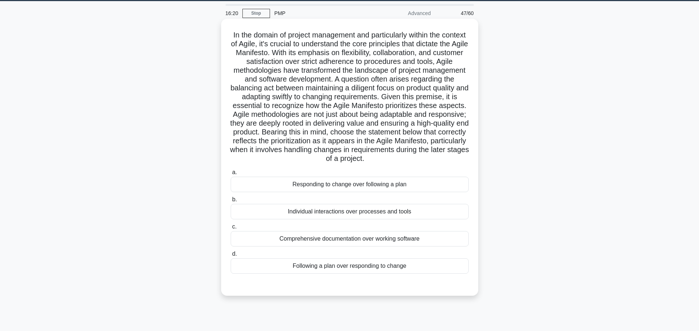
scroll to position [37, 0]
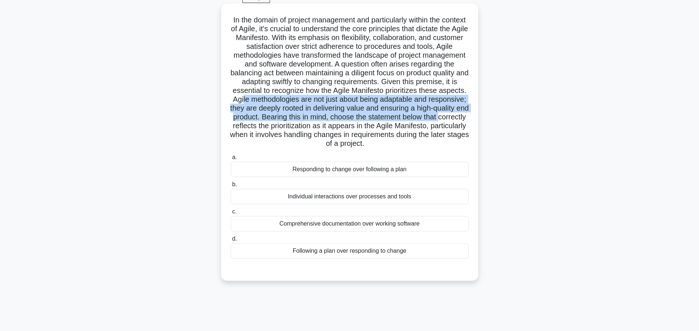
drag, startPoint x: 244, startPoint y: 98, endPoint x: 468, endPoint y: 115, distance: 225.0
click at [468, 115] on h5 ".spinner_0XTQ{transform-origin:center;animation:spinner_y6GP .75s linear infini…" at bounding box center [349, 81] width 239 height 133
drag, startPoint x: 380, startPoint y: 246, endPoint x: 370, endPoint y: 256, distance: 13.5
click at [370, 256] on div "Following a plan over responding to change" at bounding box center [350, 250] width 238 height 15
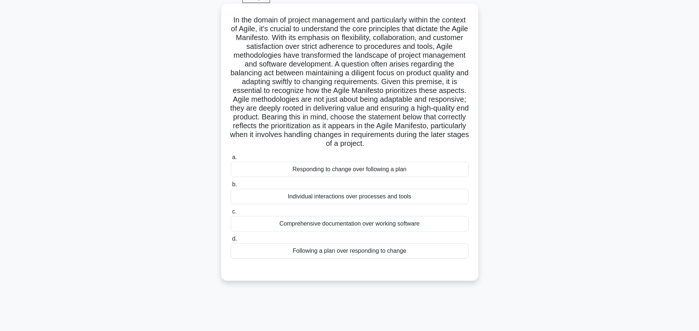
click at [340, 256] on div "Following a plan over responding to change" at bounding box center [350, 250] width 238 height 15
click at [231, 241] on input "d. Following a plan over responding to change" at bounding box center [231, 238] width 0 height 5
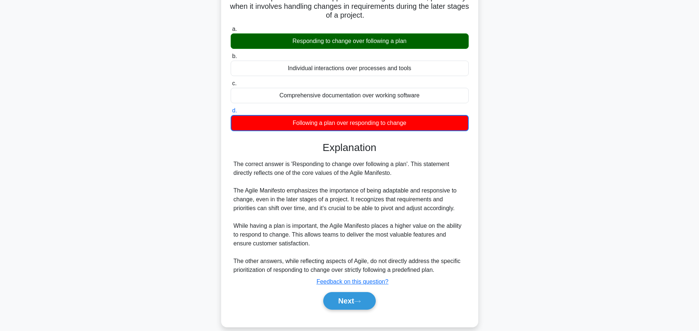
scroll to position [176, 0]
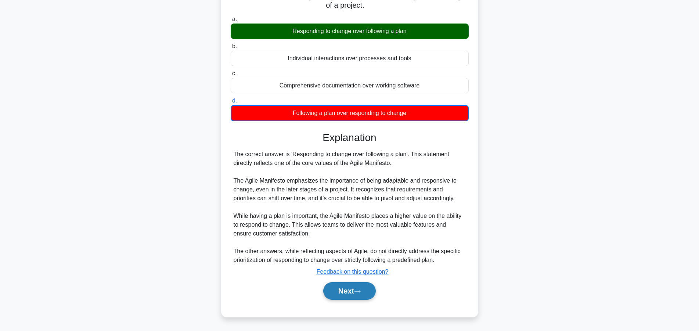
click at [337, 293] on button "Next" at bounding box center [349, 291] width 53 height 18
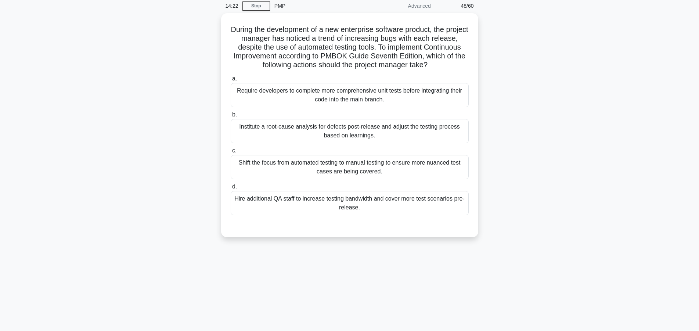
scroll to position [0, 0]
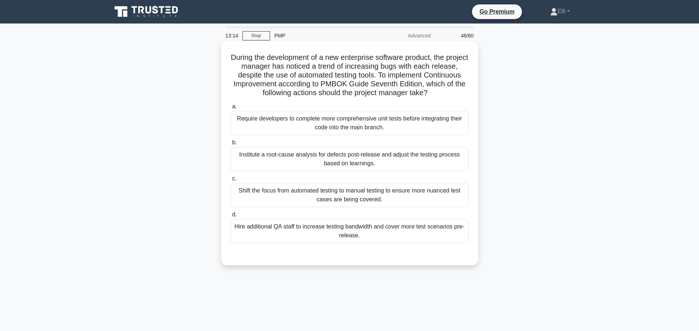
click at [283, 165] on div "Institute a root-cause analysis for defects post-release and adjust the testing…" at bounding box center [350, 159] width 238 height 24
click at [231, 145] on input "b. Institute a root-cause analysis for defects post-release and adjust the test…" at bounding box center [231, 142] width 0 height 5
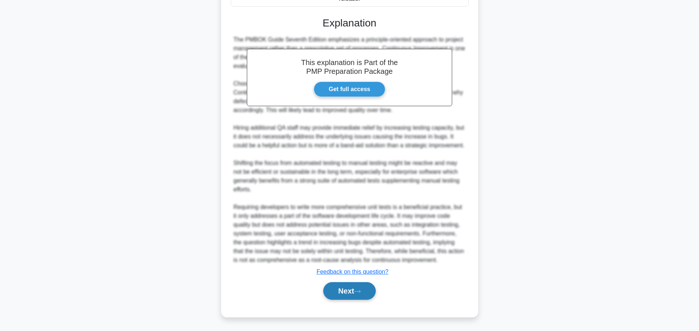
click at [334, 290] on button "Next" at bounding box center [349, 291] width 53 height 18
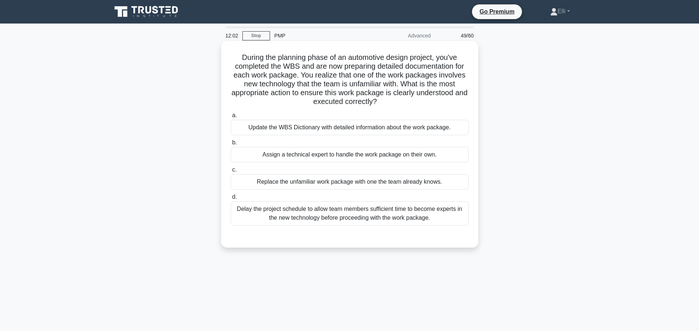
click at [343, 130] on div "Update the WBS Dictionary with detailed information about the work package." at bounding box center [350, 127] width 238 height 15
click at [231, 118] on input "a. Update the WBS Dictionary with detailed information about the work package." at bounding box center [231, 115] width 0 height 5
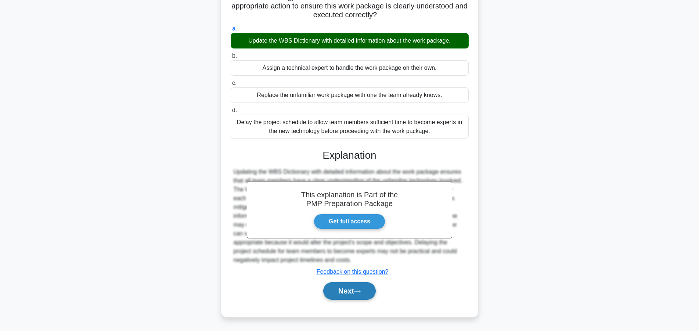
click at [350, 290] on button "Next" at bounding box center [349, 291] width 53 height 18
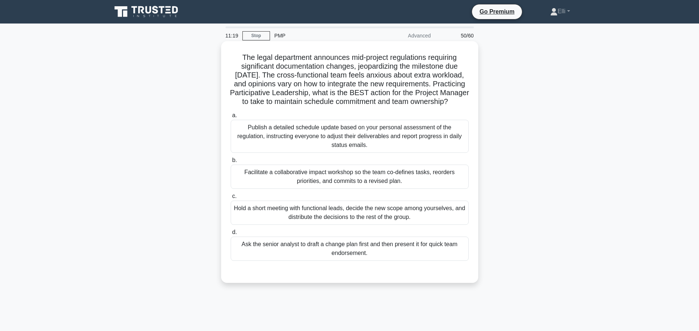
click at [381, 174] on div "Facilitate a collaborative impact workshop so the team co-defines tasks, reorde…" at bounding box center [350, 176] width 238 height 24
click at [231, 163] on input "b. Facilitate a collaborative impact workshop so the team co-defines tasks, reo…" at bounding box center [231, 160] width 0 height 5
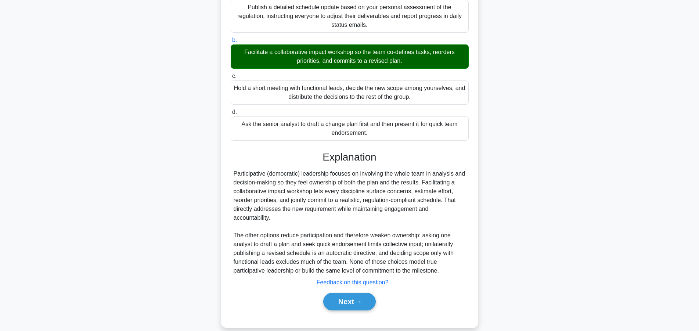
scroll to position [131, 0]
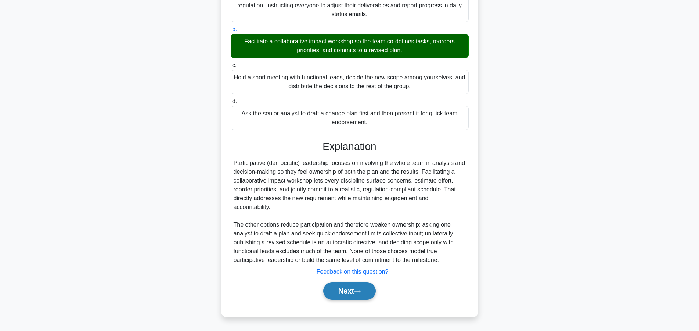
click at [356, 293] on button "Next" at bounding box center [349, 291] width 53 height 18
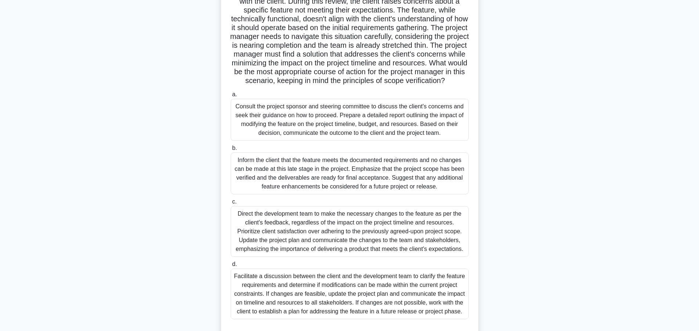
scroll to position [107, 0]
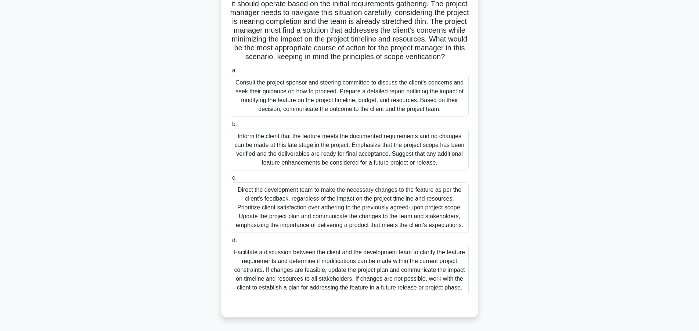
click at [398, 274] on div "Facilitate a discussion between the client and the development team to clarify …" at bounding box center [350, 270] width 238 height 51
click at [231, 243] on input "d. Facilitate a discussion between the client and the development team to clari…" at bounding box center [231, 240] width 0 height 5
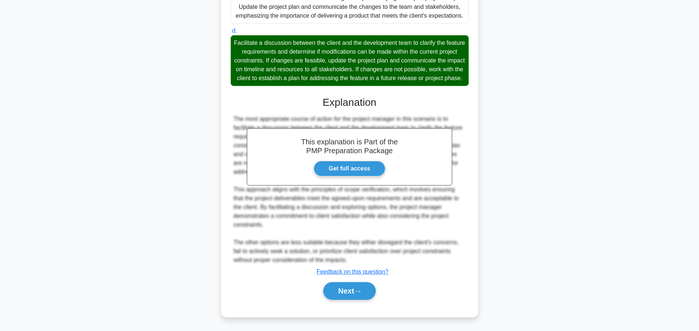
scroll to position [316, 0]
click at [349, 291] on button "Next" at bounding box center [349, 291] width 53 height 18
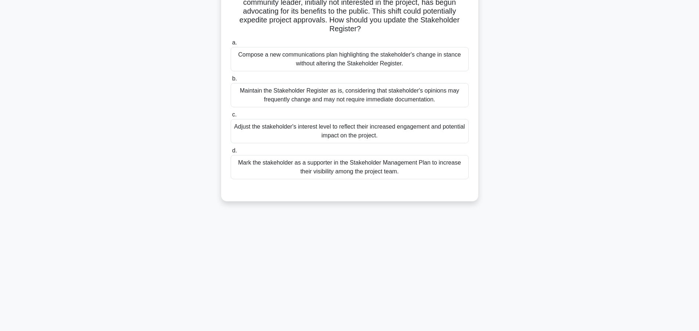
scroll to position [0, 0]
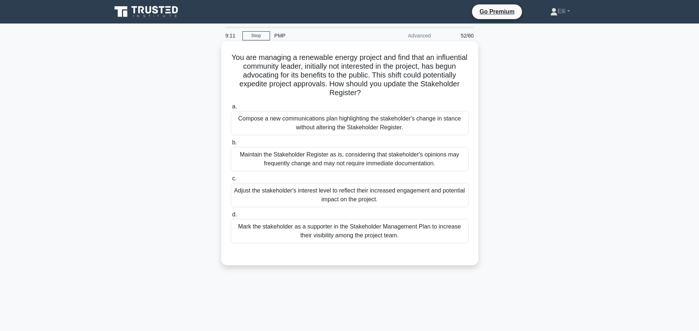
click at [418, 197] on div "Adjust the stakeholder's interest level to reflect their increased engagement a…" at bounding box center [350, 195] width 238 height 24
click at [231, 181] on input "c. Adjust the stakeholder's interest level to reflect their increased engagemen…" at bounding box center [231, 178] width 0 height 5
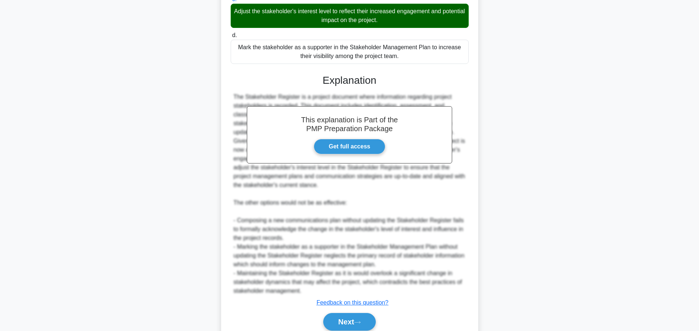
scroll to position [211, 0]
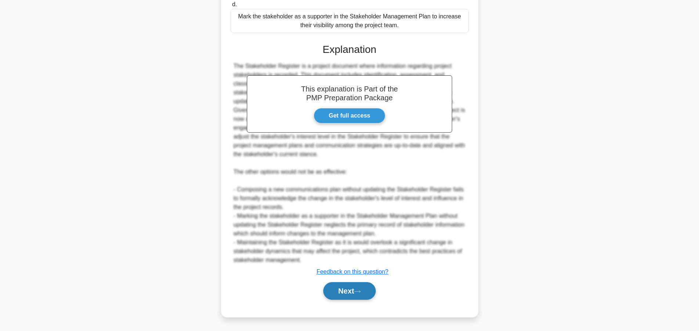
click at [343, 294] on button "Next" at bounding box center [349, 291] width 53 height 18
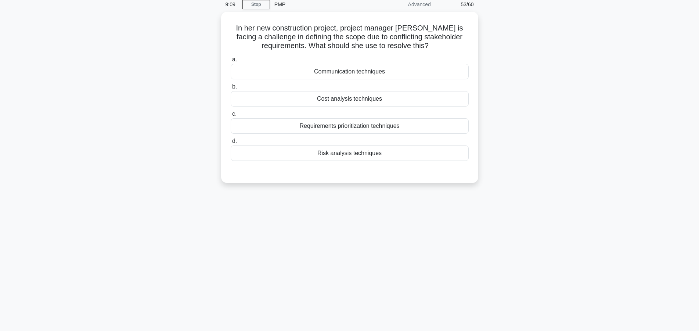
scroll to position [0, 0]
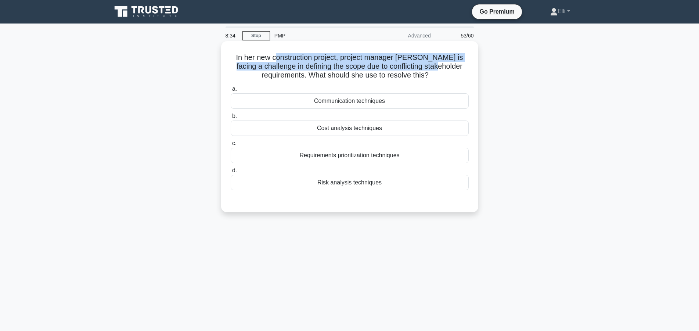
drag, startPoint x: 296, startPoint y: 57, endPoint x: 463, endPoint y: 64, distance: 166.9
click at [463, 64] on h5 "In her new construction project, project manager Maria is facing a challenge in…" at bounding box center [349, 66] width 239 height 27
click at [298, 63] on h5 "In her new construction project, project manager Maria is facing a challenge in…" at bounding box center [349, 66] width 239 height 27
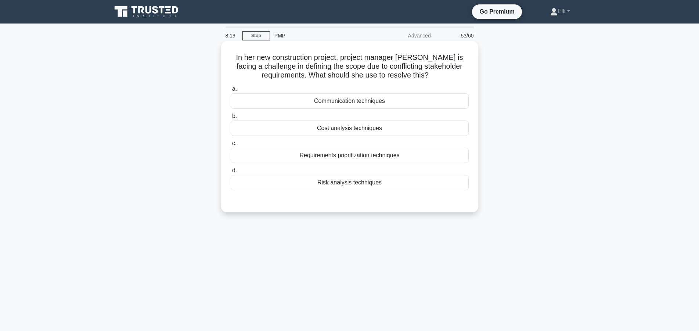
click at [368, 156] on div "Requirements prioritization techniques" at bounding box center [350, 155] width 238 height 15
click at [231, 146] on input "c. Requirements prioritization techniques" at bounding box center [231, 143] width 0 height 5
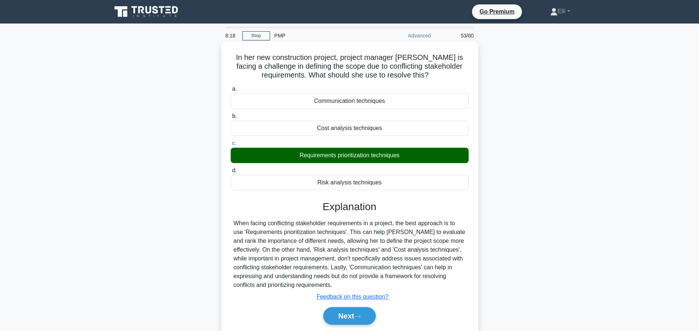
scroll to position [66, 0]
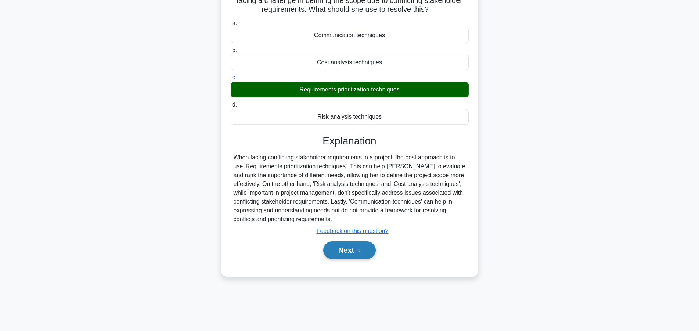
click at [350, 256] on button "Next" at bounding box center [349, 250] width 53 height 18
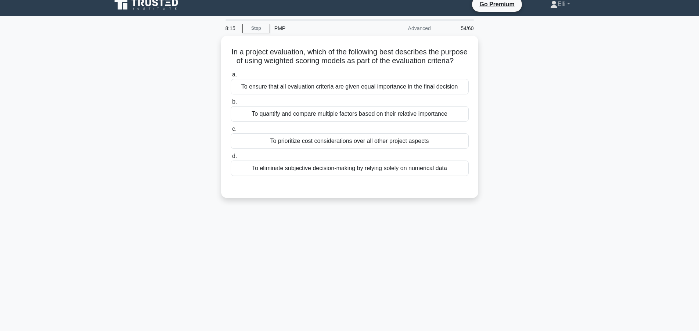
scroll to position [0, 0]
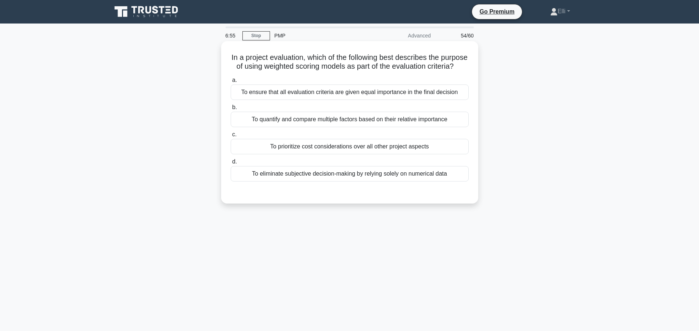
click at [353, 90] on div "To ensure that all evaluation criteria are given equal importance in the final …" at bounding box center [350, 91] width 238 height 15
click at [231, 83] on input "a. To ensure that all evaluation criteria are given equal importance in the fin…" at bounding box center [231, 80] width 0 height 5
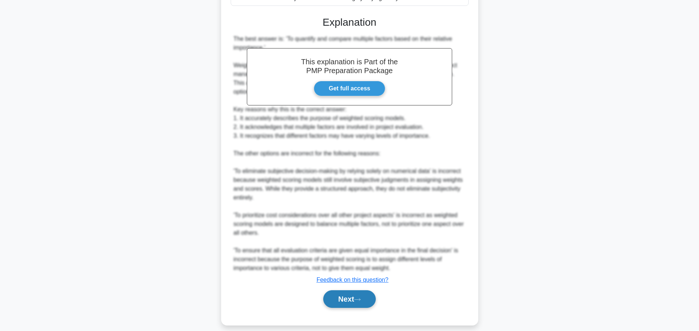
click at [330, 290] on button "Next" at bounding box center [349, 299] width 53 height 18
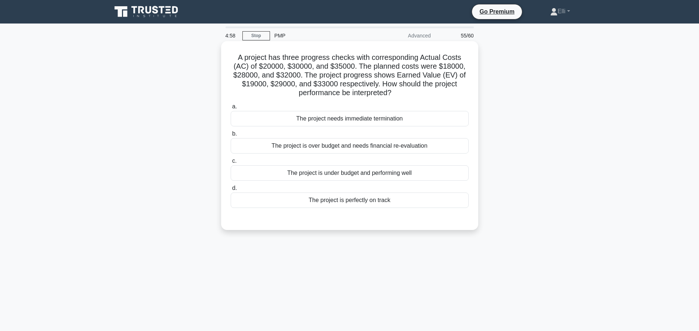
click at [389, 148] on div "The project is over budget and needs financial re-evaluation" at bounding box center [350, 145] width 238 height 15
click at [231, 136] on input "b. The project is over budget and needs financial re-evaluation" at bounding box center [231, 133] width 0 height 5
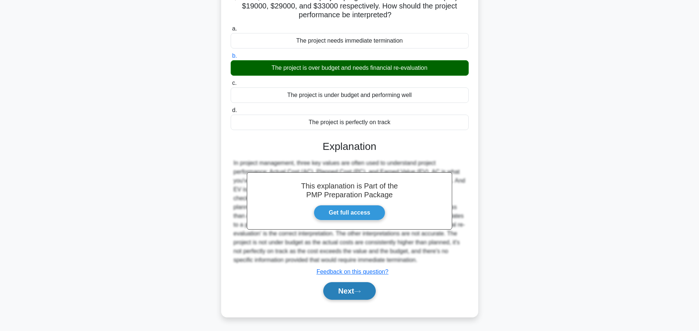
click at [365, 289] on button "Next" at bounding box center [349, 291] width 53 height 18
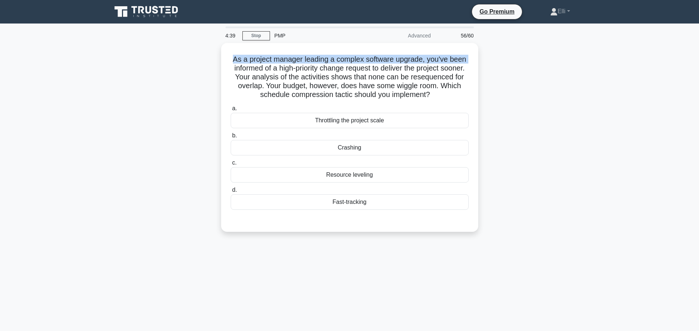
drag, startPoint x: 235, startPoint y: 56, endPoint x: 480, endPoint y: 60, distance: 244.9
click at [480, 60] on div "As a project manager leading a complex software upgrade, you've been informed o…" at bounding box center [349, 142] width 485 height 198
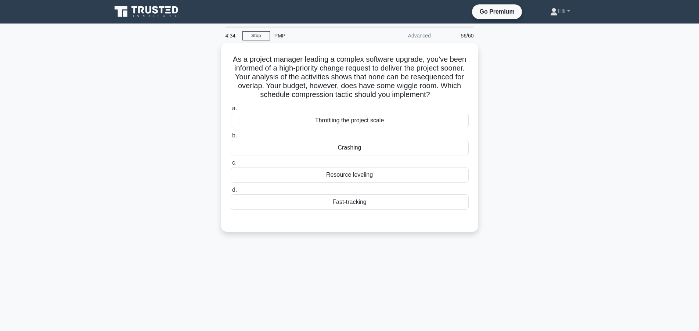
click at [493, 145] on div "As a project manager leading a complex software upgrade, you've been informed o…" at bounding box center [349, 142] width 485 height 198
click at [351, 198] on div "Fast-tracking" at bounding box center [350, 199] width 238 height 15
click at [231, 191] on input "d. Fast-tracking" at bounding box center [231, 188] width 0 height 5
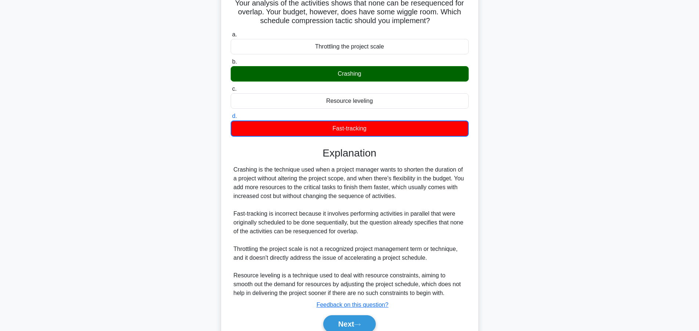
scroll to position [75, 0]
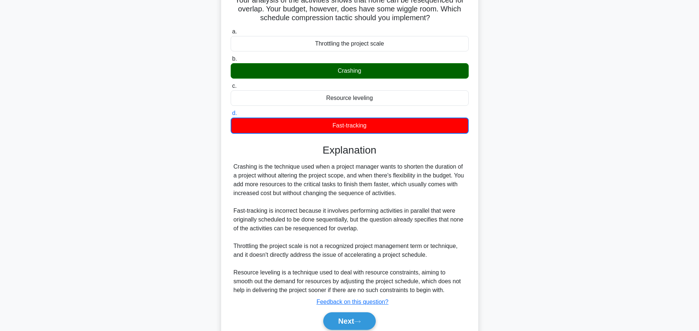
drag, startPoint x: 234, startPoint y: 167, endPoint x: 472, endPoint y: 192, distance: 239.6
click at [463, 193] on div "Crashing is the technique used when a project manager wants to shorten the dura…" at bounding box center [349, 228] width 232 height 132
click at [461, 212] on div "Crashing is the technique used when a project manager wants to shorten the dura…" at bounding box center [349, 228] width 232 height 132
drag, startPoint x: 313, startPoint y: 208, endPoint x: 434, endPoint y: 290, distance: 146.6
click at [435, 290] on div "Crashing is the technique used when a project manager wants to shorten the dura…" at bounding box center [349, 228] width 232 height 132
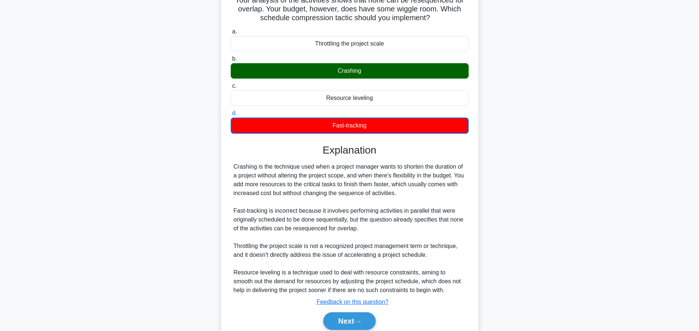
copy div "Crashing is the technique used when a project manager wants to shorten the dura…"
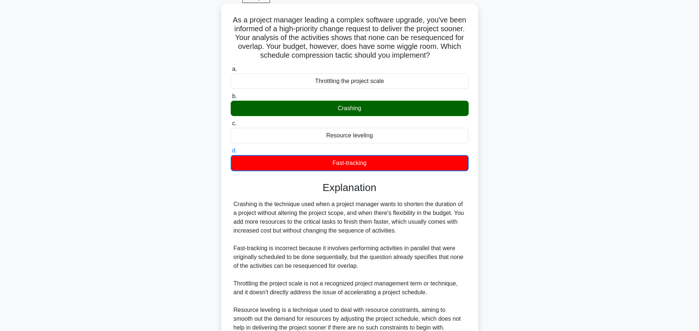
click at [440, 56] on h5 "As a project manager leading a complex software upgrade, you've been informed o…" at bounding box center [349, 37] width 239 height 45
drag, startPoint x: 356, startPoint y: 46, endPoint x: 425, endPoint y: 45, distance: 68.3
click at [425, 45] on h5 "As a project manager leading a complex software upgrade, you've been informed o…" at bounding box center [349, 37] width 239 height 45
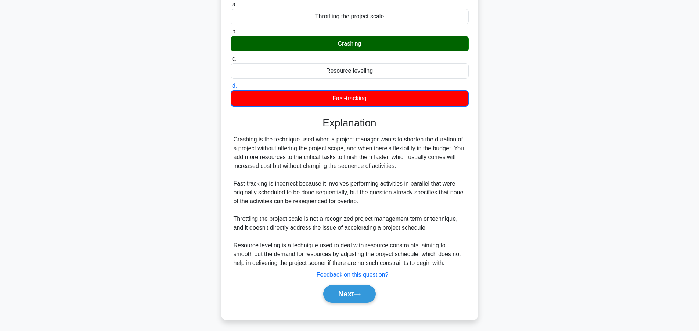
scroll to position [106, 0]
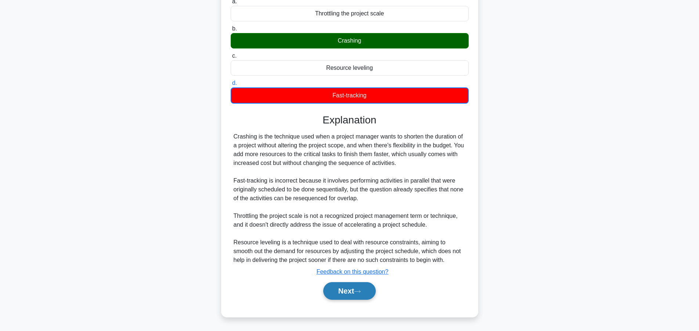
click at [357, 289] on icon at bounding box center [357, 291] width 7 height 4
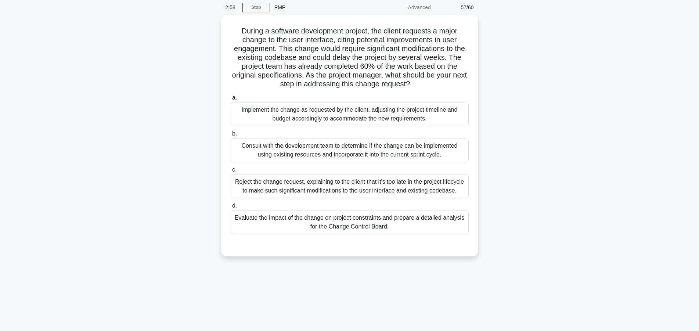
scroll to position [0, 0]
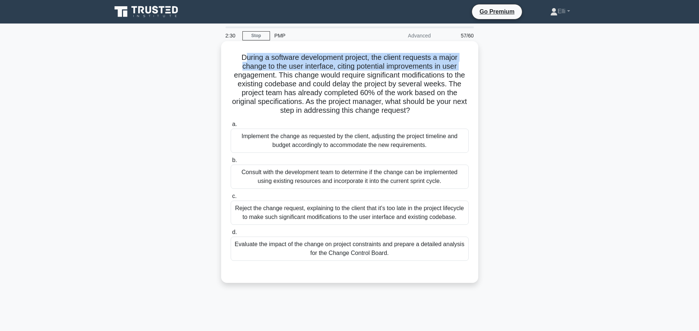
drag, startPoint x: 247, startPoint y: 57, endPoint x: 463, endPoint y: 66, distance: 216.4
click at [463, 66] on h5 "During a software development project, the client requests a major change to th…" at bounding box center [349, 84] width 239 height 62
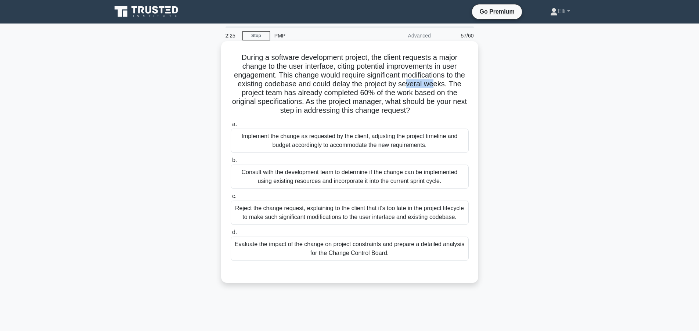
drag, startPoint x: 432, startPoint y: 83, endPoint x: 408, endPoint y: 87, distance: 24.9
click at [408, 87] on h5 "During a software development project, the client requests a major change to th…" at bounding box center [349, 84] width 239 height 62
click at [365, 251] on div "Evaluate the impact of the change on project constraints and prepare a detailed…" at bounding box center [350, 248] width 238 height 24
click at [231, 235] on input "d. Evaluate the impact of the change on project constraints and prepare a detai…" at bounding box center [231, 232] width 0 height 5
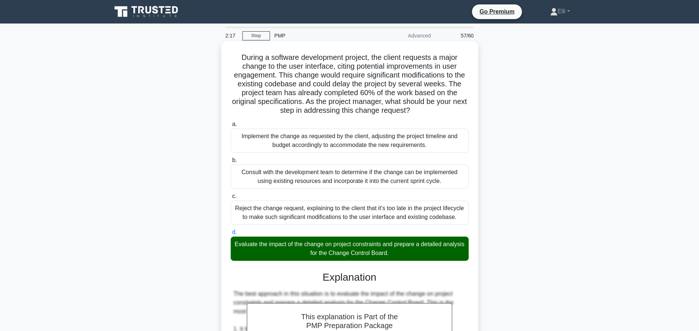
scroll to position [225, 0]
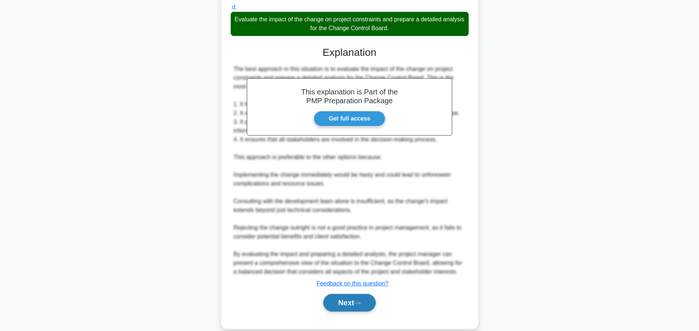
click at [350, 303] on button "Next" at bounding box center [349, 303] width 53 height 18
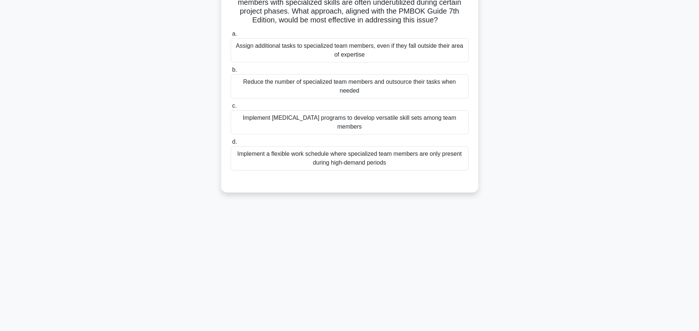
scroll to position [0, 0]
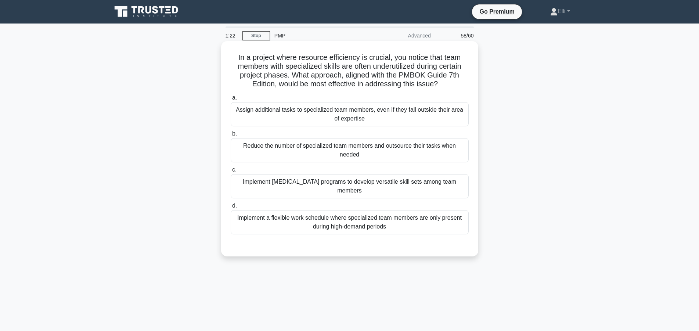
click at [353, 184] on div "Implement cross-training programs to develop versatile skill sets among team me…" at bounding box center [350, 186] width 238 height 24
click at [231, 172] on input "c. Implement cross-training programs to develop versatile skill sets among team…" at bounding box center [231, 169] width 0 height 5
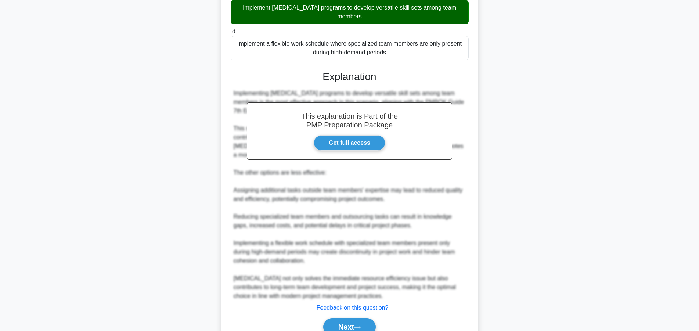
scroll to position [202, 0]
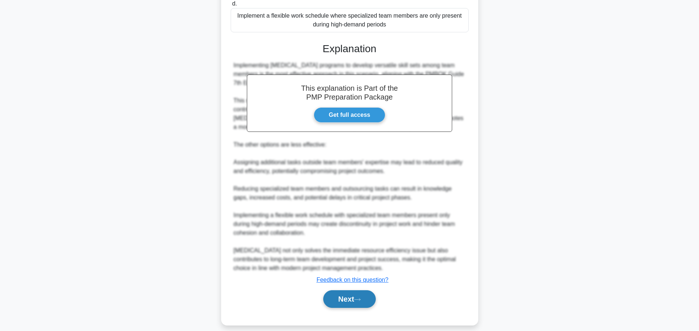
click at [358, 297] on icon at bounding box center [357, 299] width 7 height 4
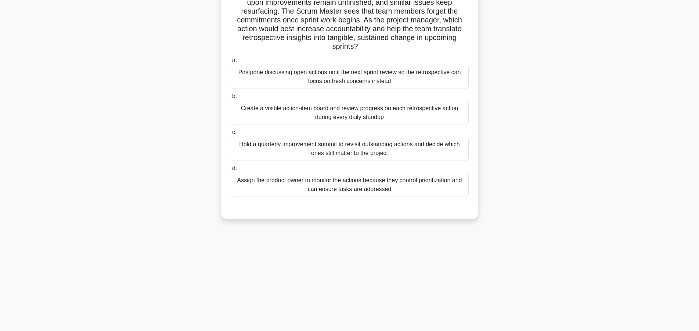
scroll to position [0, 0]
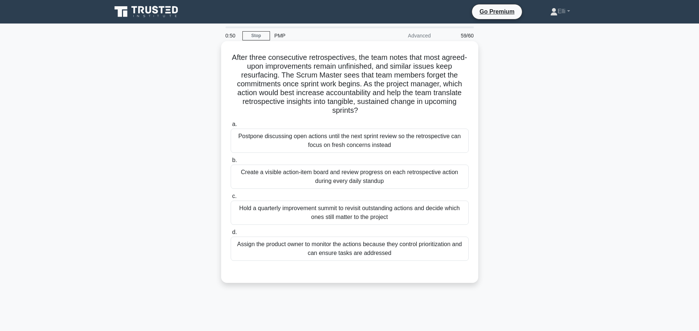
click at [411, 181] on div "Create a visible action-item board and review progress on each retrospective ac…" at bounding box center [350, 176] width 238 height 24
click at [231, 163] on input "b. Create a visible action-item board and review progress on each retrospective…" at bounding box center [231, 160] width 0 height 5
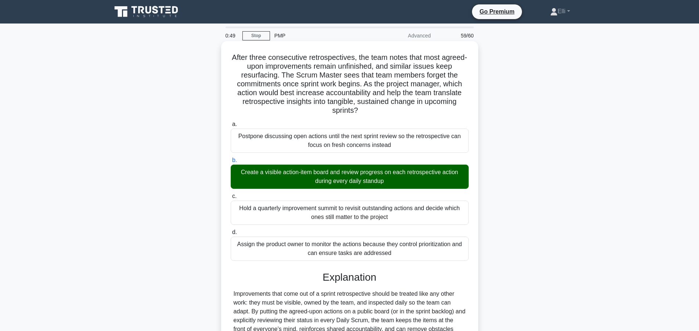
scroll to position [149, 0]
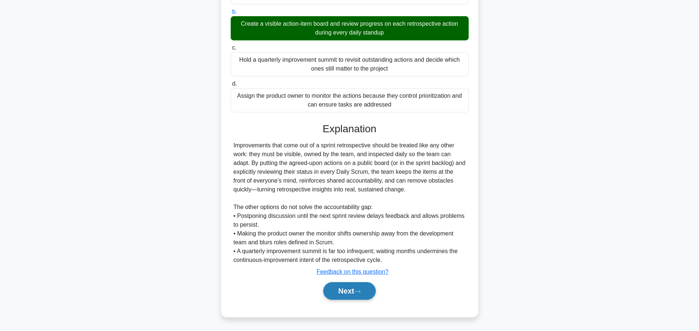
click at [354, 287] on button "Next" at bounding box center [349, 291] width 53 height 18
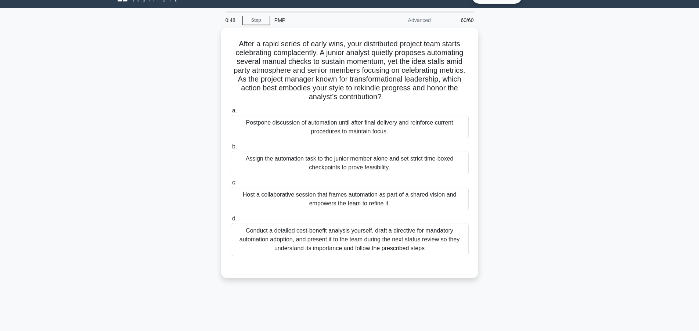
scroll to position [0, 0]
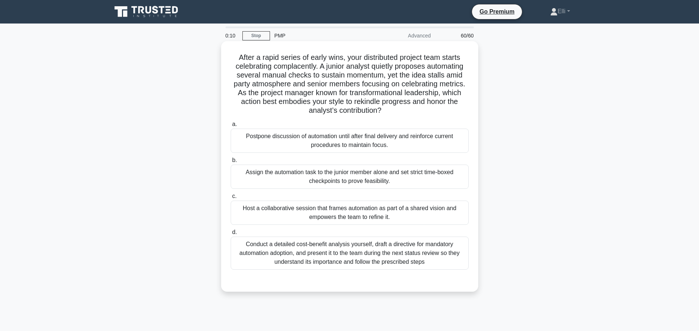
click at [385, 213] on div "Host a collaborative session that frames automation as part of a shared vision …" at bounding box center [350, 212] width 238 height 24
click at [231, 199] on input "c. Host a collaborative session that frames automation as part of a shared visi…" at bounding box center [231, 196] width 0 height 5
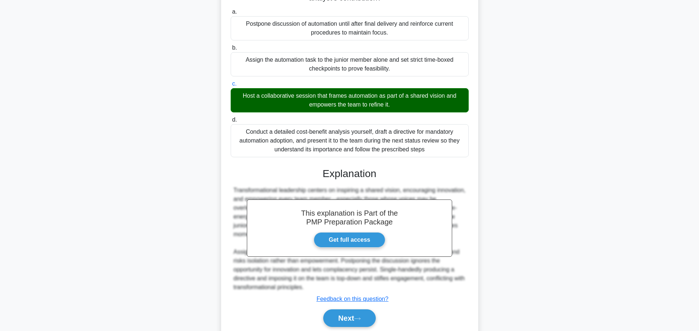
scroll to position [140, 0]
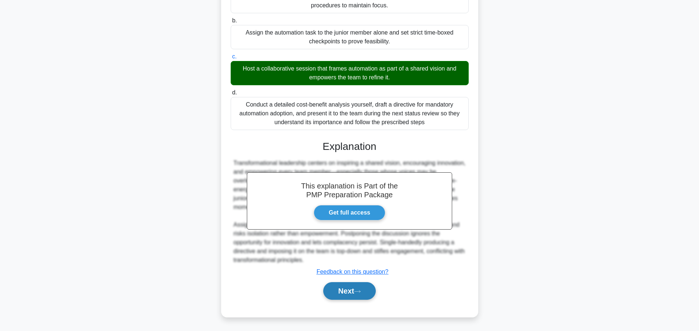
click at [342, 291] on button "Next" at bounding box center [349, 291] width 53 height 18
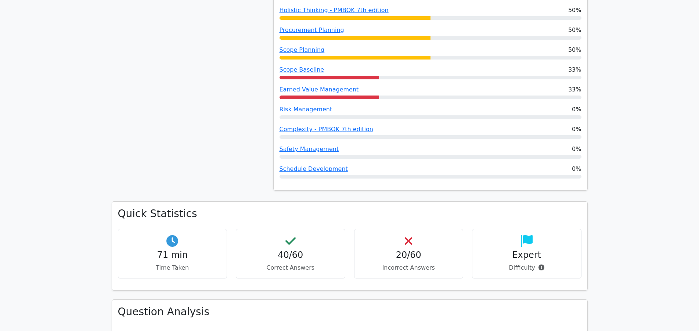
scroll to position [749, 0]
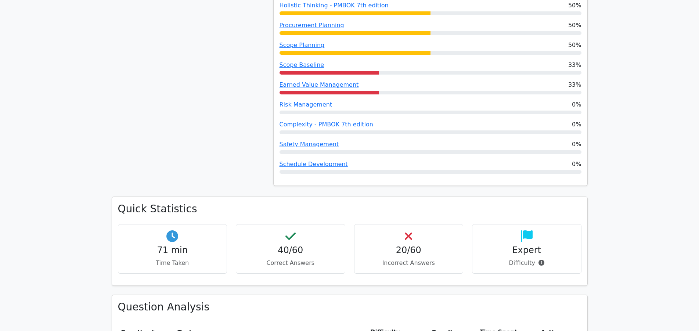
click at [354, 91] on div at bounding box center [328, 93] width 99 height 4
click at [316, 81] on link "Earned Value Management" at bounding box center [318, 84] width 79 height 7
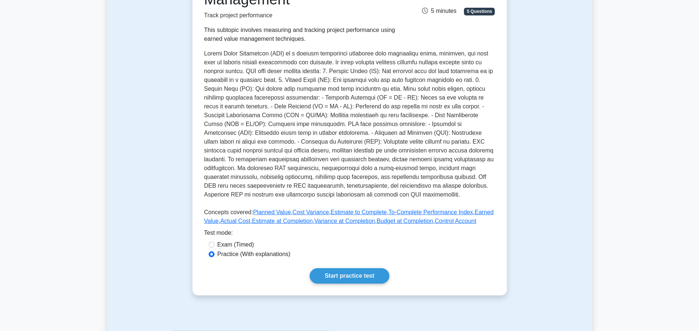
scroll to position [182, 0]
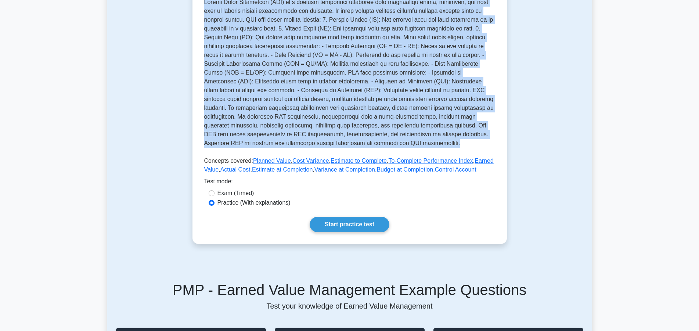
drag, startPoint x: 224, startPoint y: 113, endPoint x: 332, endPoint y: 149, distance: 113.9
click at [332, 149] on div "Earned Value Management Track project performance This subtopic involves measur…" at bounding box center [349, 49] width 291 height 256
copy div "Earned Value Management Track project performance This subtopic involves measur…"
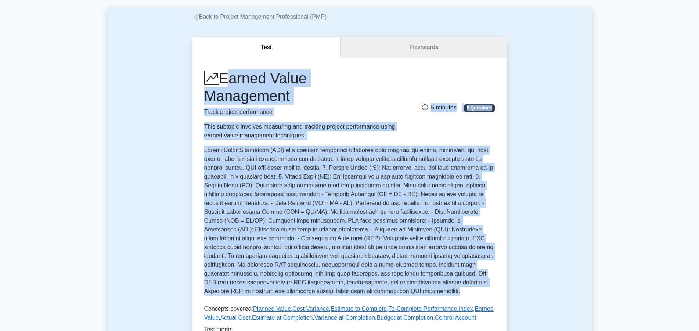
scroll to position [0, 0]
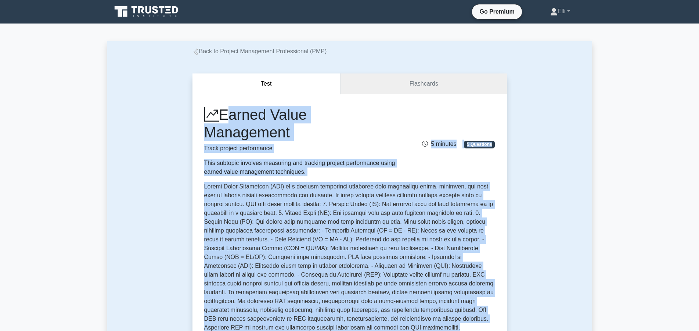
click at [213, 53] on link "Back to Project Management Professional (PMP)" at bounding box center [259, 51] width 134 height 6
